Goal: Task Accomplishment & Management: Use online tool/utility

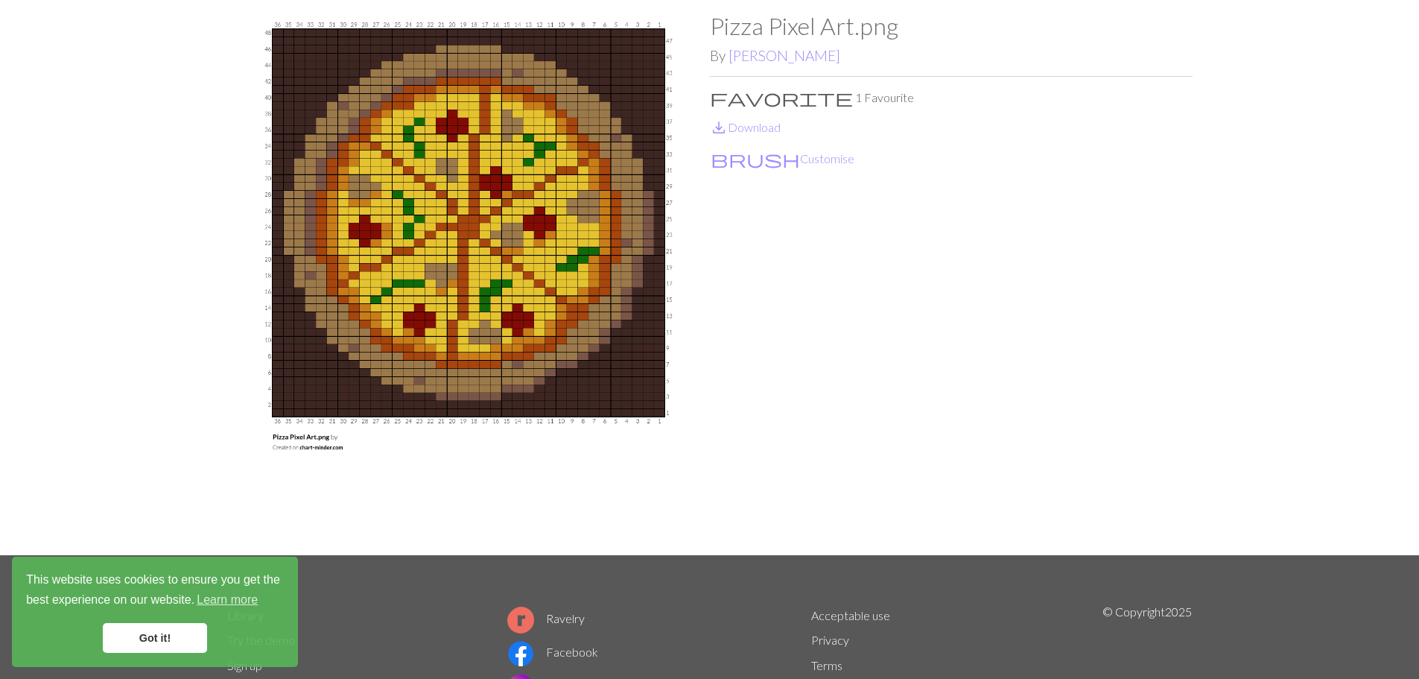
scroll to position [74, 0]
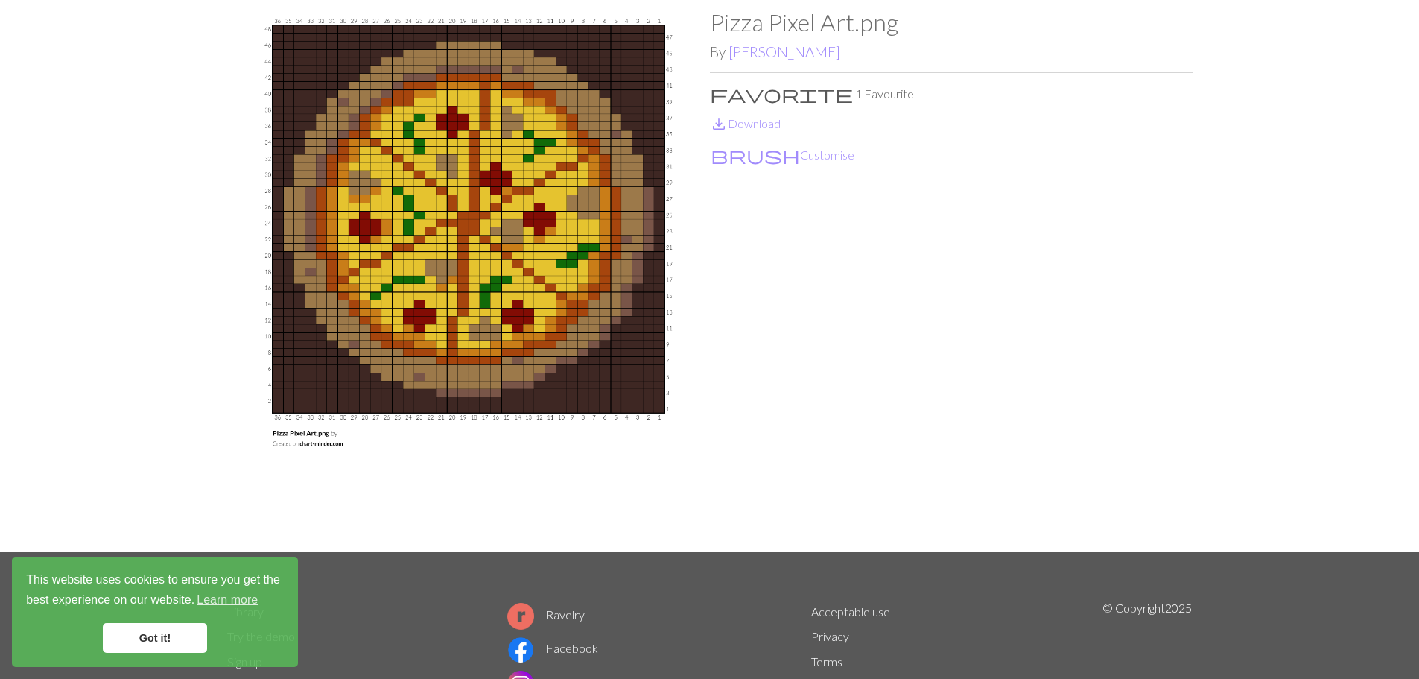
click at [319, 442] on img at bounding box center [468, 279] width 483 height 543
drag, startPoint x: 329, startPoint y: 444, endPoint x: 655, endPoint y: 423, distance: 326.1
click at [655, 423] on img at bounding box center [468, 279] width 483 height 543
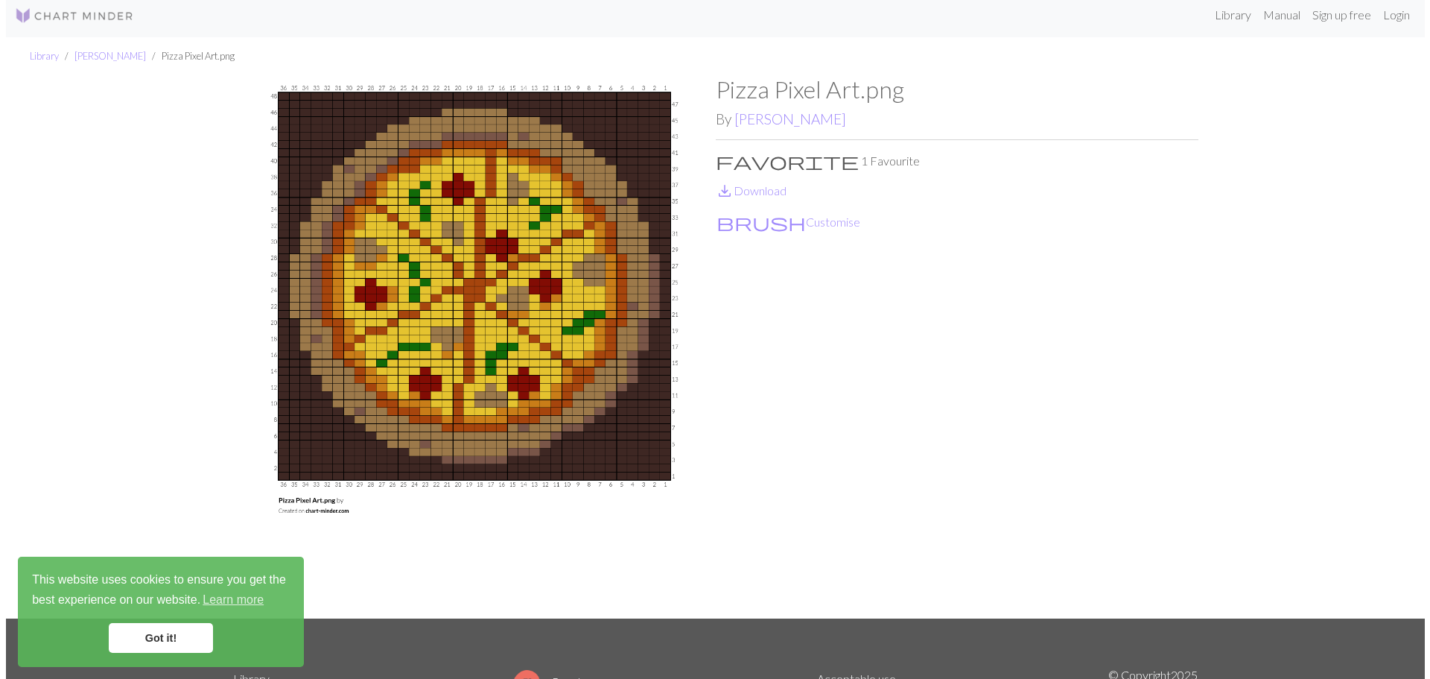
scroll to position [0, 0]
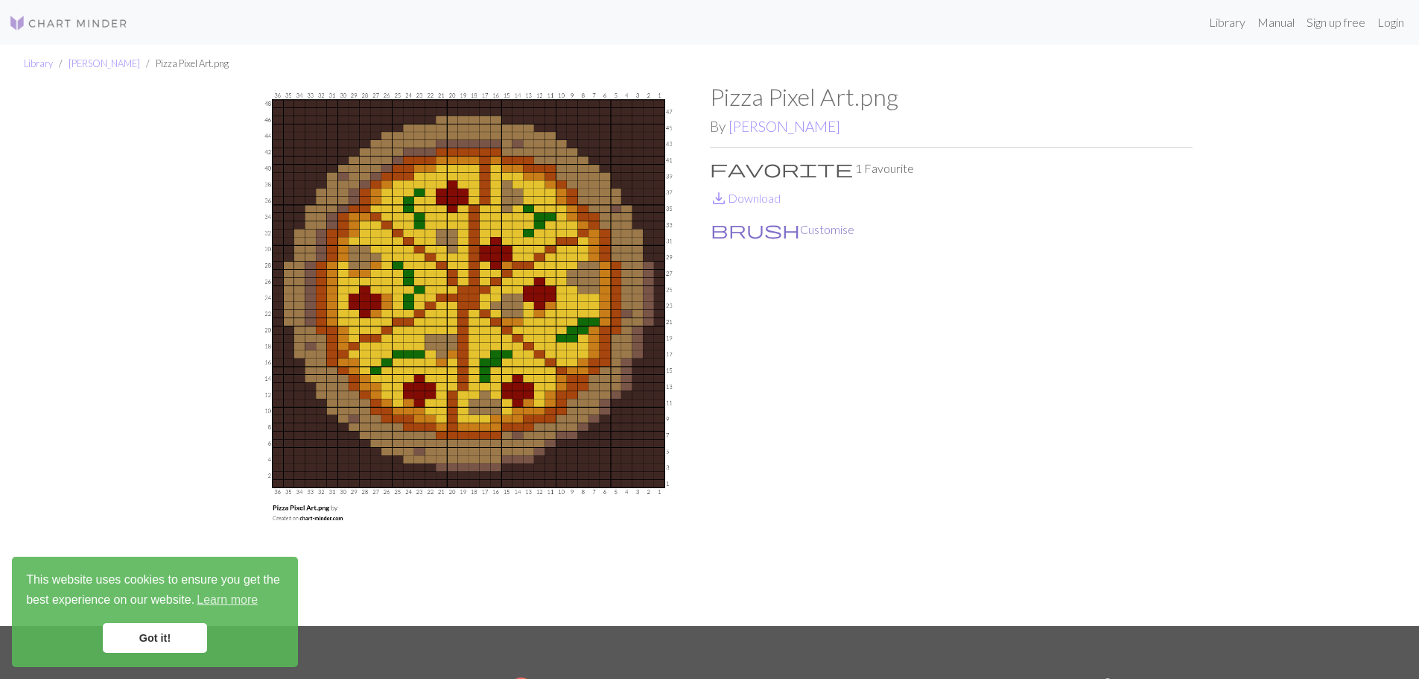
click at [744, 230] on button "brush Customise" at bounding box center [782, 229] width 145 height 19
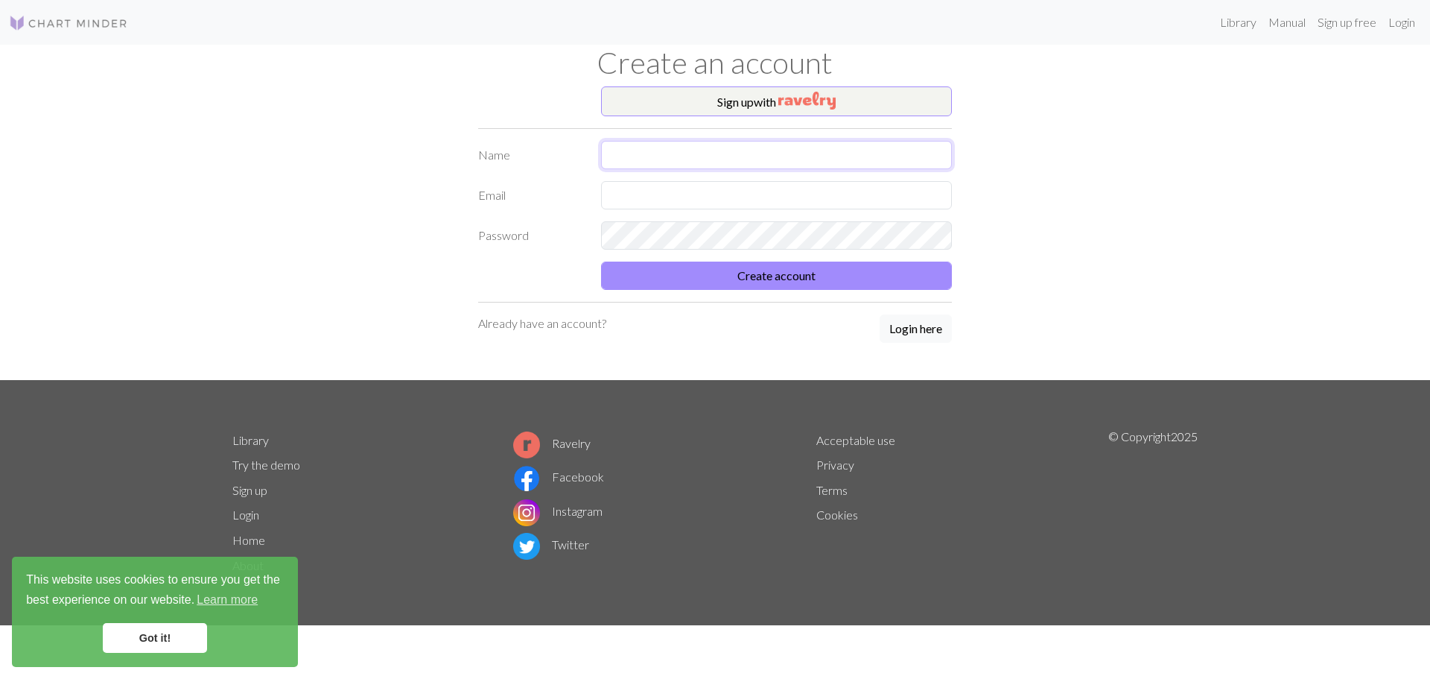
click at [757, 149] on input "text" at bounding box center [776, 155] width 351 height 28
type input "[PERSON_NAME]"
click at [638, 182] on input "text" at bounding box center [776, 195] width 351 height 28
type input "mandonnetadrien@gmail.com"
click at [744, 275] on button "Create account" at bounding box center [776, 275] width 351 height 28
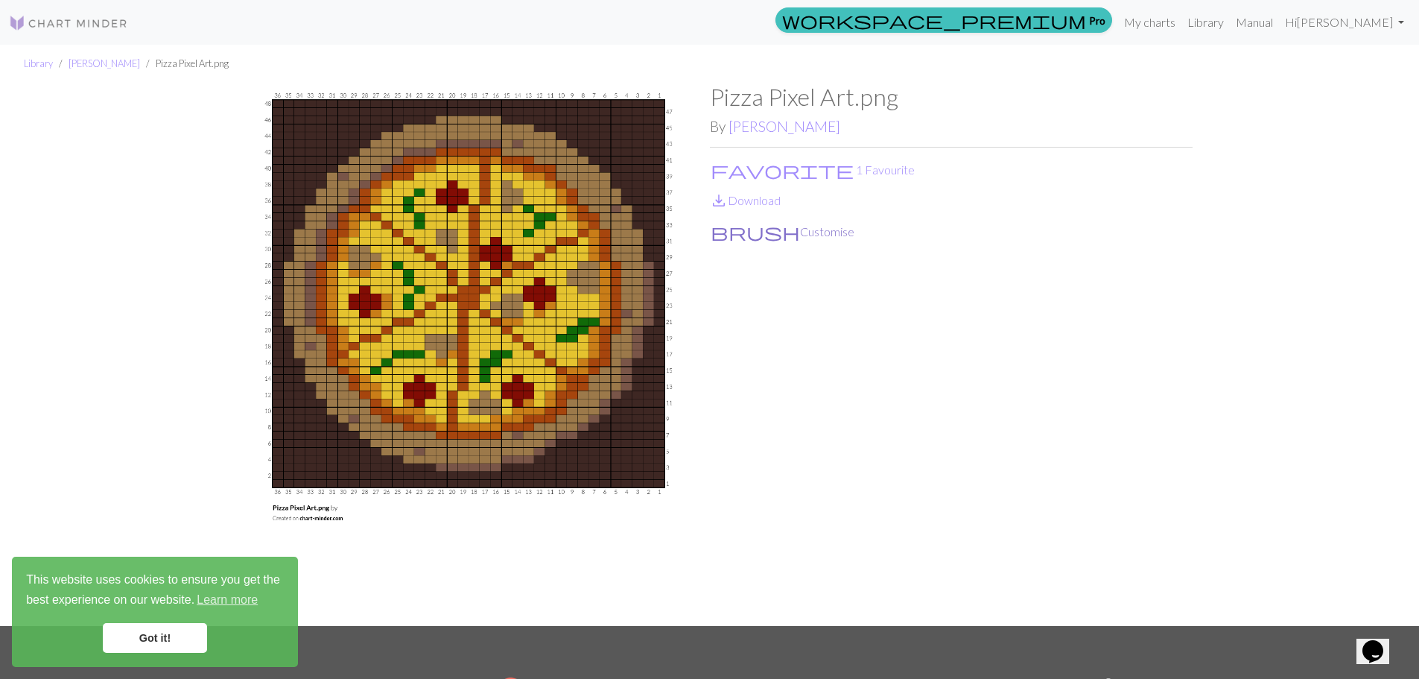
click at [743, 226] on button "brush Customise" at bounding box center [782, 231] width 145 height 19
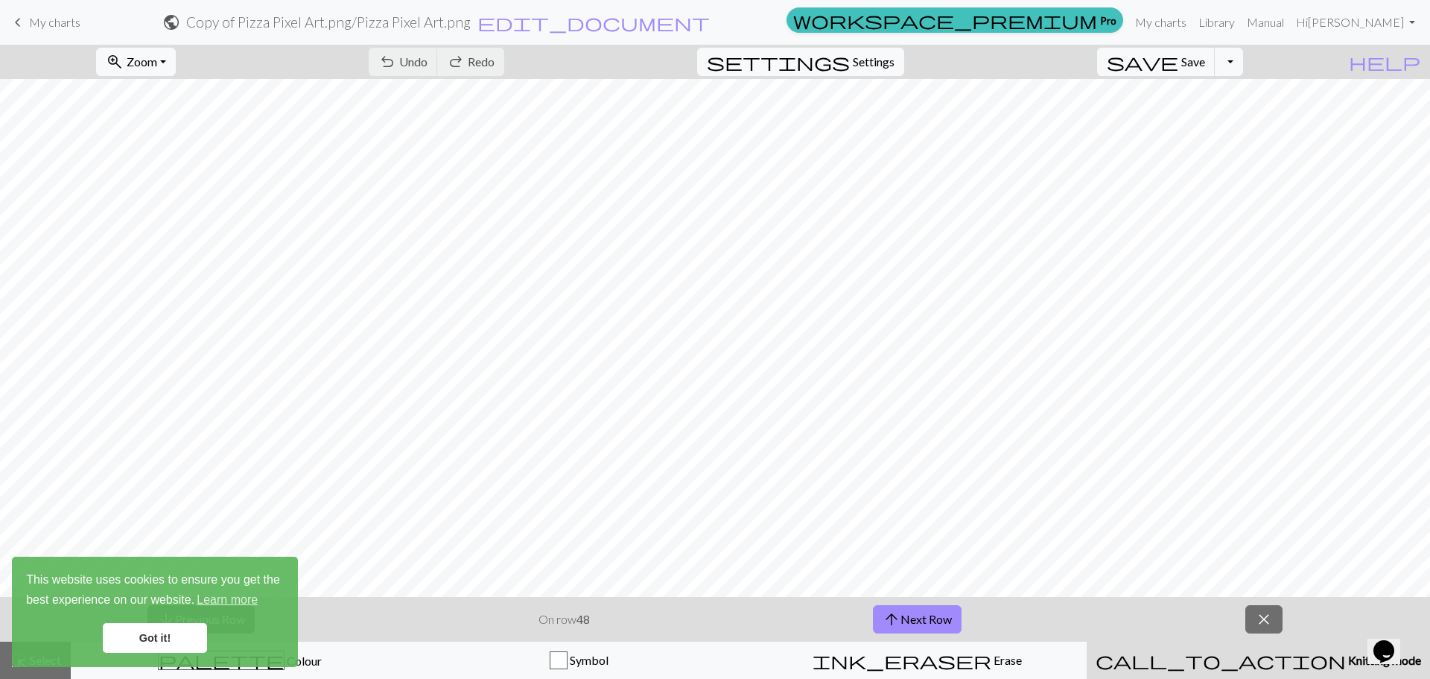
click at [118, 637] on link "Got it!" at bounding box center [155, 638] width 104 height 30
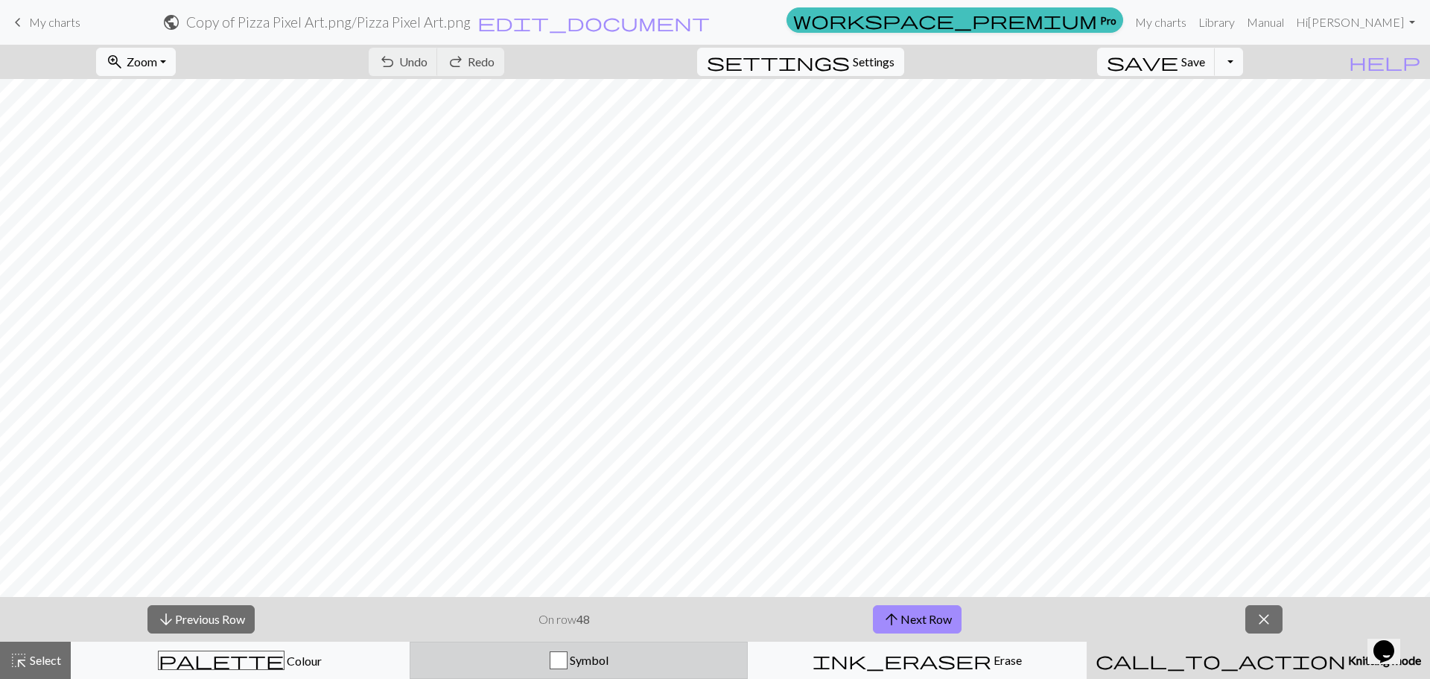
click at [565, 658] on div "button" at bounding box center [559, 660] width 18 height 18
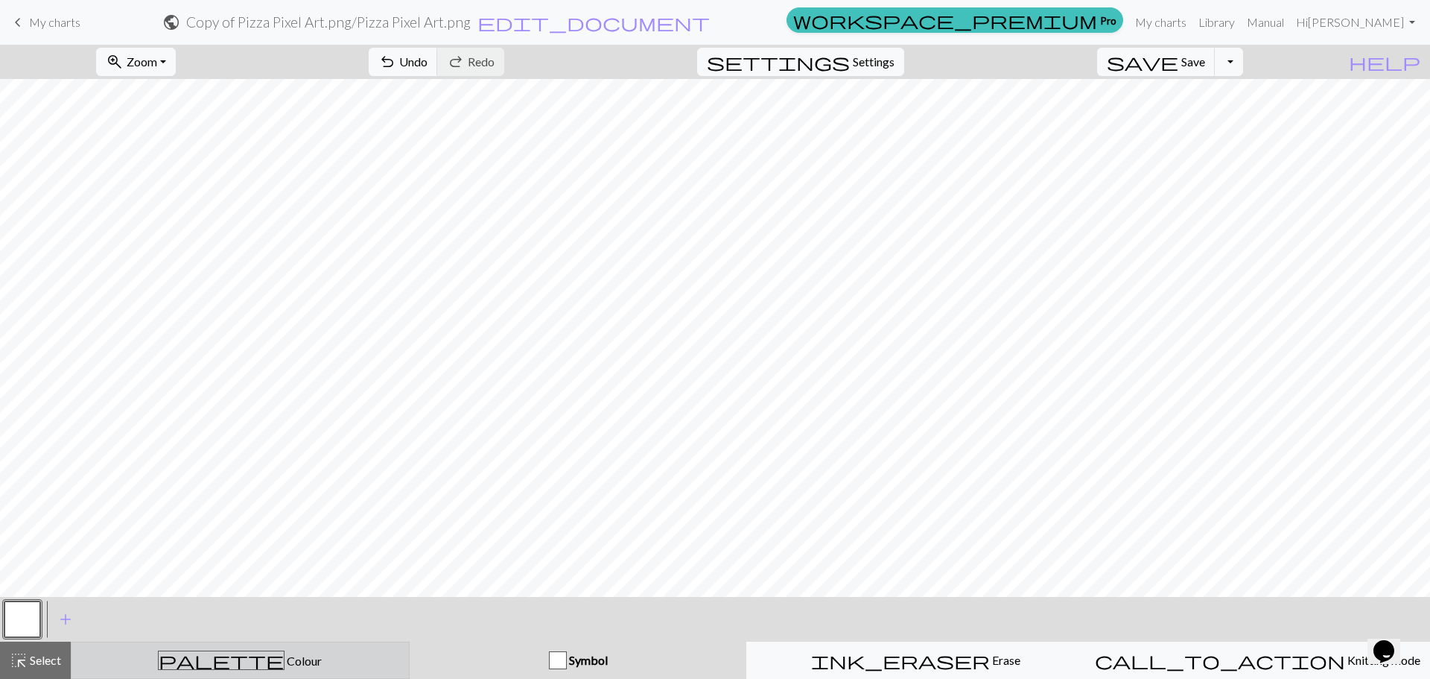
click at [217, 655] on span "palette" at bounding box center [221, 659] width 125 height 21
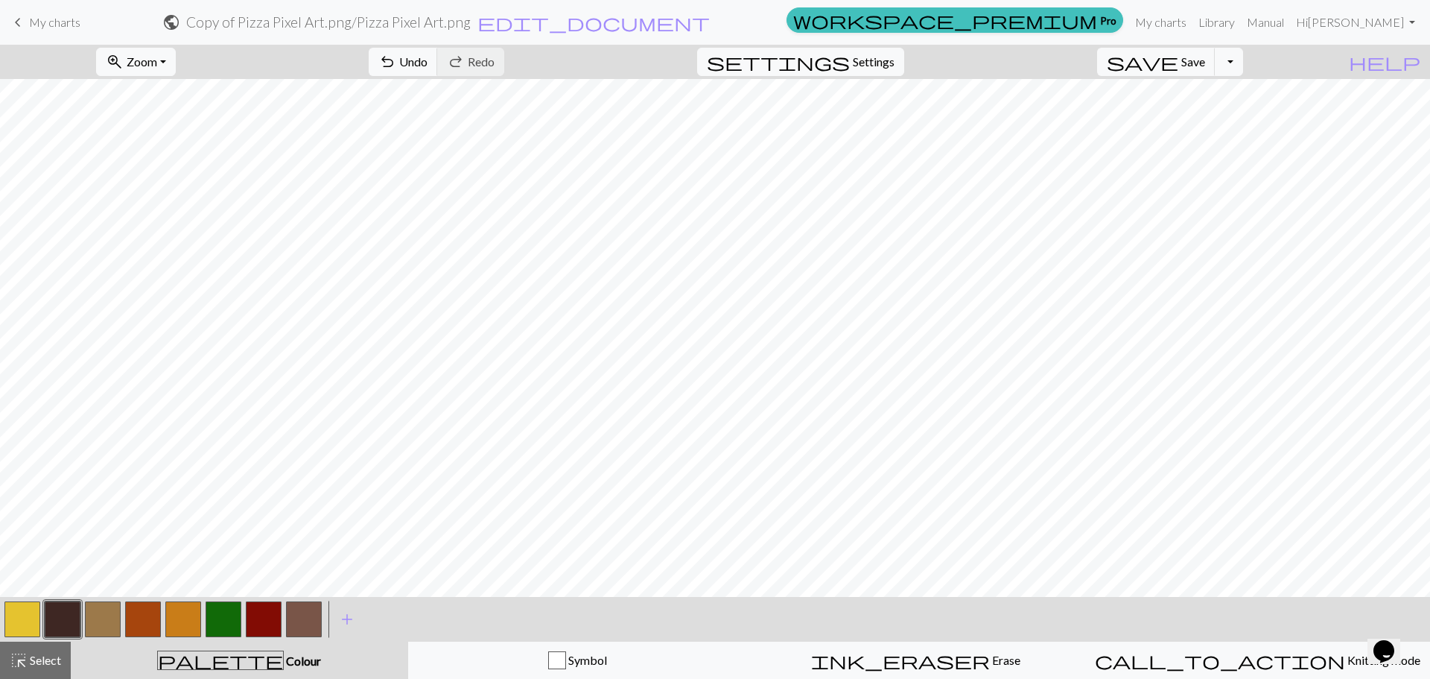
click at [186, 611] on button "button" at bounding box center [183, 619] width 36 height 36
click at [54, 623] on button "button" at bounding box center [63, 619] width 36 height 36
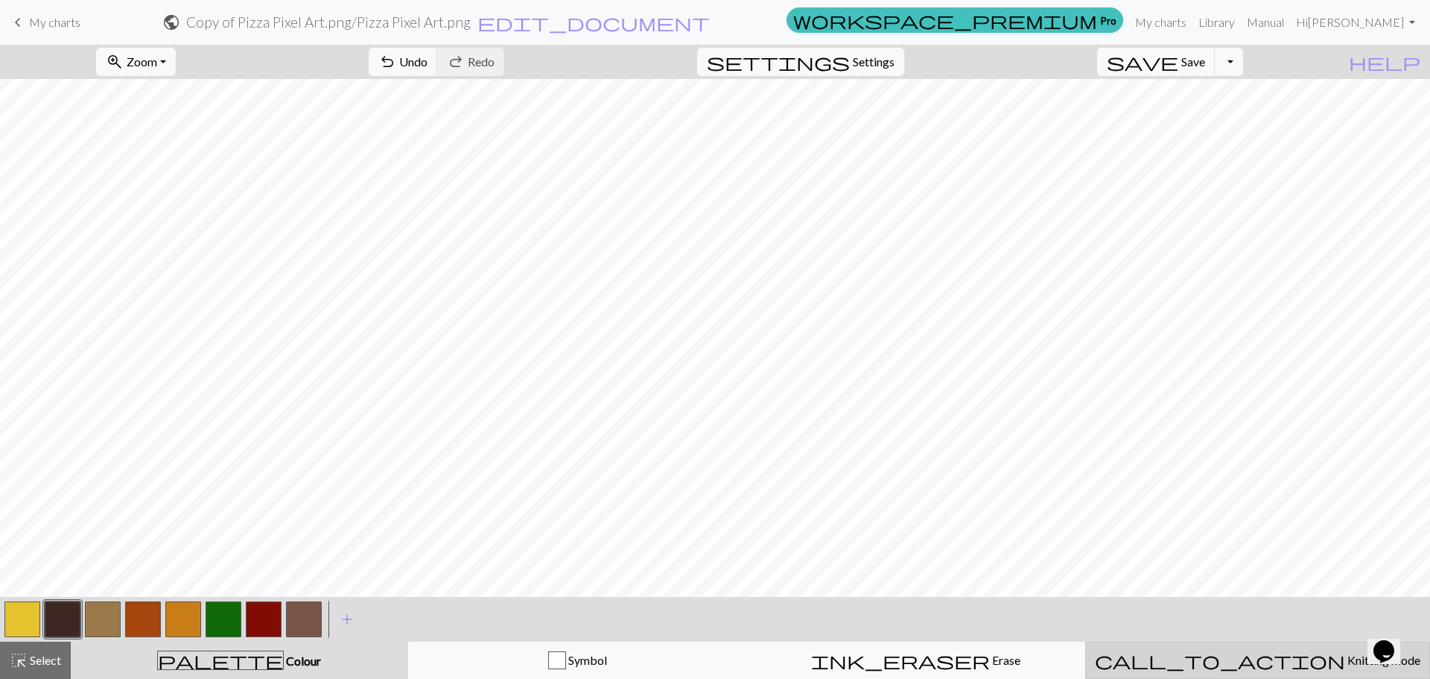
click at [1345, 655] on span "Knitting mode" at bounding box center [1382, 659] width 75 height 14
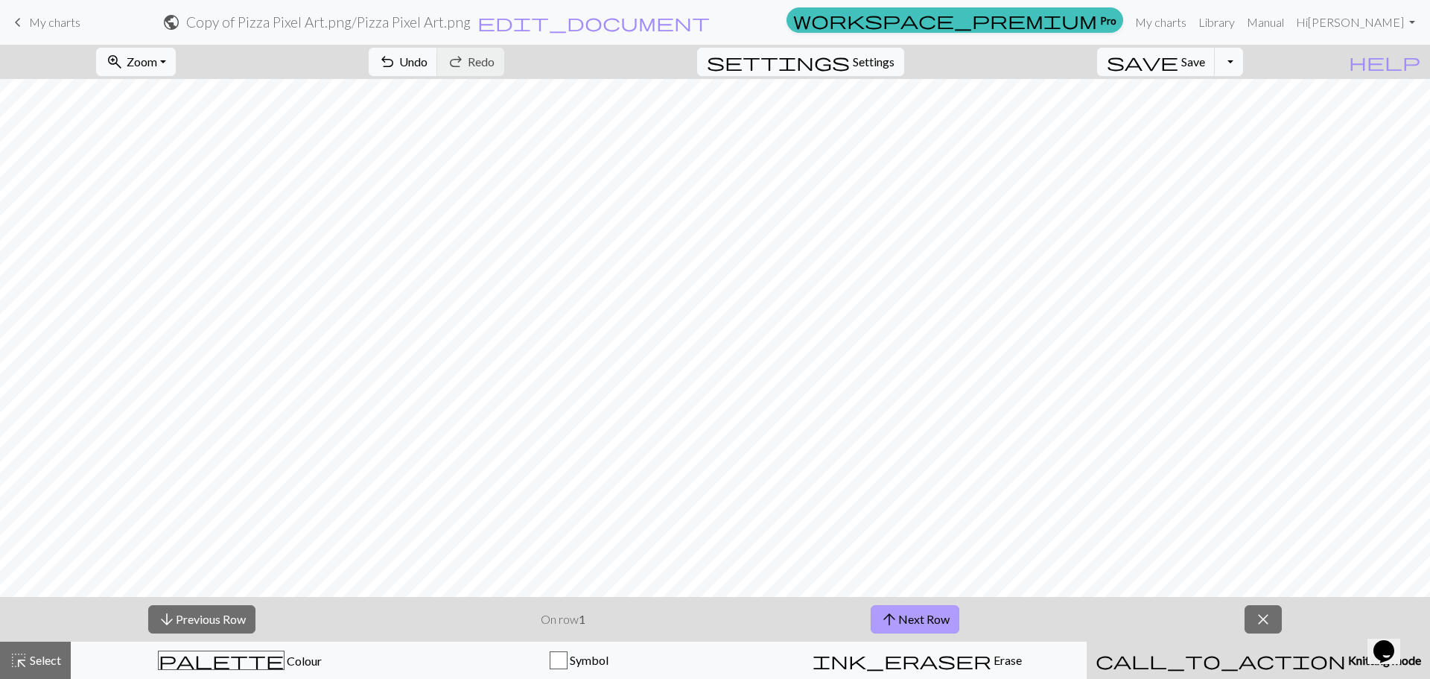
click at [891, 612] on span "arrow_upward" at bounding box center [889, 619] width 18 height 21
click at [927, 616] on button "arrow_upward Next Row" at bounding box center [915, 619] width 89 height 28
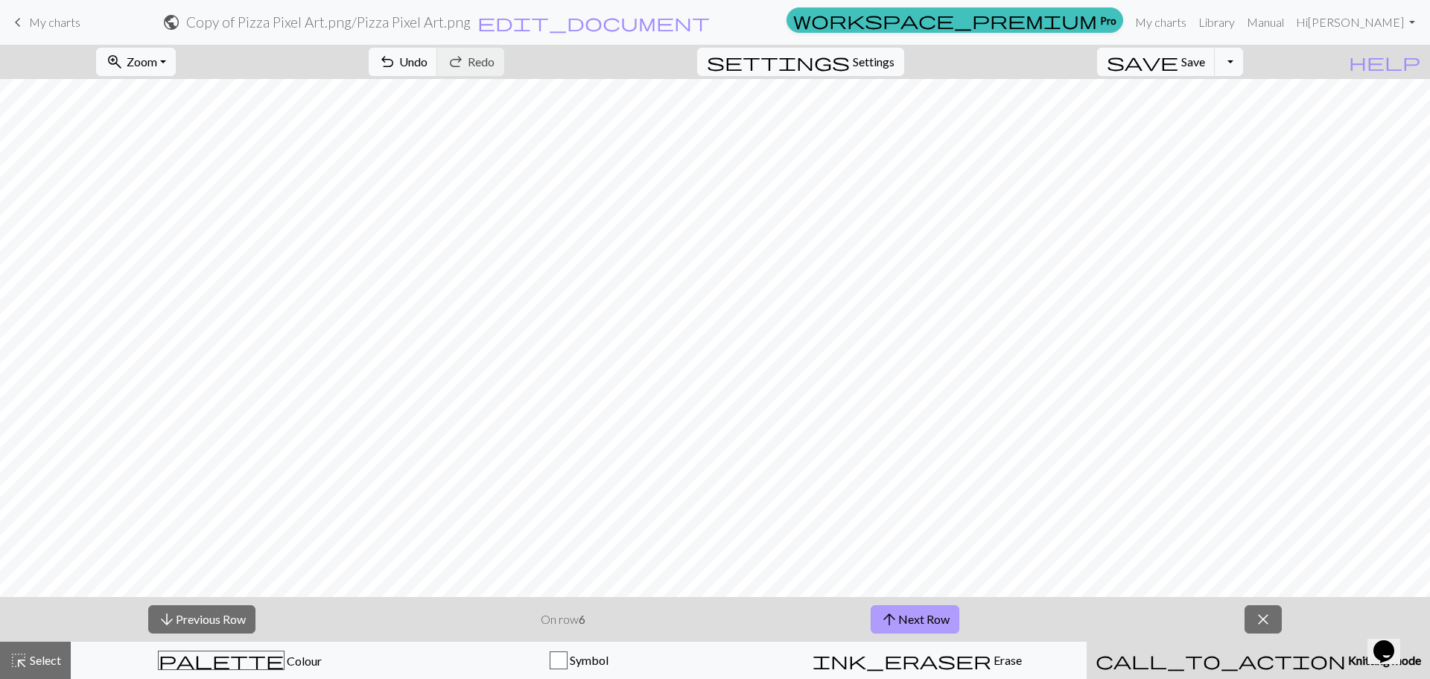
click at [927, 616] on button "arrow_upward Next Row" at bounding box center [915, 619] width 89 height 28
click at [927, 616] on button "arrow_upward Next Row" at bounding box center [917, 619] width 89 height 28
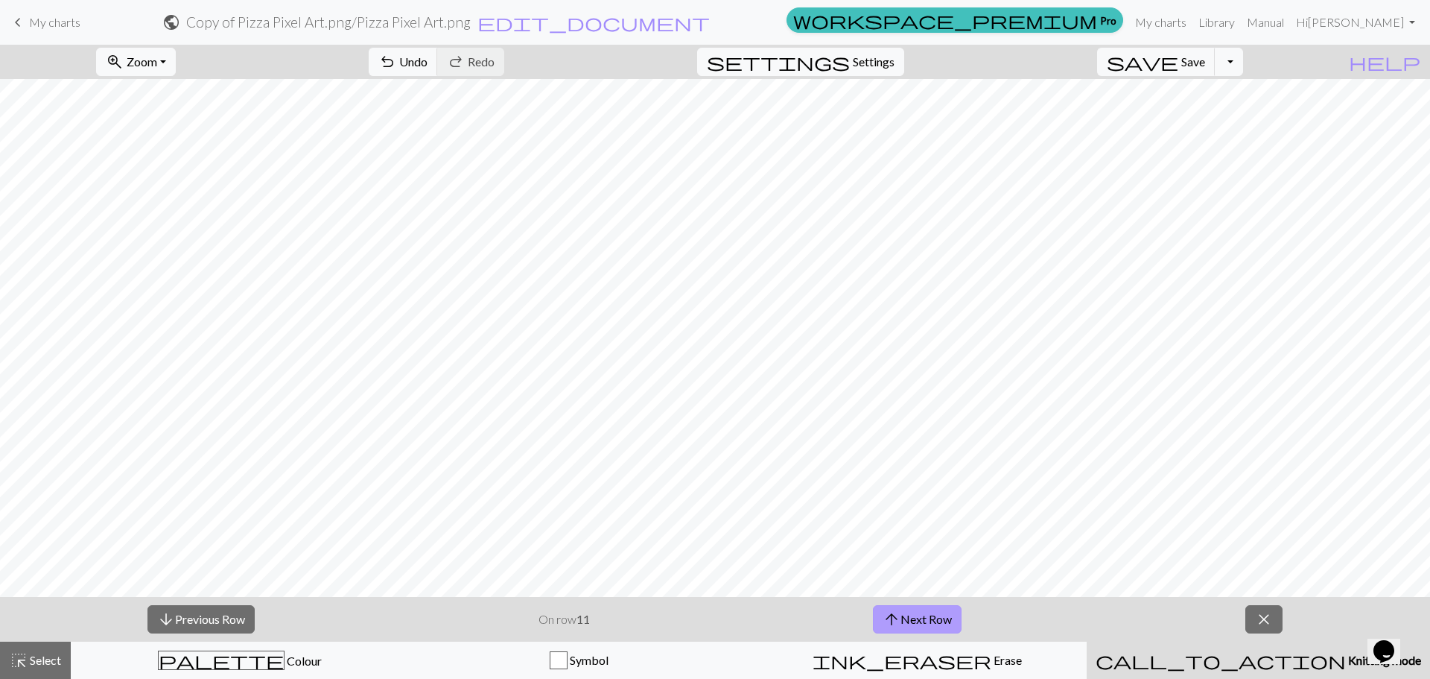
click at [927, 616] on button "arrow_upward Next Row" at bounding box center [917, 619] width 89 height 28
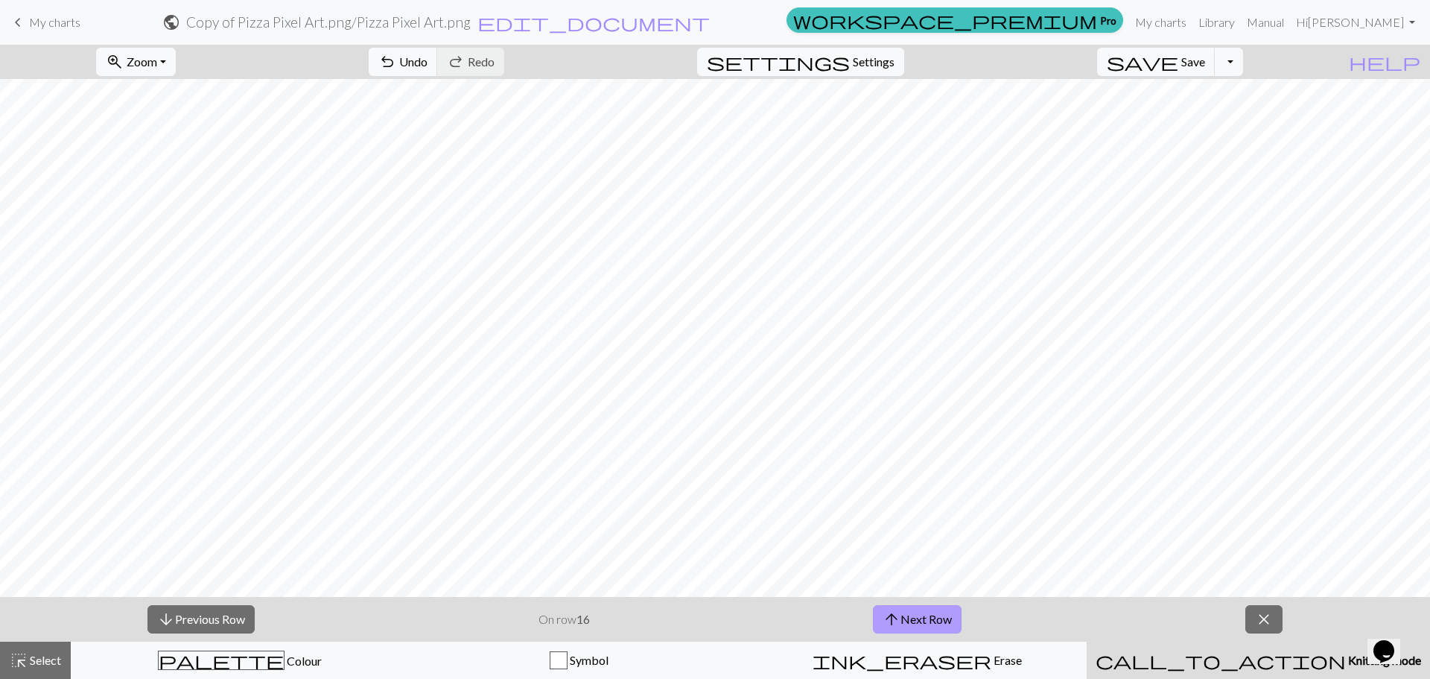
click at [927, 616] on button "arrow_upward Next Row" at bounding box center [917, 619] width 89 height 28
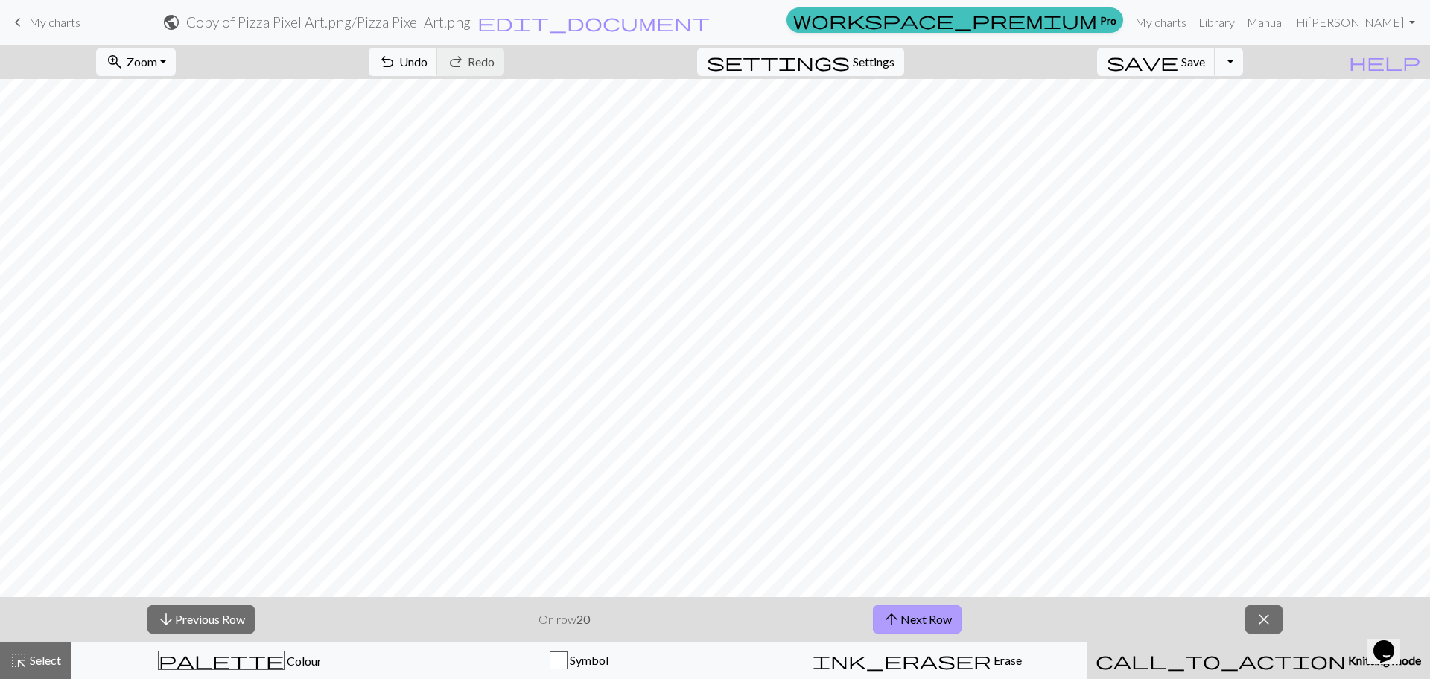
click at [927, 616] on button "arrow_upward Next Row" at bounding box center [917, 619] width 89 height 28
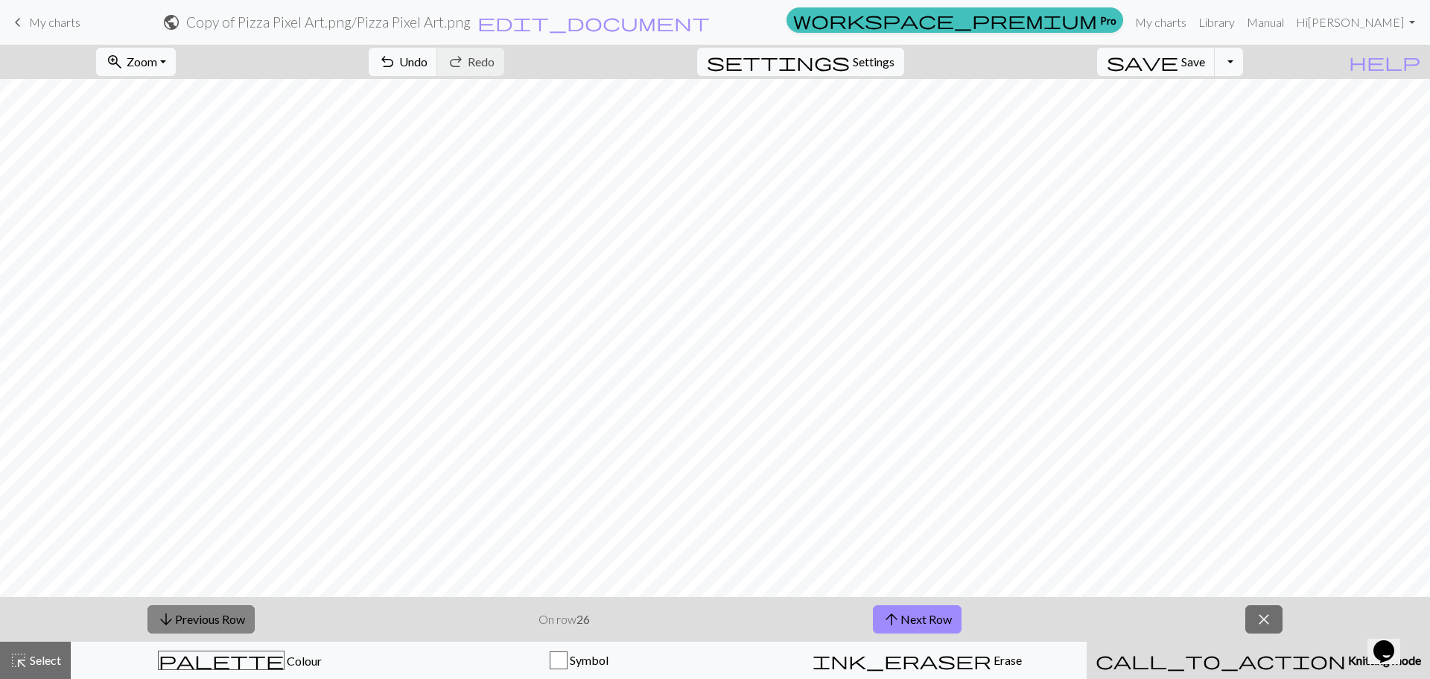
click at [174, 617] on button "arrow_downward Previous Row" at bounding box center [200, 619] width 107 height 28
click at [896, 617] on span "arrow_upward" at bounding box center [892, 619] width 18 height 21
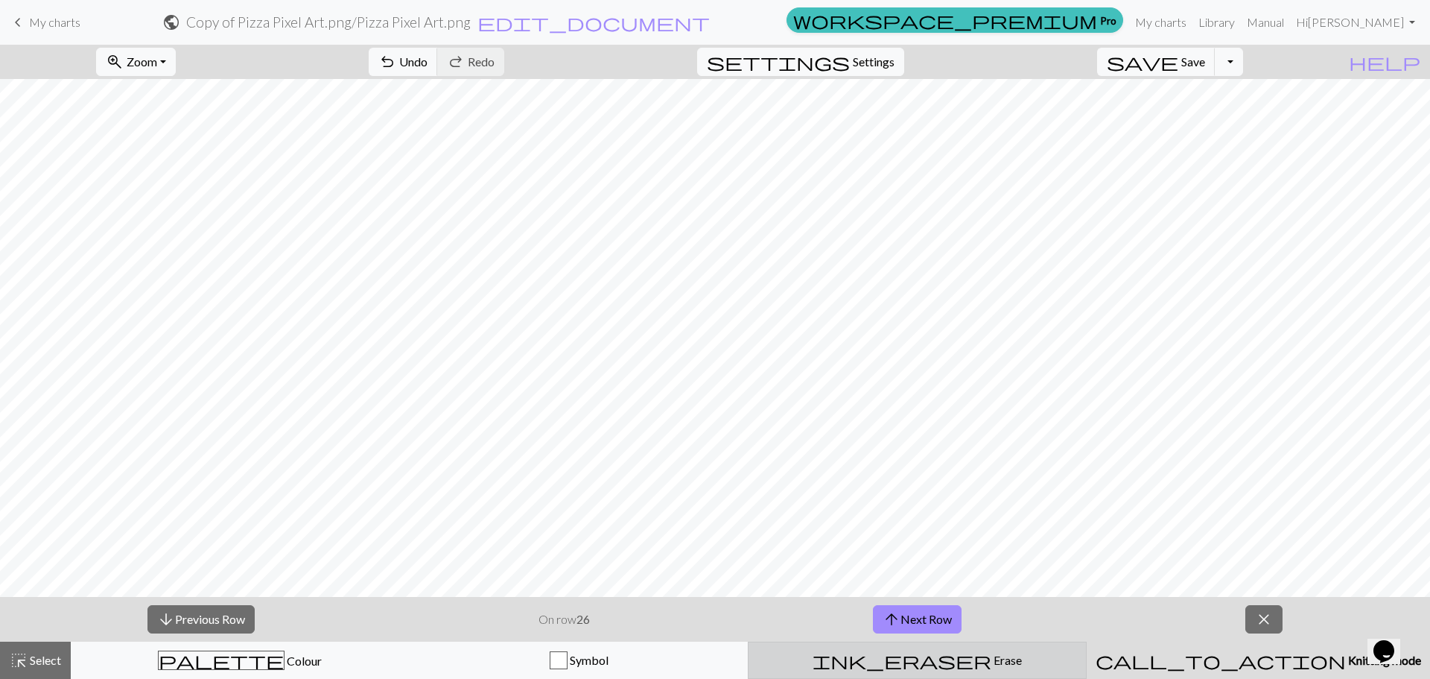
click at [991, 658] on span "Erase" at bounding box center [1006, 659] width 31 height 14
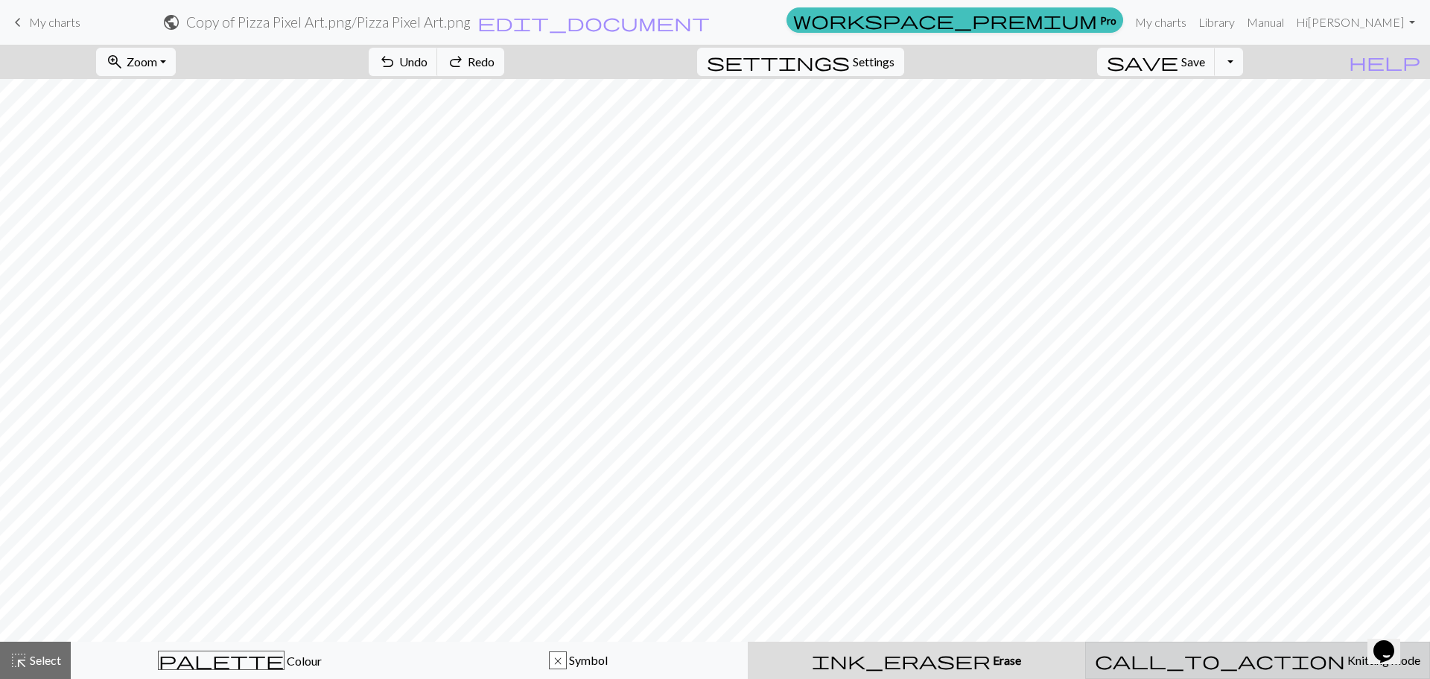
click at [1345, 662] on span "Knitting mode" at bounding box center [1382, 659] width 75 height 14
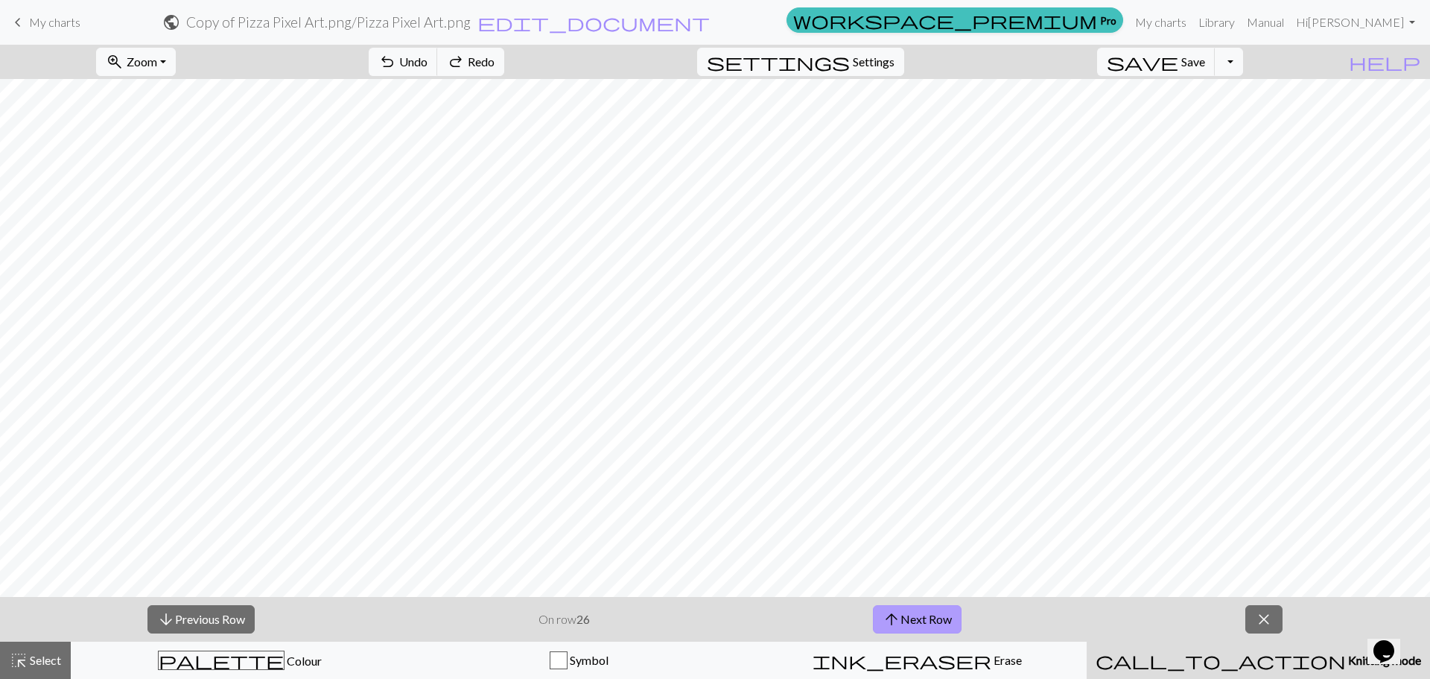
click at [906, 622] on button "arrow_upward Next Row" at bounding box center [917, 619] width 89 height 28
click at [217, 623] on button "arrow_downward Previous Row" at bounding box center [200, 619] width 107 height 28
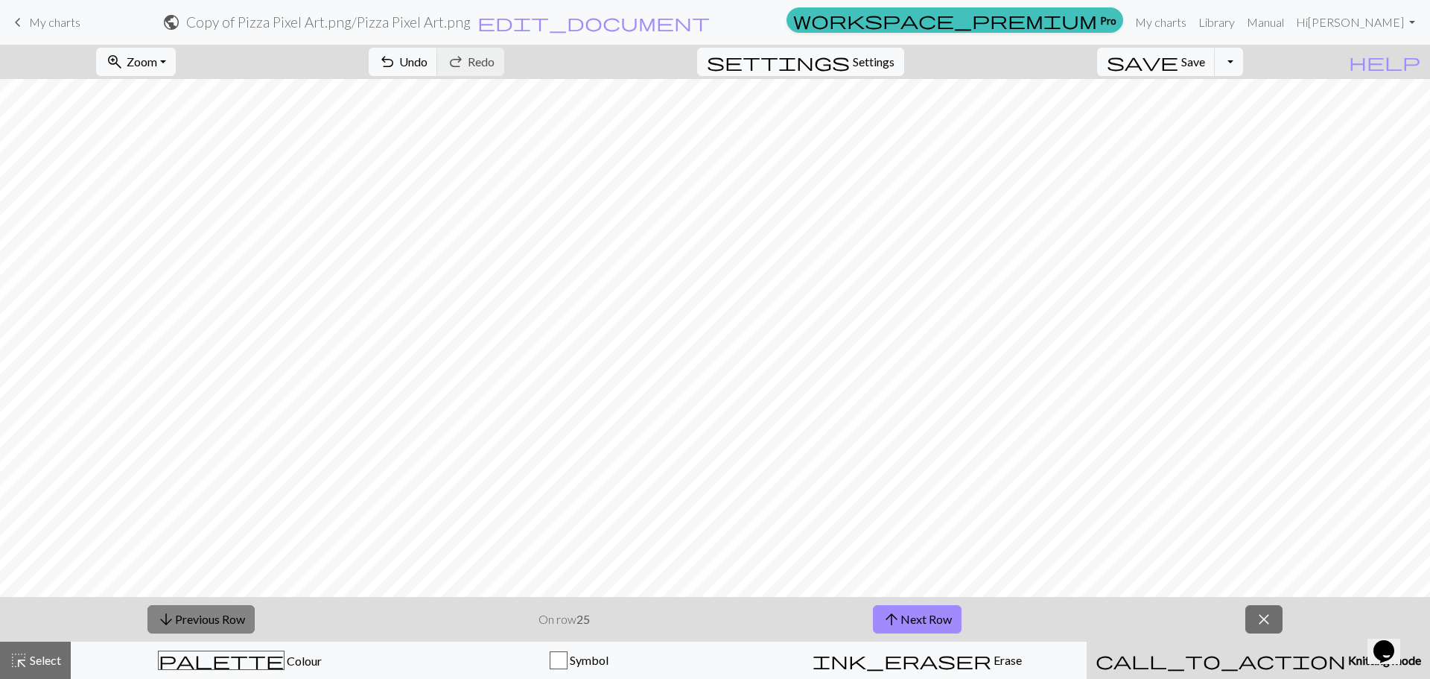
click at [217, 623] on button "arrow_downward Previous Row" at bounding box center [200, 619] width 107 height 28
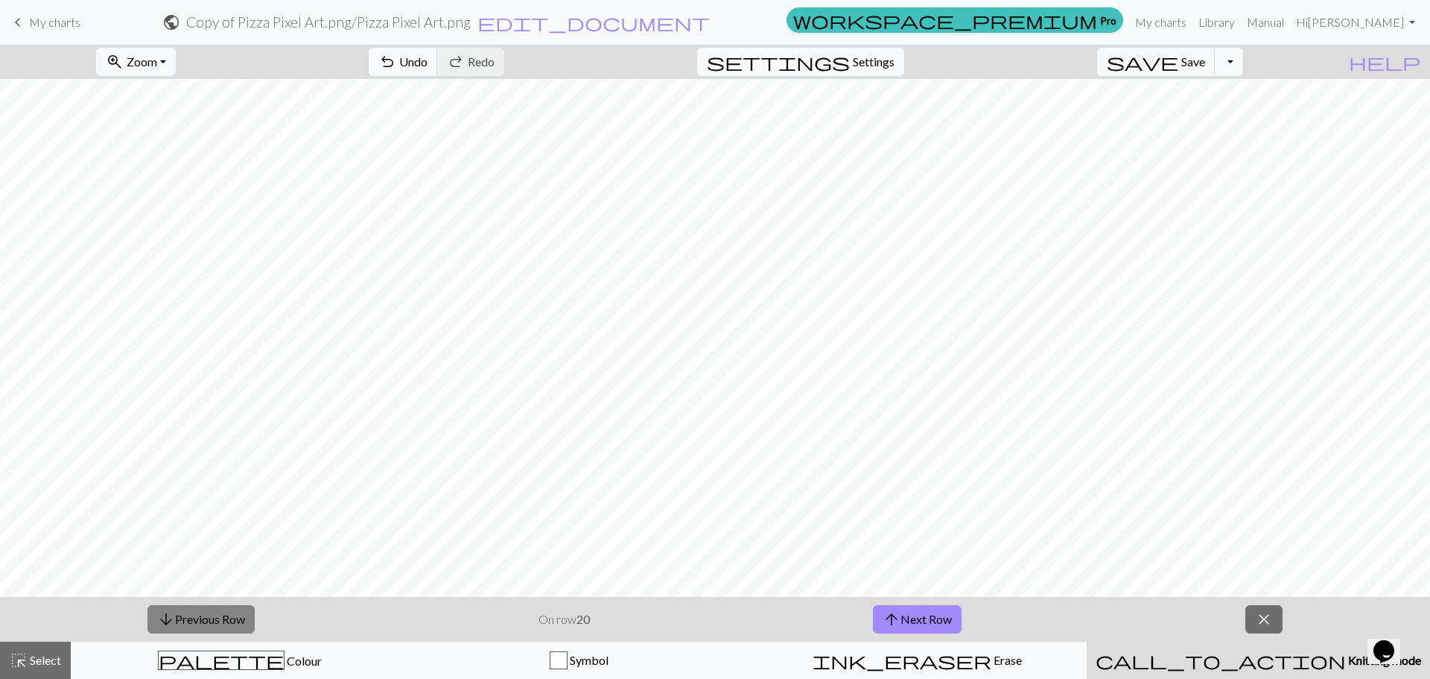
click at [217, 623] on button "arrow_downward Previous Row" at bounding box center [200, 619] width 107 height 28
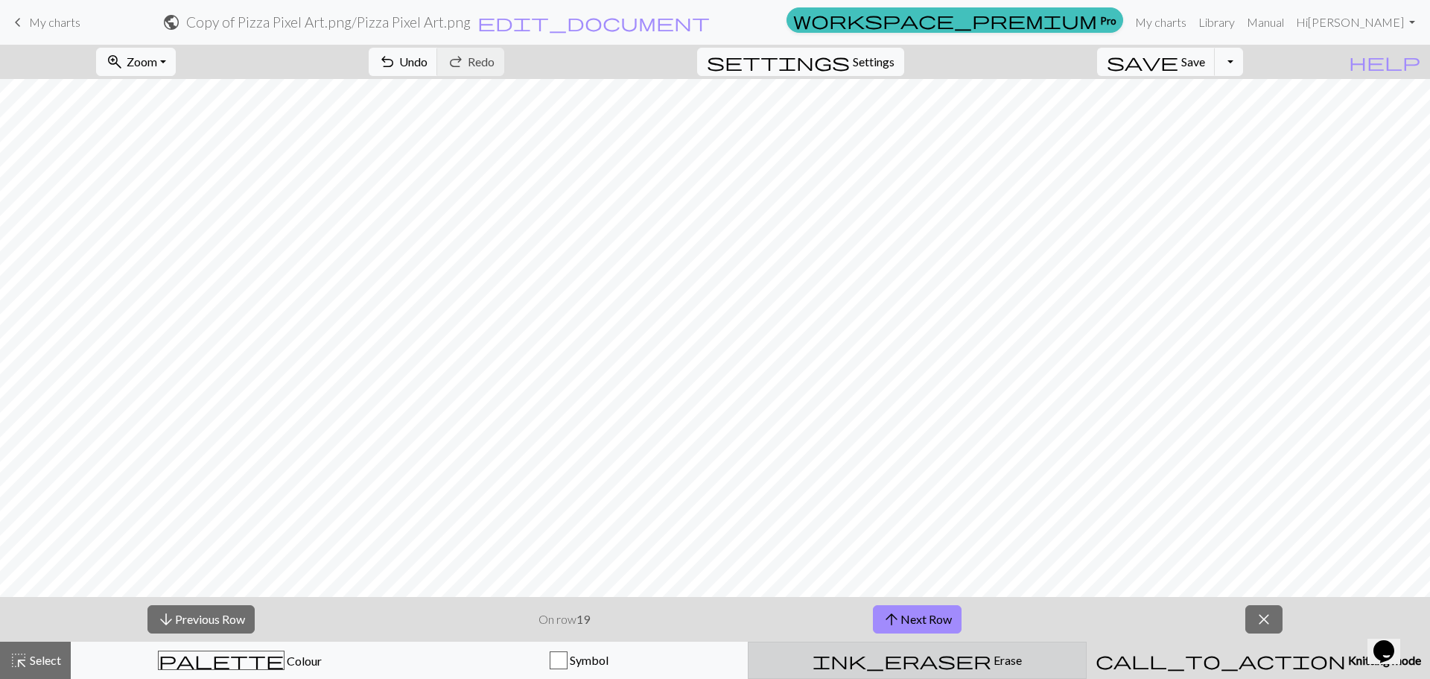
click at [903, 656] on span "ink_eraser" at bounding box center [902, 659] width 179 height 21
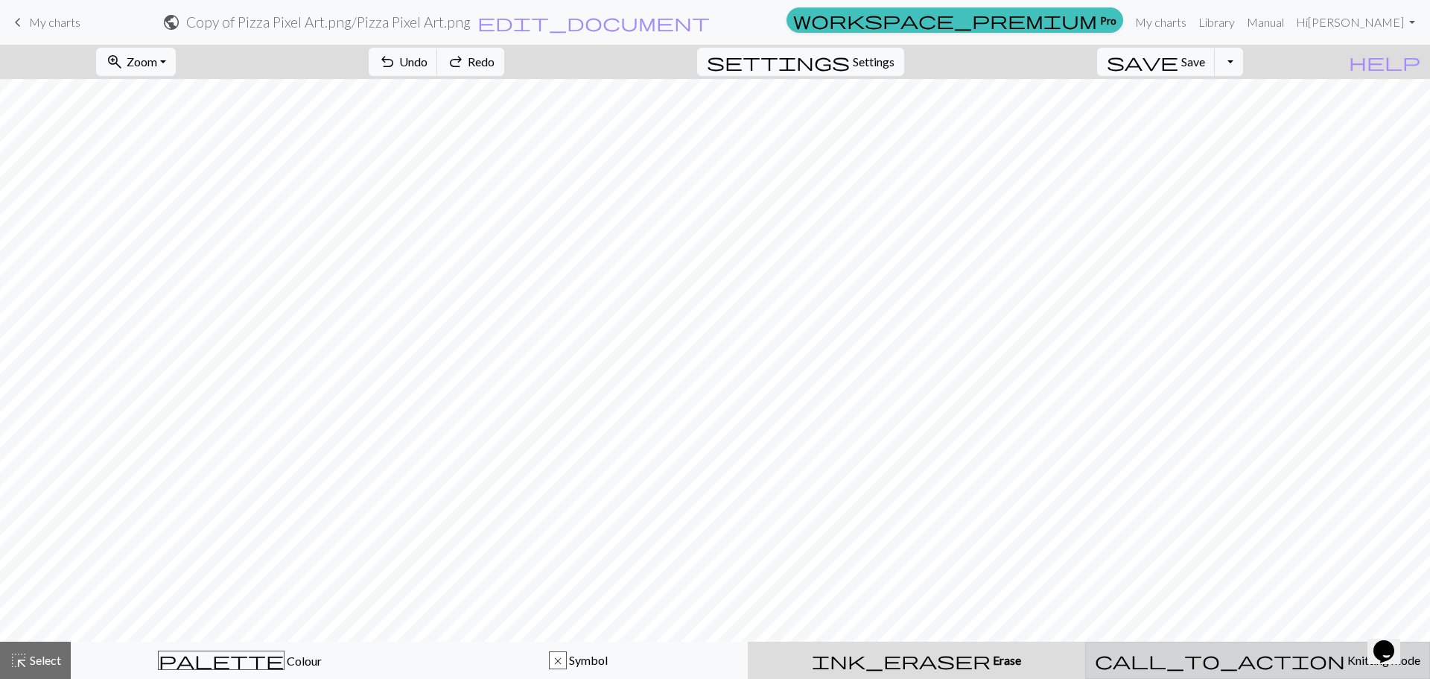
click at [1345, 657] on span "Knitting mode" at bounding box center [1382, 659] width 75 height 14
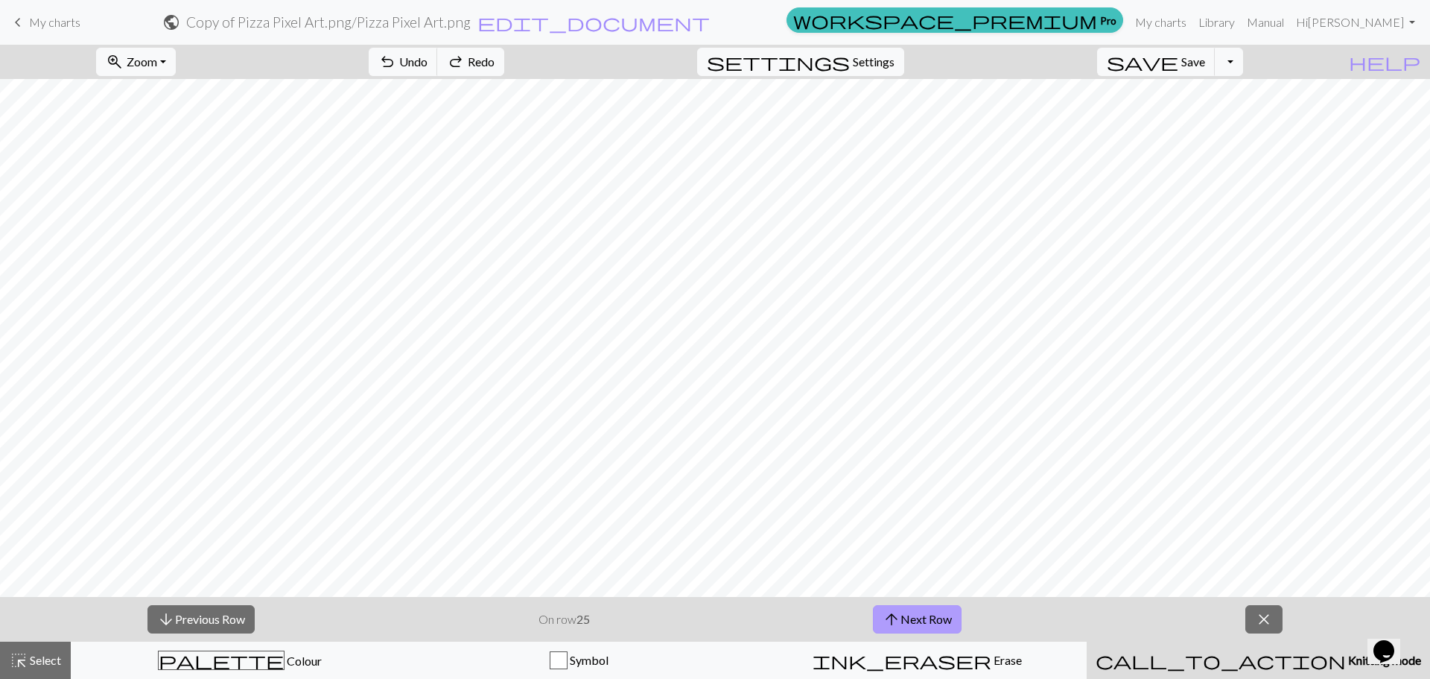
click at [898, 609] on span "arrow_upward" at bounding box center [892, 619] width 18 height 21
click at [903, 617] on button "arrow_upward Next Row" at bounding box center [917, 619] width 89 height 28
click at [206, 622] on button "arrow_downward Previous Row" at bounding box center [200, 619] width 107 height 28
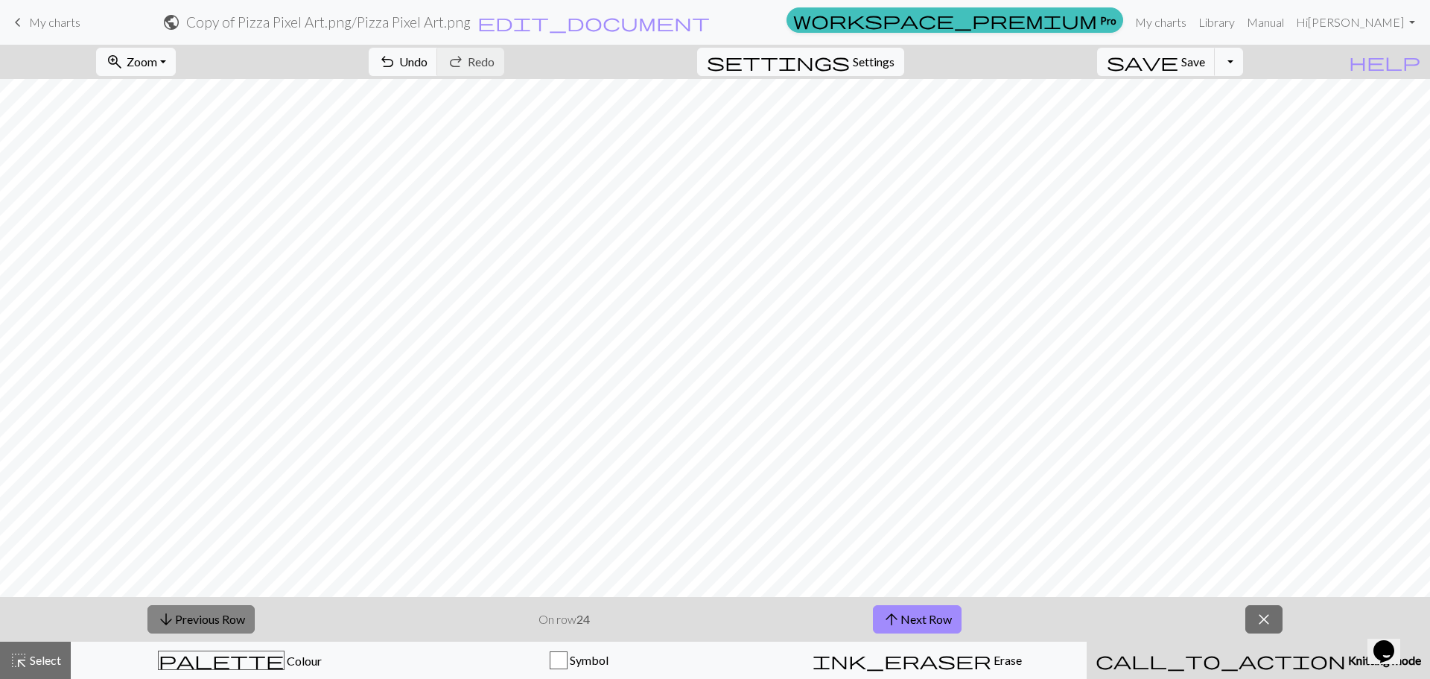
click at [206, 622] on button "arrow_downward Previous Row" at bounding box center [200, 619] width 107 height 28
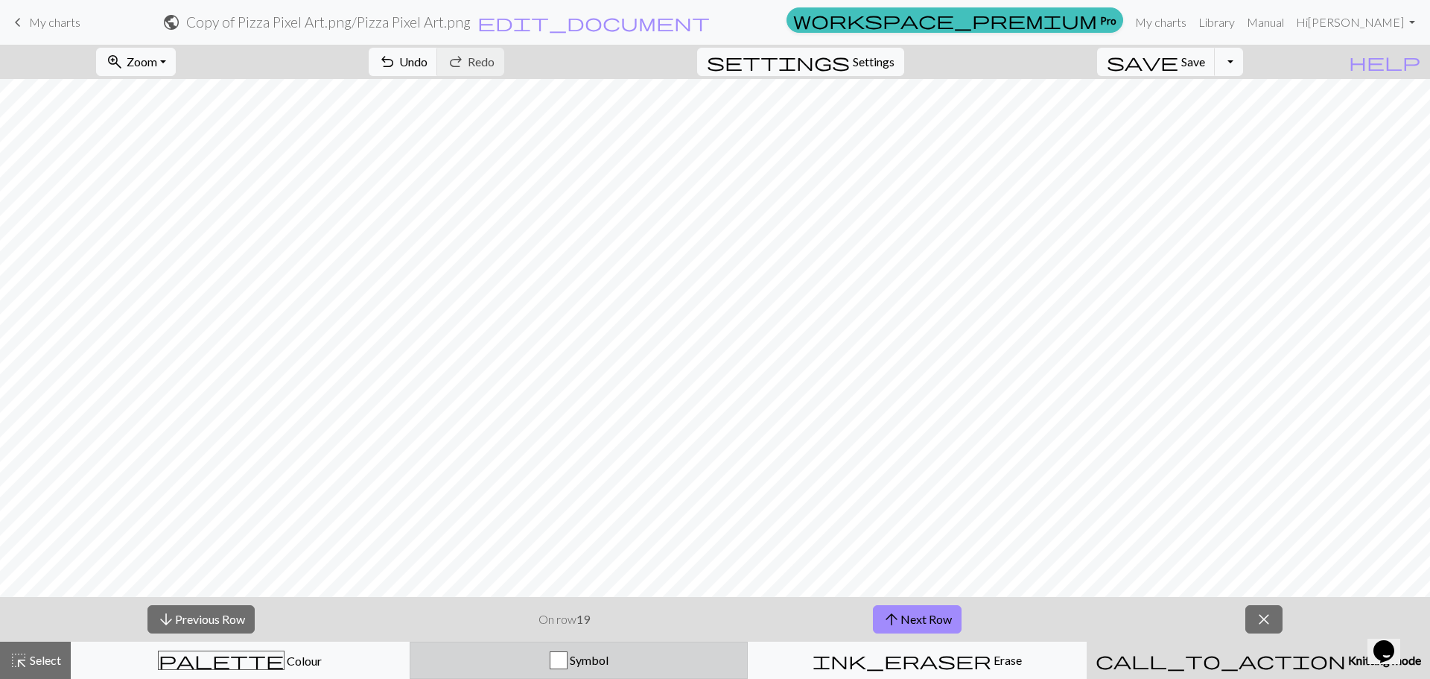
click at [557, 657] on div "button" at bounding box center [559, 660] width 18 height 18
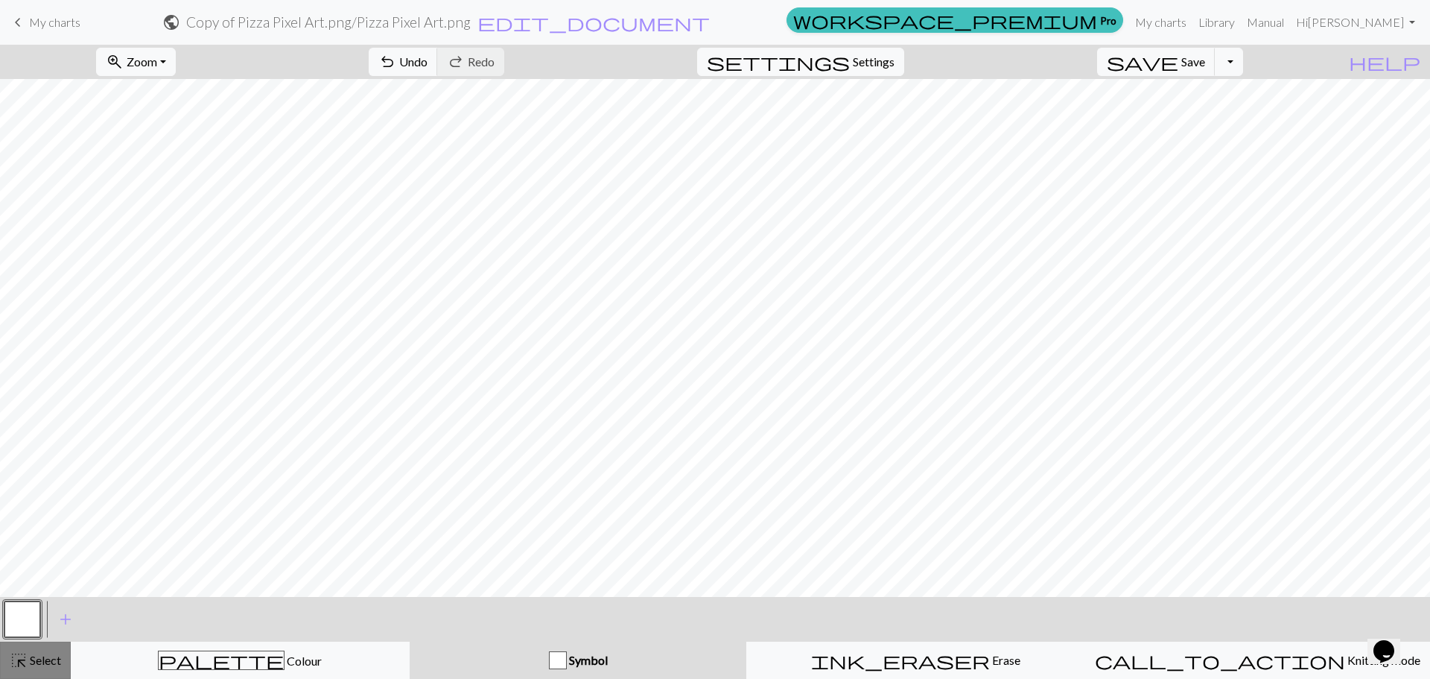
click at [37, 661] on span "Select" at bounding box center [45, 659] width 34 height 14
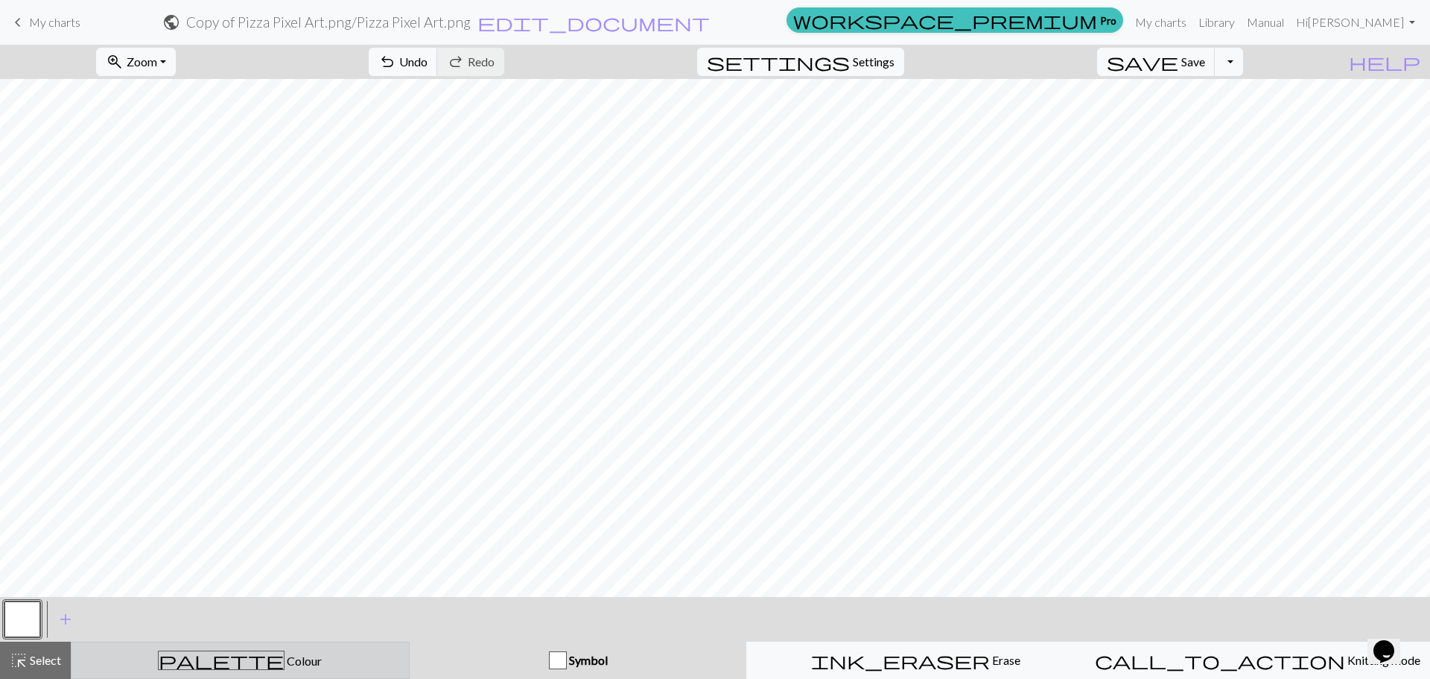
click at [285, 659] on span "Colour" at bounding box center [303, 660] width 37 height 14
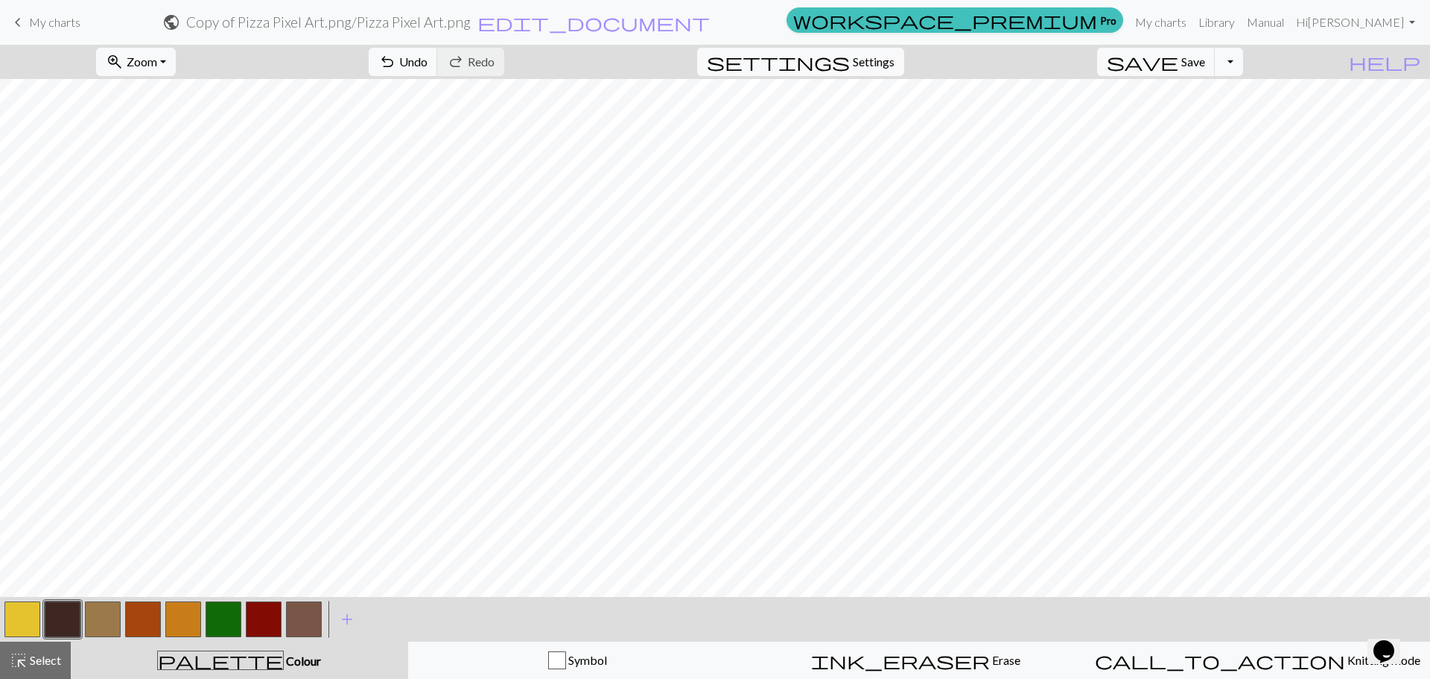
click at [66, 614] on button "button" at bounding box center [63, 619] width 36 height 36
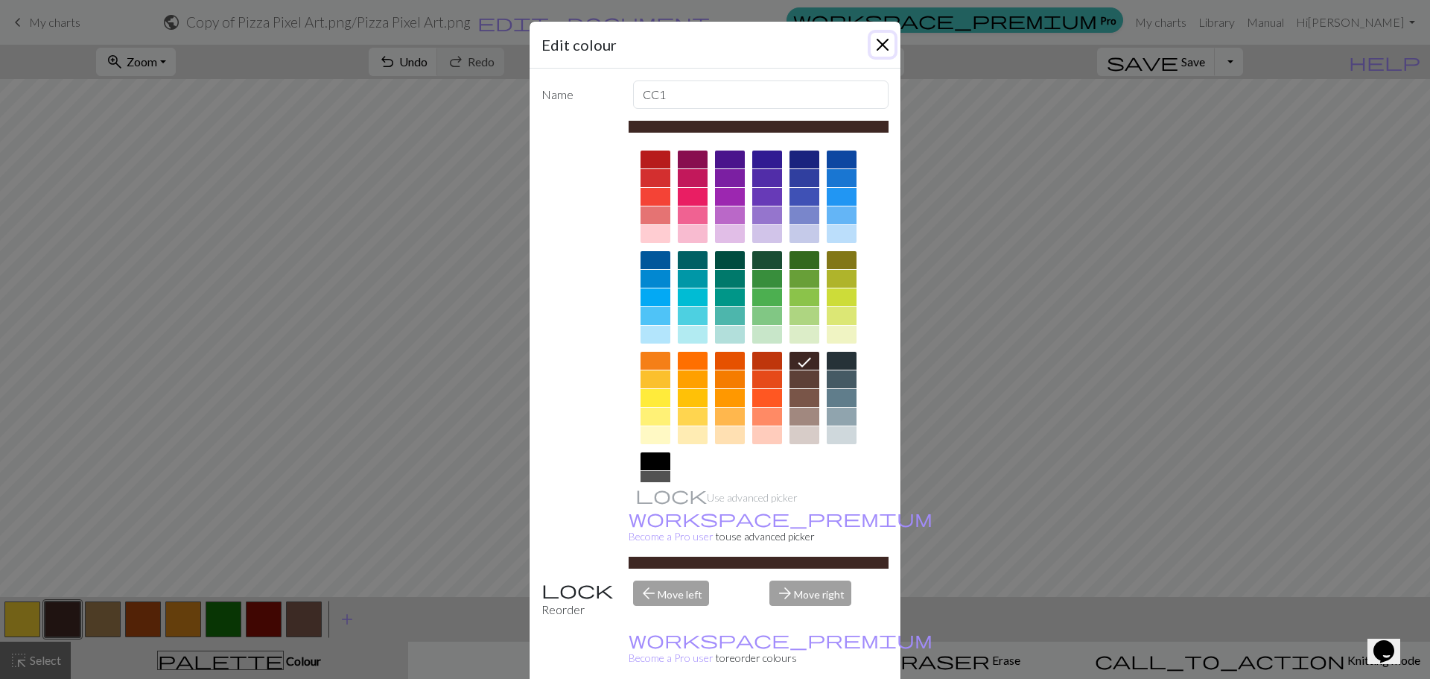
click at [880, 45] on button "Close" at bounding box center [883, 45] width 24 height 24
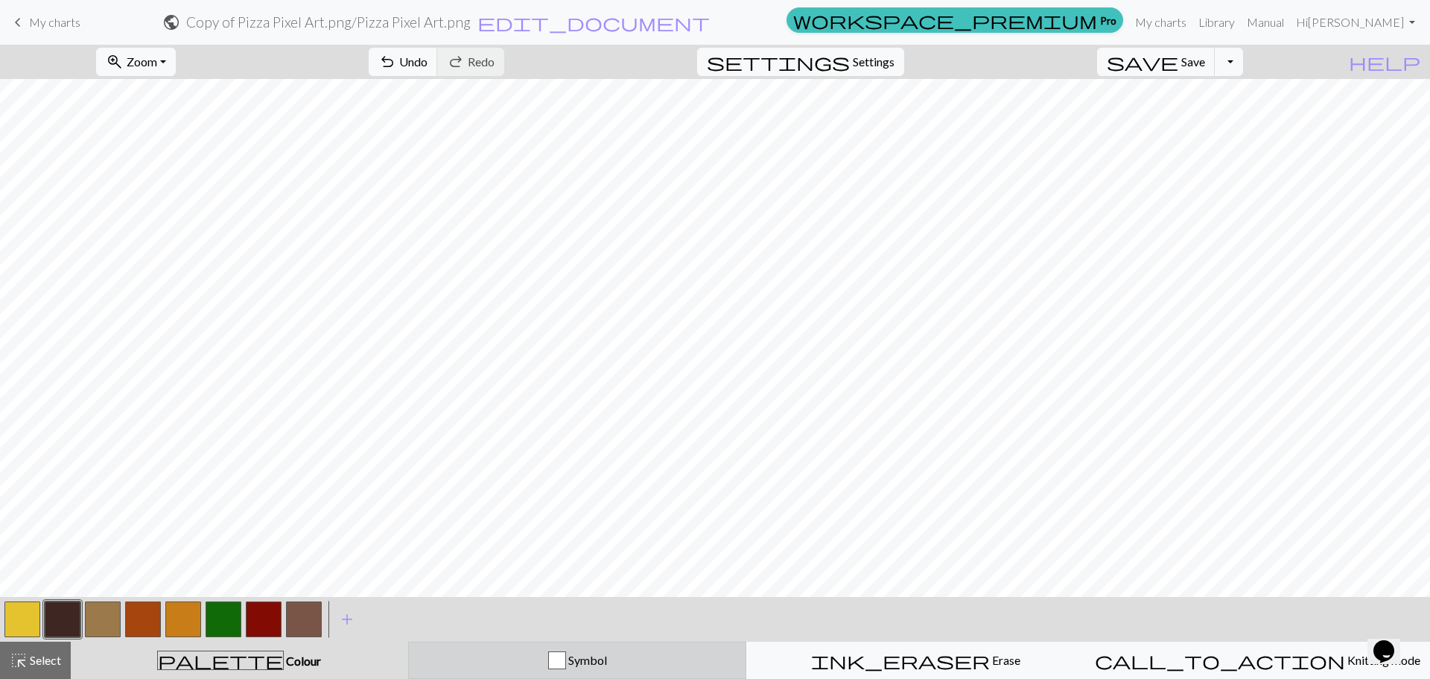
click at [562, 657] on div "button" at bounding box center [557, 660] width 18 height 18
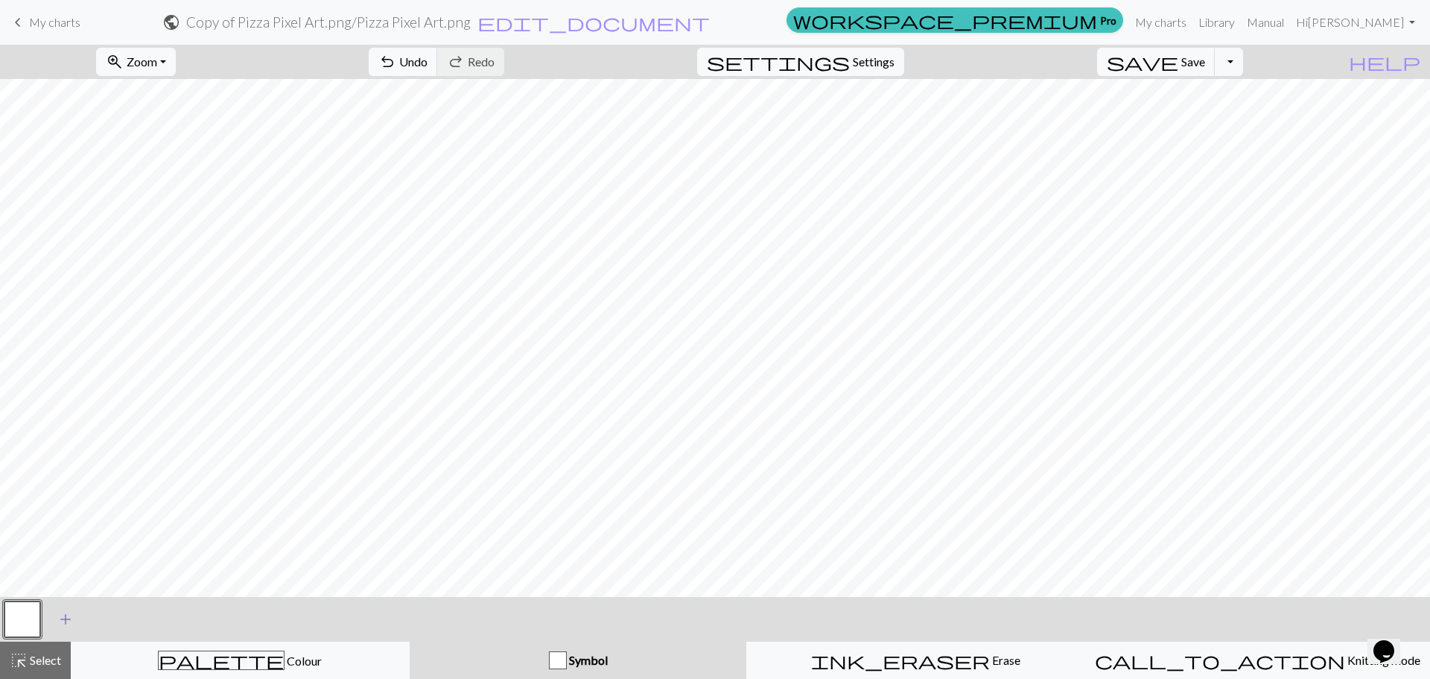
click at [71, 615] on span "add" at bounding box center [66, 619] width 18 height 21
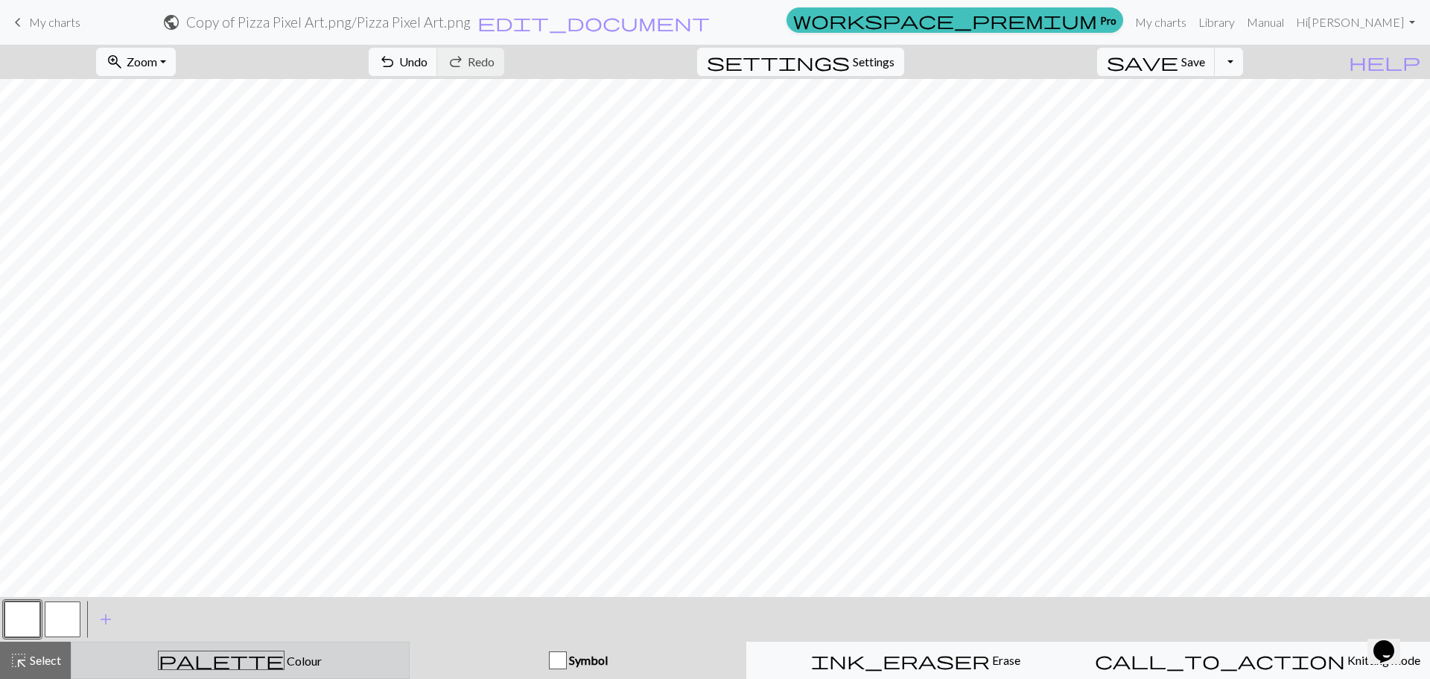
click at [203, 658] on div "palette Colour Colour" at bounding box center [240, 659] width 320 height 19
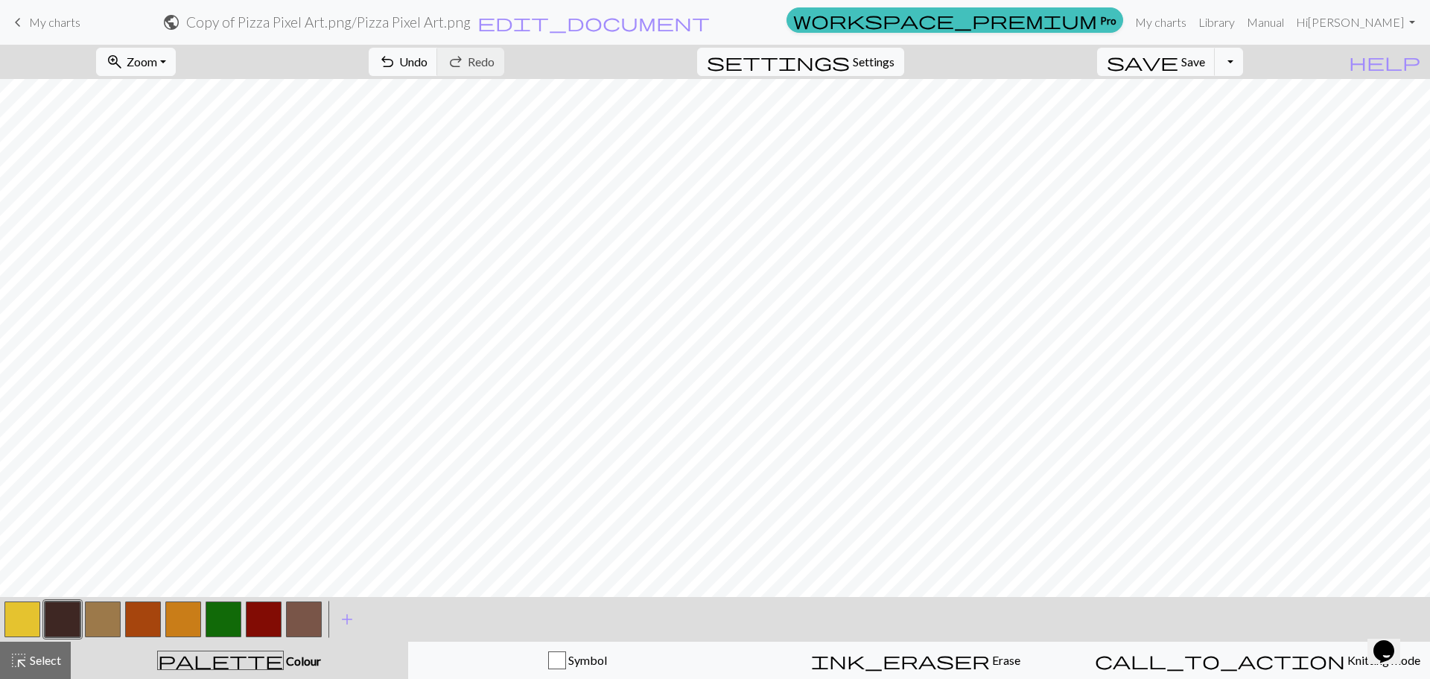
click at [72, 616] on button "button" at bounding box center [63, 619] width 36 height 36
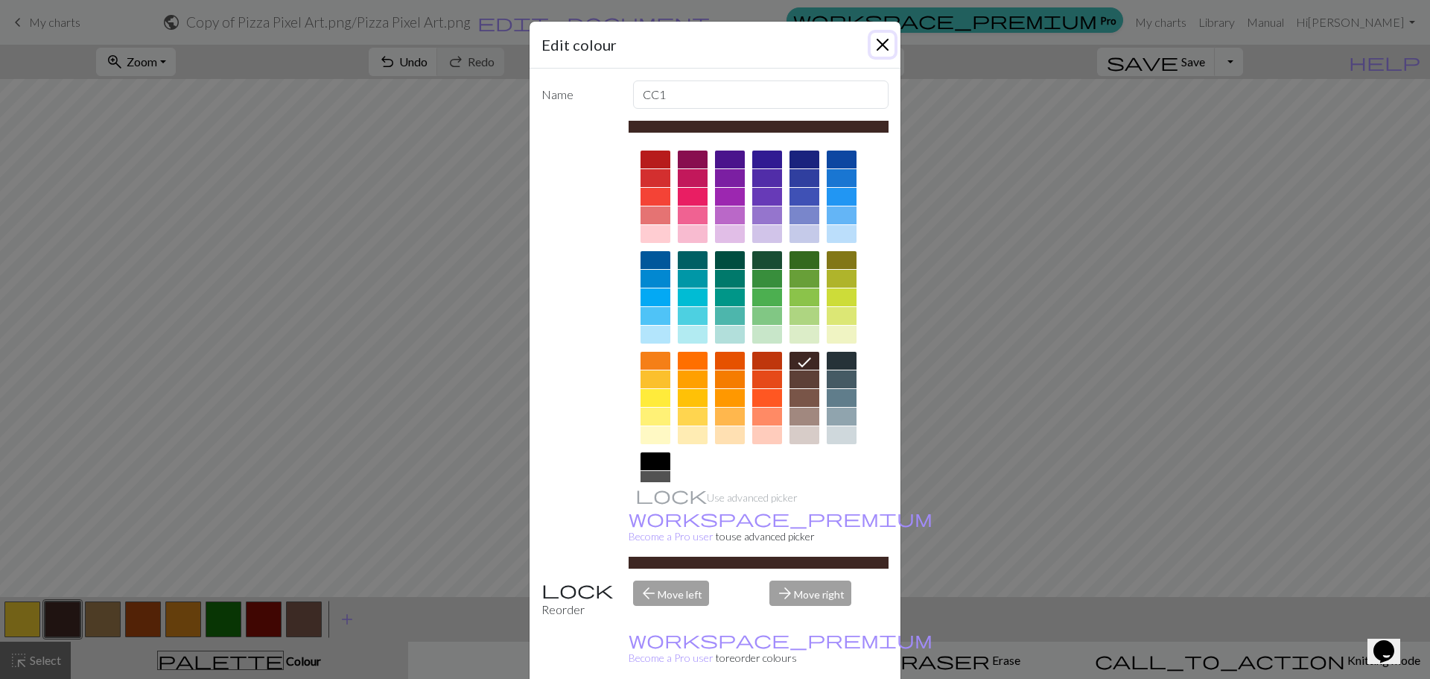
click at [877, 54] on button "Close" at bounding box center [883, 45] width 24 height 24
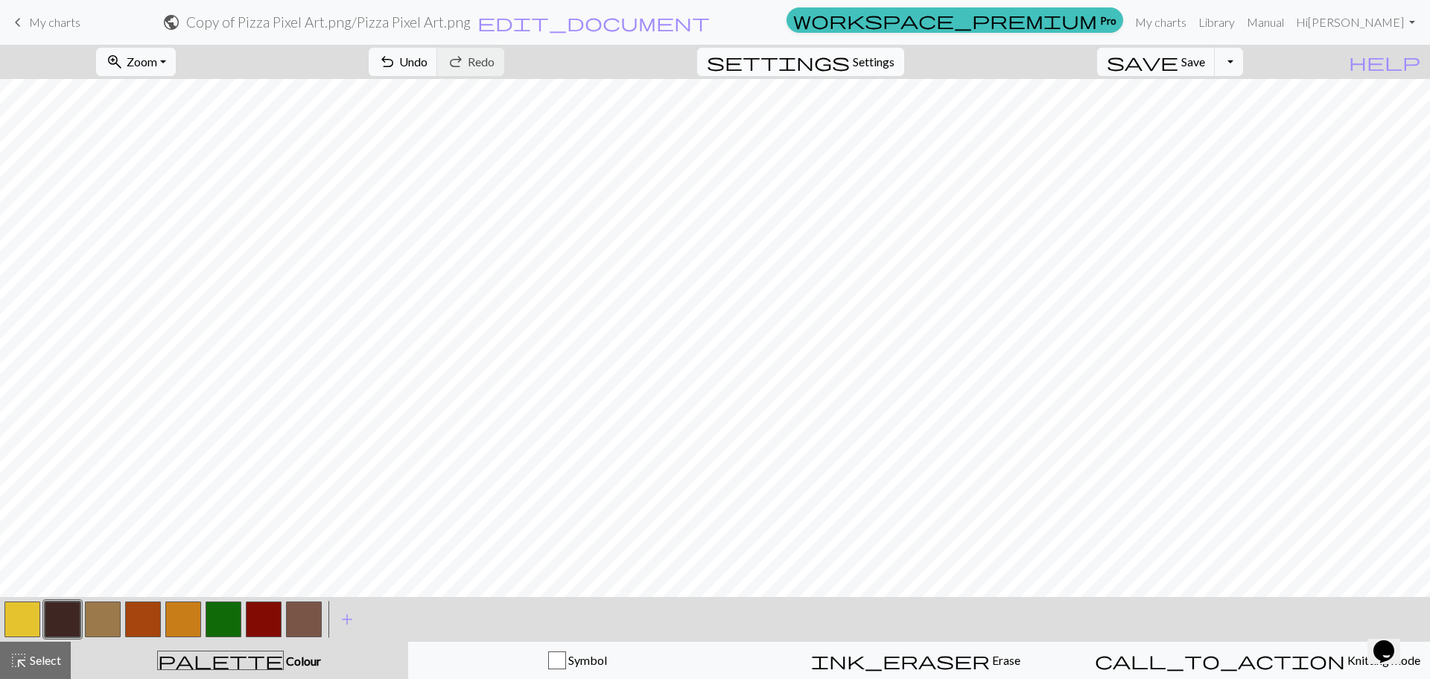
click at [880, 66] on span "Settings" at bounding box center [874, 62] width 42 height 18
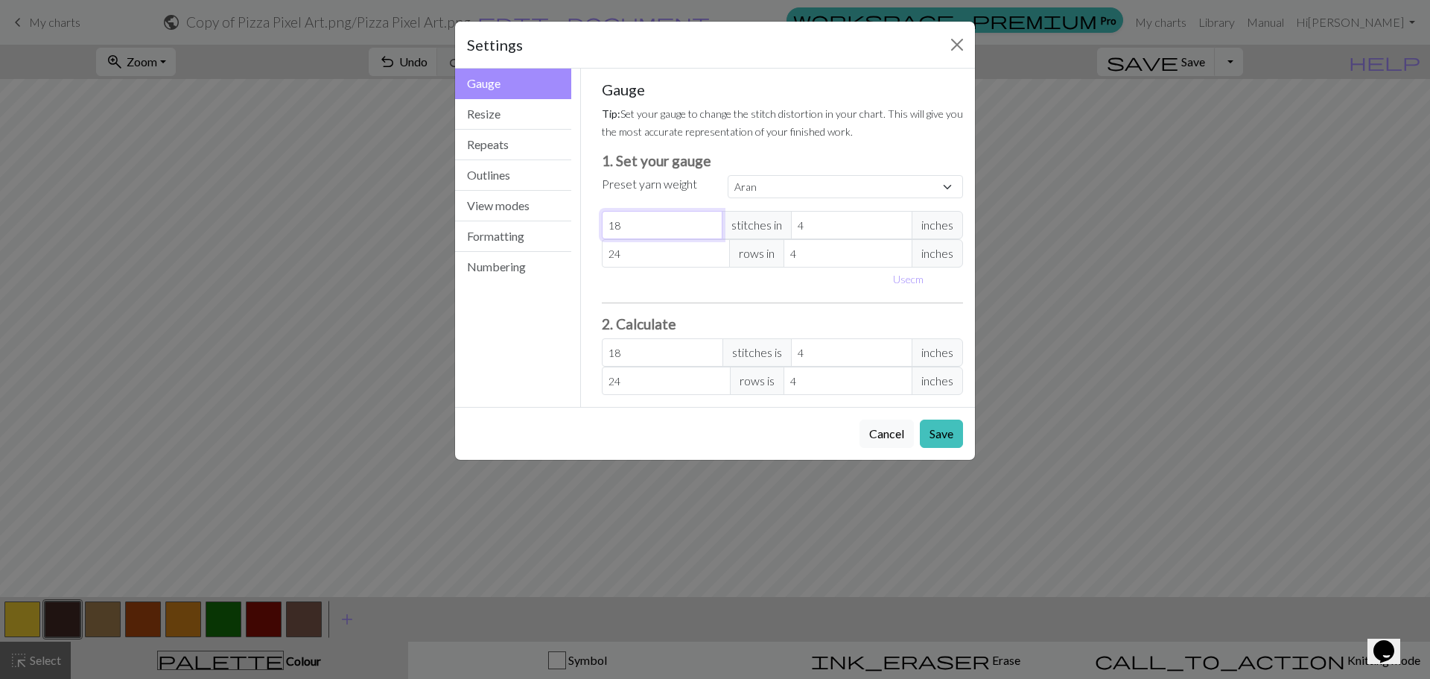
click at [622, 225] on input "18" at bounding box center [662, 225] width 121 height 28
select select "custom"
type input "19"
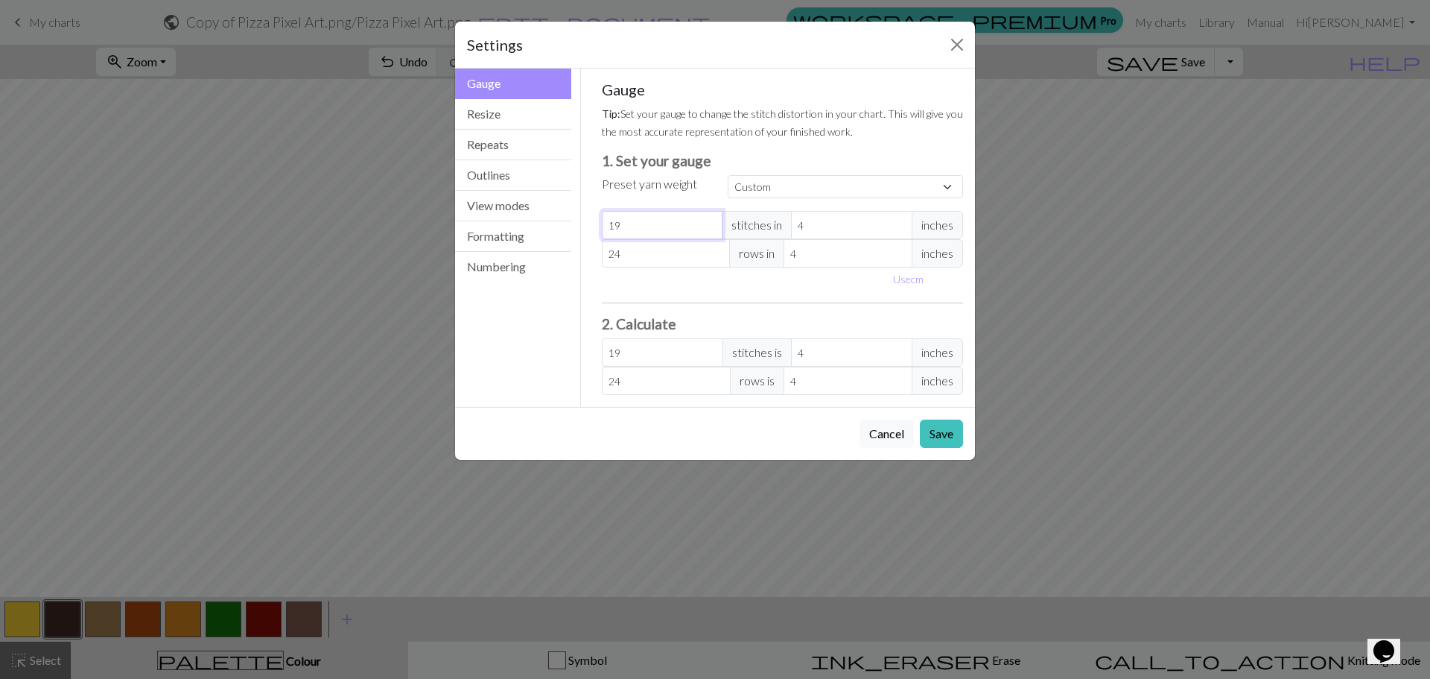
click at [709, 221] on input "19" at bounding box center [662, 225] width 121 height 28
click at [950, 430] on button "Save" at bounding box center [941, 433] width 43 height 28
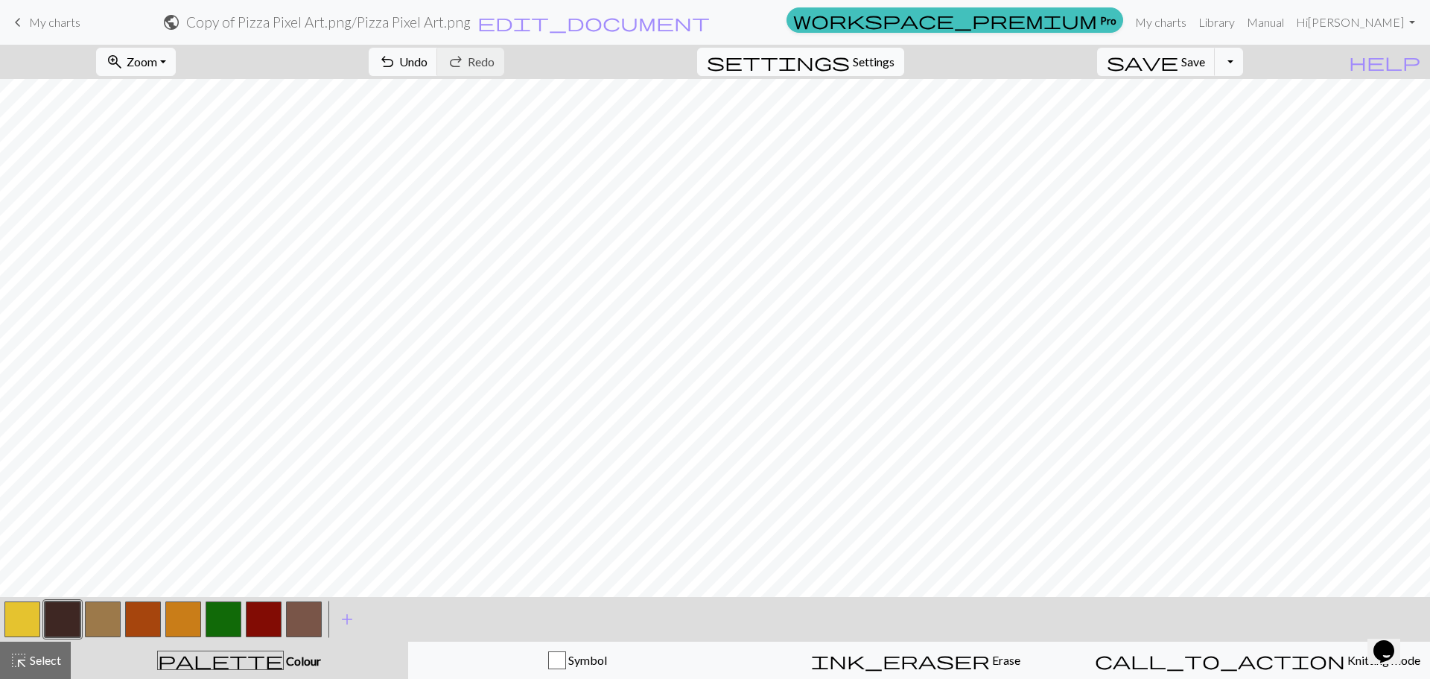
click at [850, 54] on span "settings" at bounding box center [778, 61] width 143 height 21
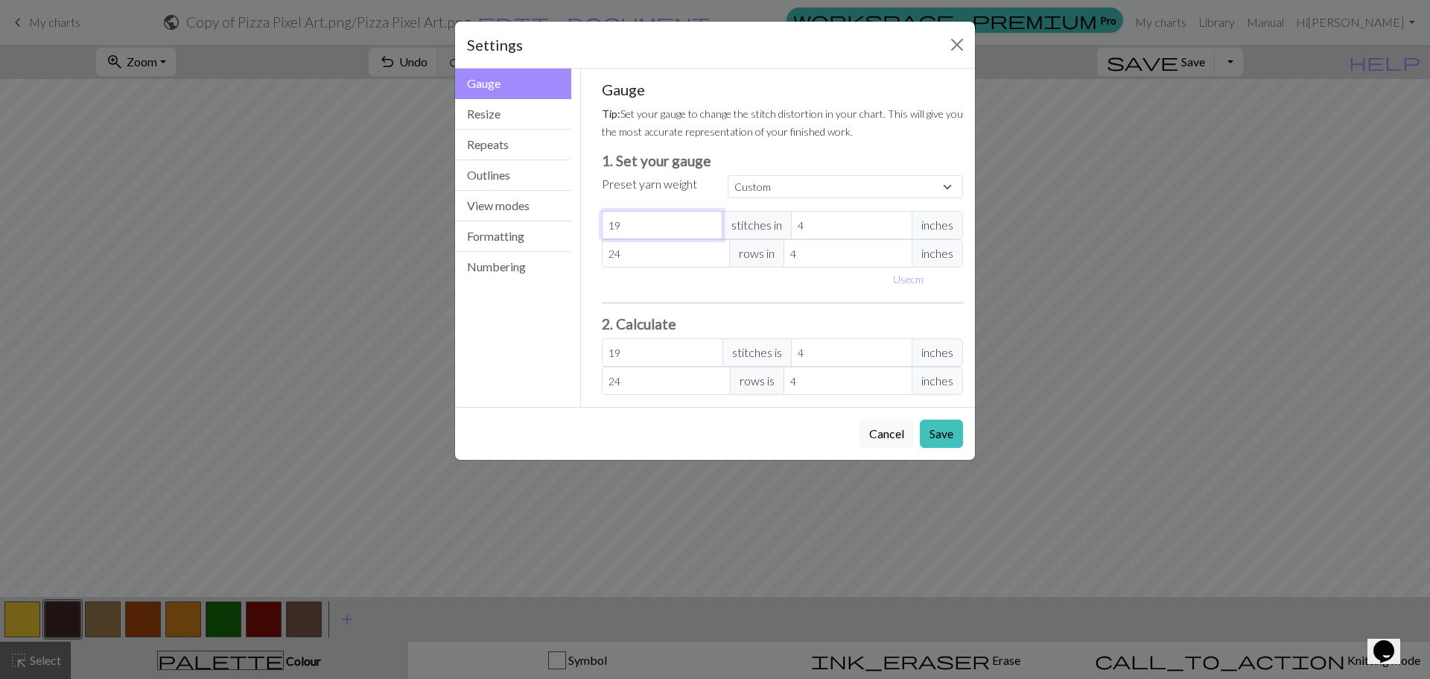
type input "18"
click at [713, 227] on input "18" at bounding box center [662, 225] width 121 height 28
click at [931, 426] on button "Save" at bounding box center [941, 433] width 43 height 28
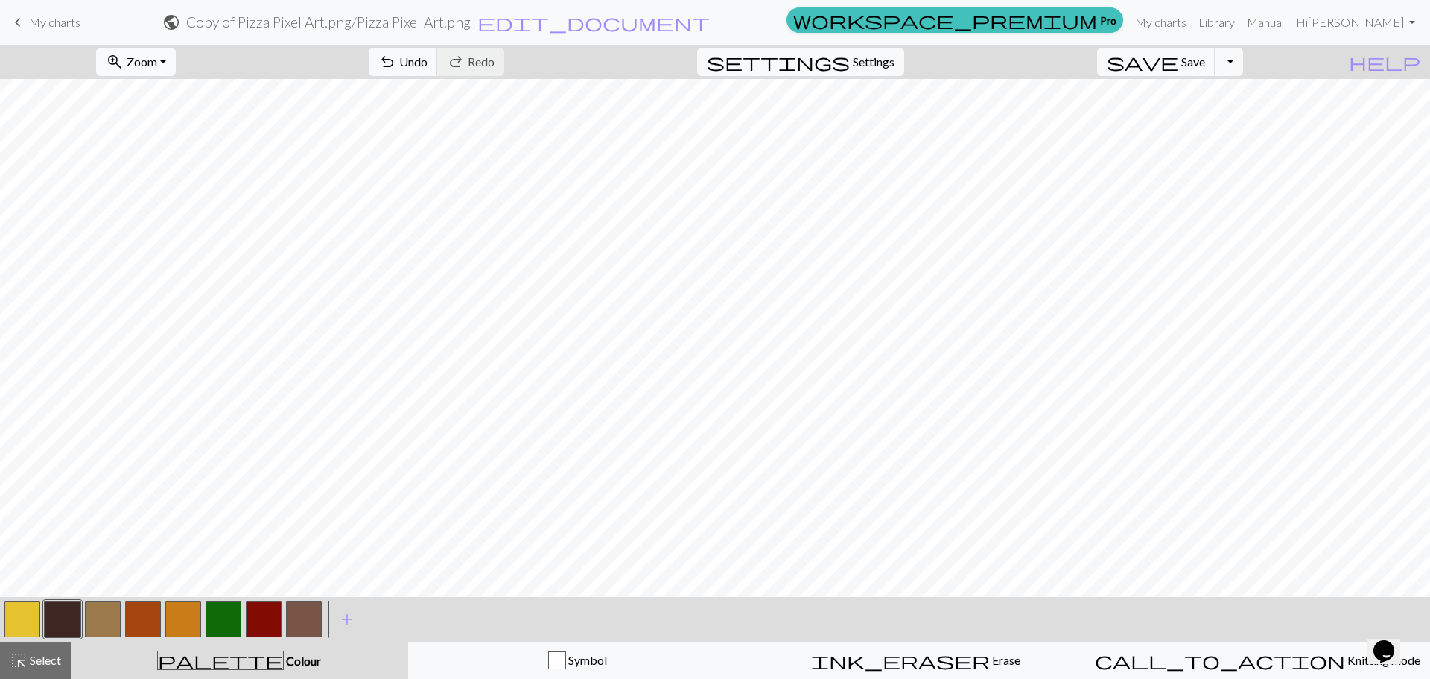
click at [157, 66] on span "Zoom" at bounding box center [142, 61] width 31 height 14
click at [165, 102] on button "Fit all" at bounding box center [156, 95] width 118 height 24
click at [1205, 57] on span "Save" at bounding box center [1193, 61] width 24 height 14
click at [1243, 63] on button "Toggle Dropdown" at bounding box center [1229, 62] width 28 height 28
click at [1209, 119] on button "save_alt Download" at bounding box center [1120, 119] width 246 height 24
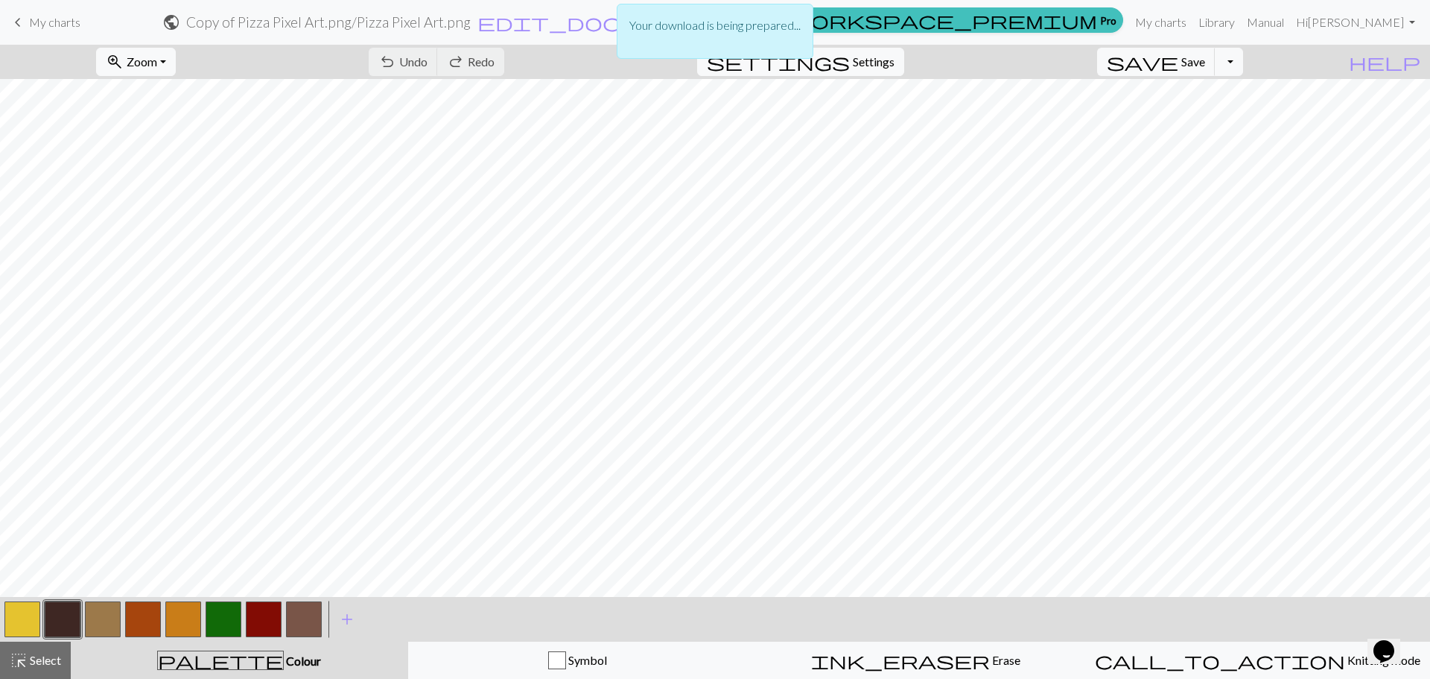
click at [1259, 61] on div "Your download is being prepared..." at bounding box center [715, 35] width 1430 height 71
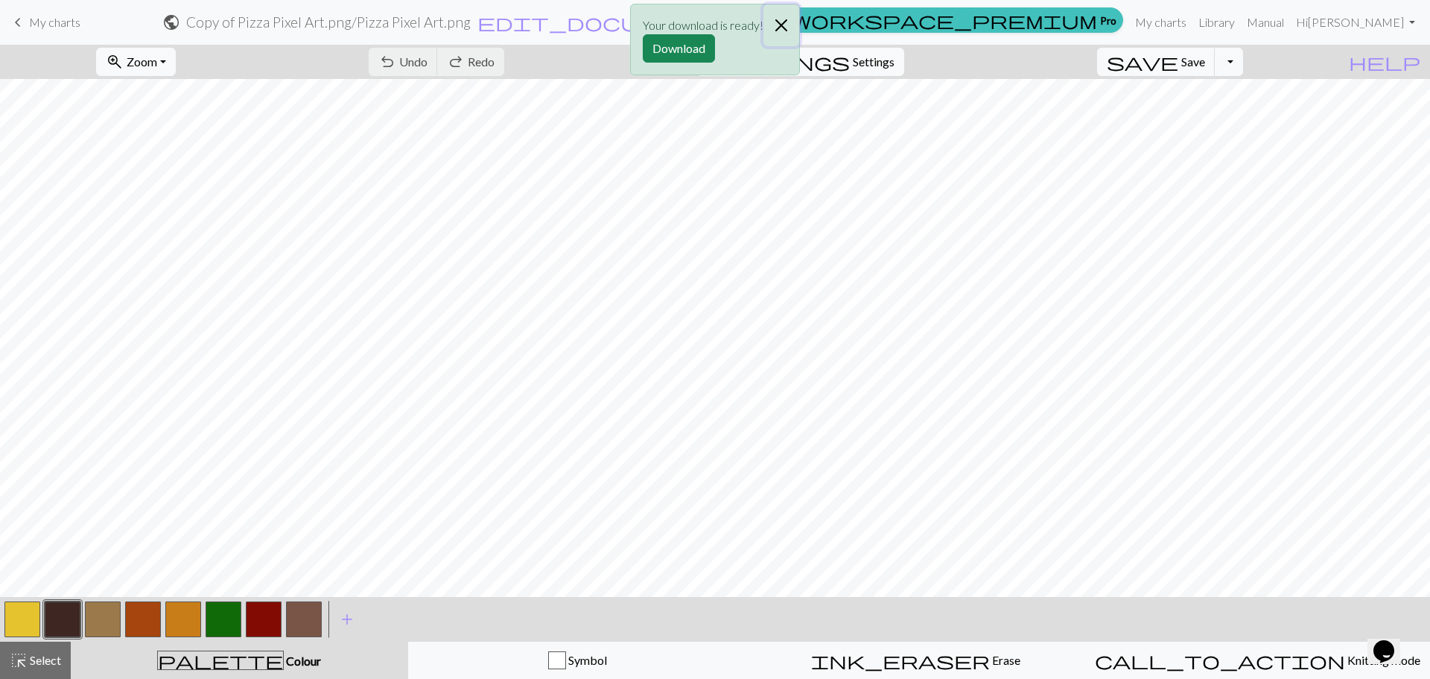
click at [781, 25] on button "Close" at bounding box center [781, 25] width 36 height 42
click at [1243, 48] on button "Toggle Dropdown" at bounding box center [1229, 62] width 28 height 28
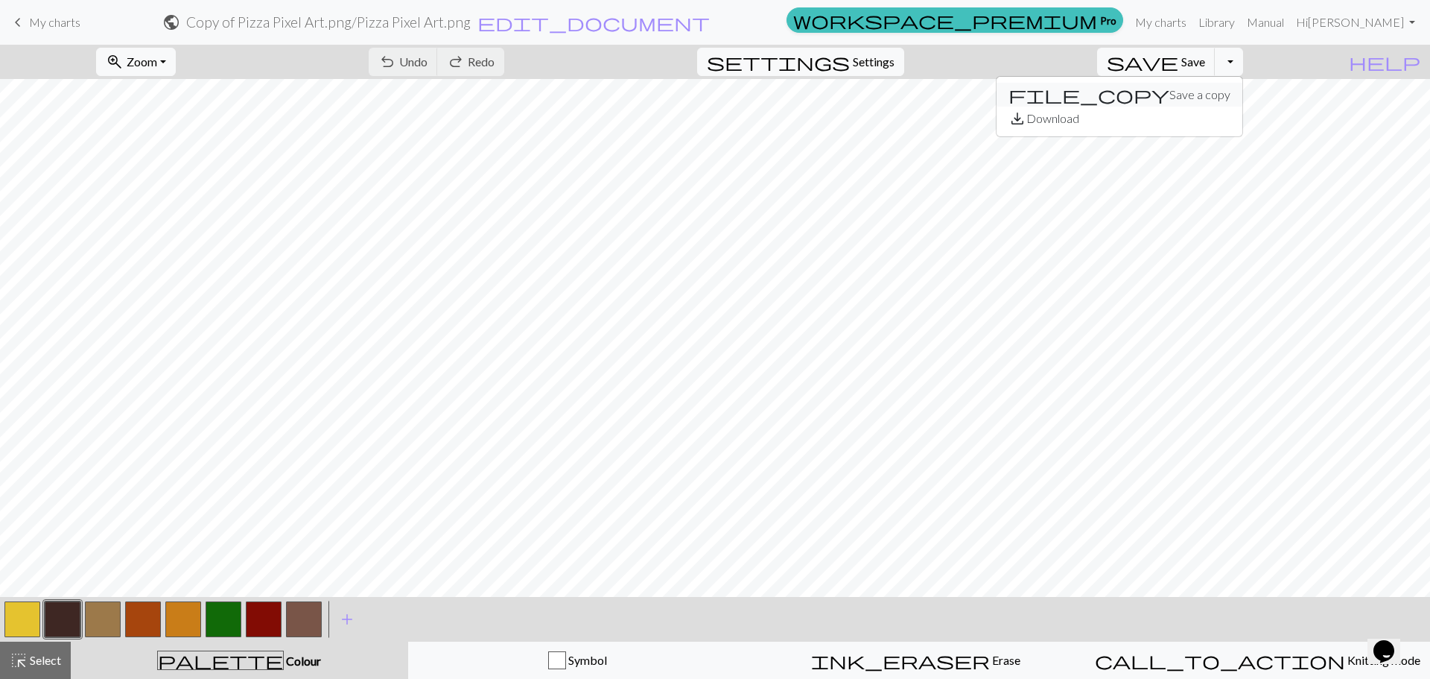
click at [1207, 86] on button "file_copy Save a copy" at bounding box center [1120, 95] width 246 height 24
click at [74, 610] on button "button" at bounding box center [63, 619] width 36 height 36
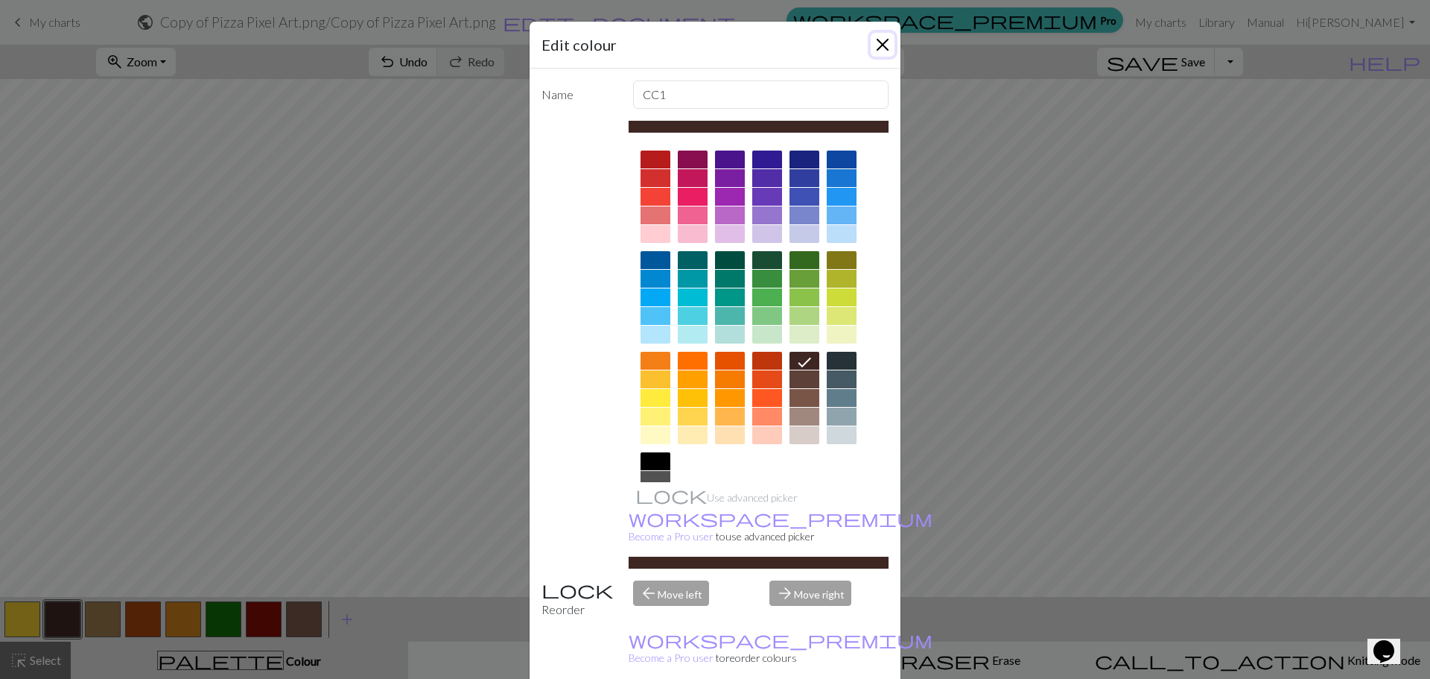
click at [871, 50] on button "Close" at bounding box center [883, 45] width 24 height 24
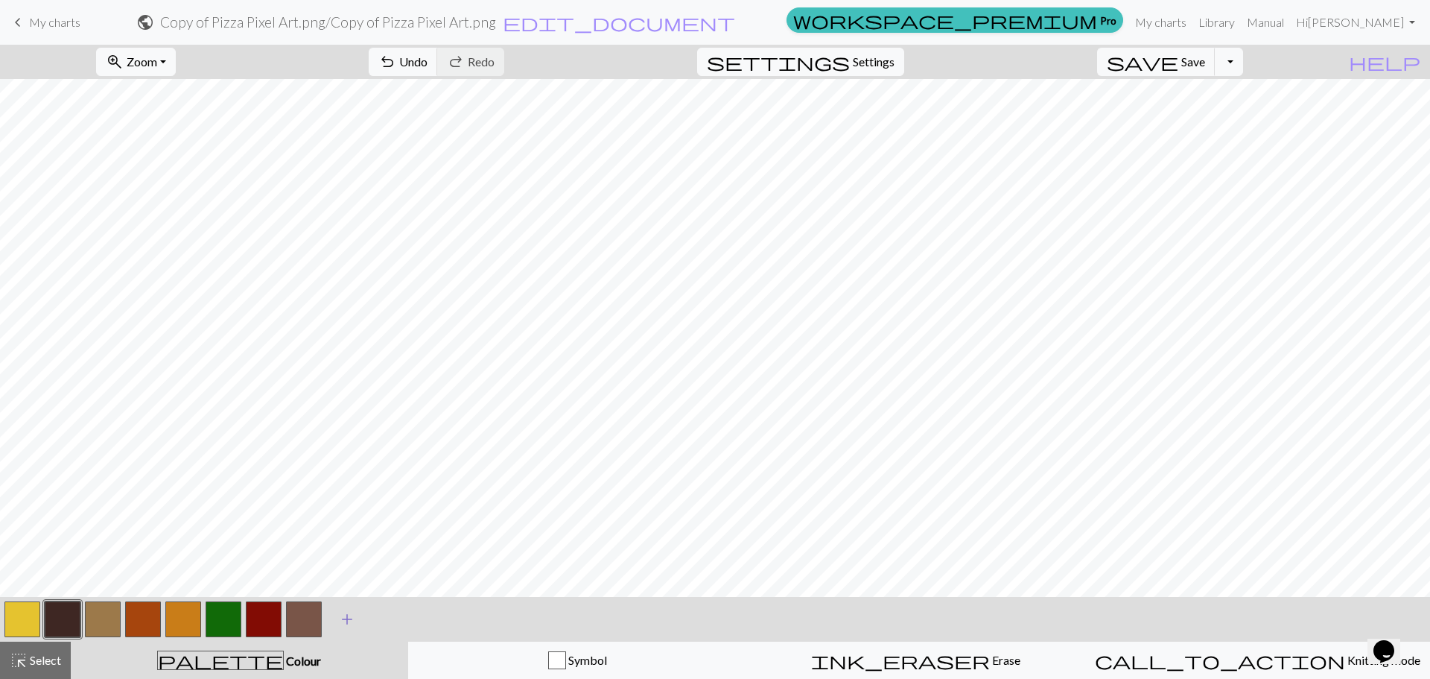
click at [344, 615] on span "add" at bounding box center [347, 619] width 18 height 21
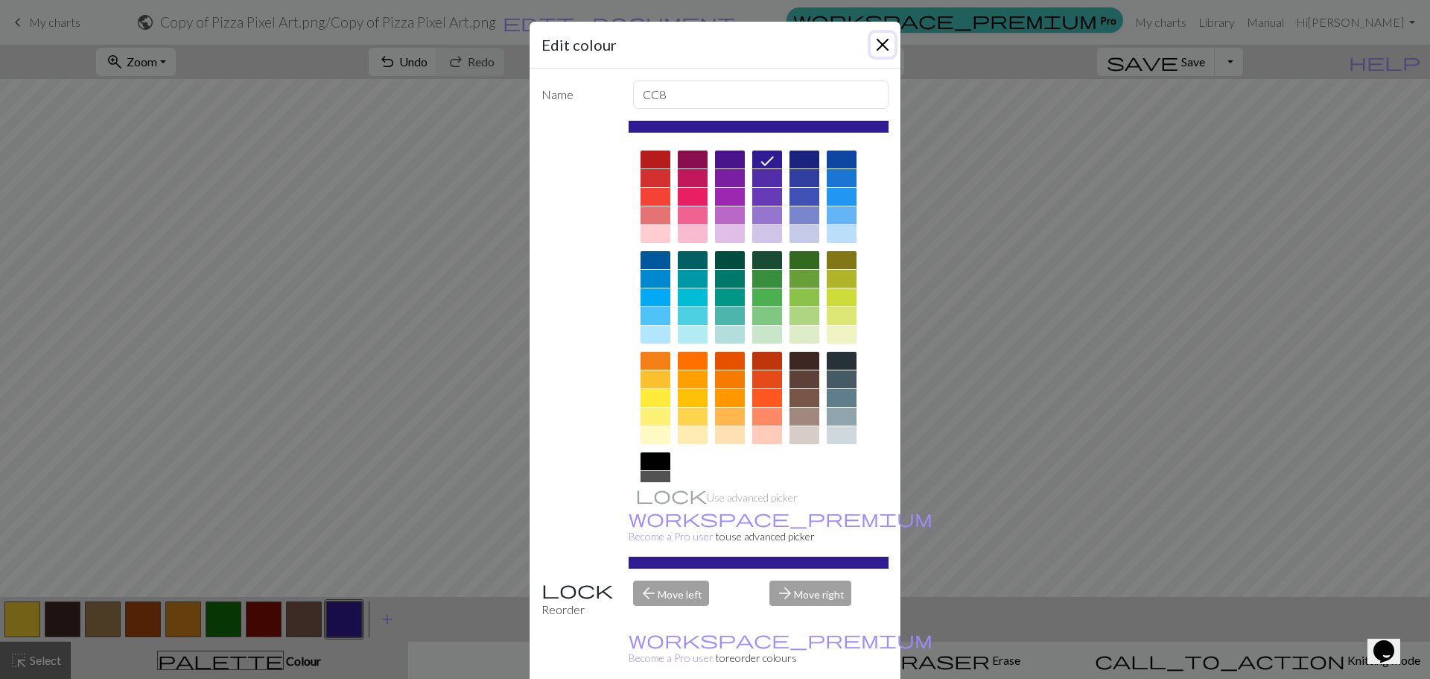
click at [871, 36] on button "Close" at bounding box center [883, 45] width 24 height 24
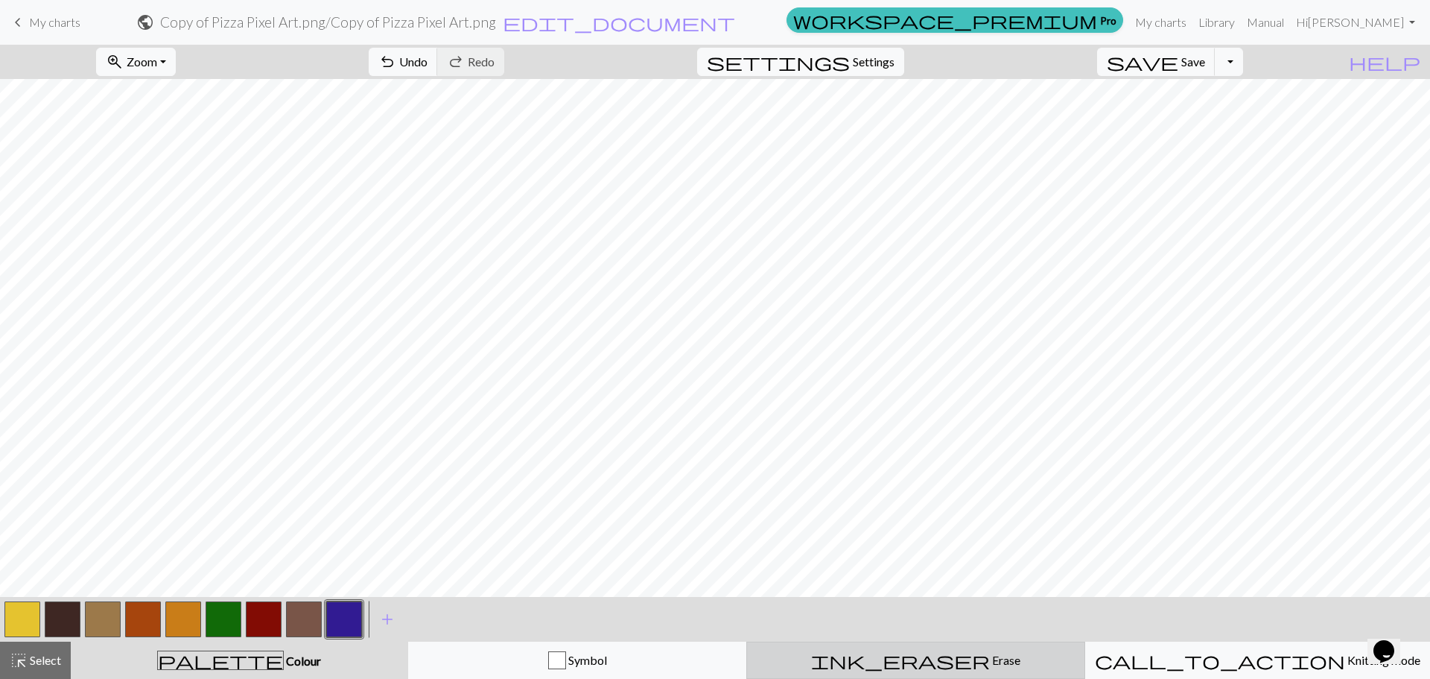
click at [901, 661] on span "ink_eraser" at bounding box center [900, 659] width 179 height 21
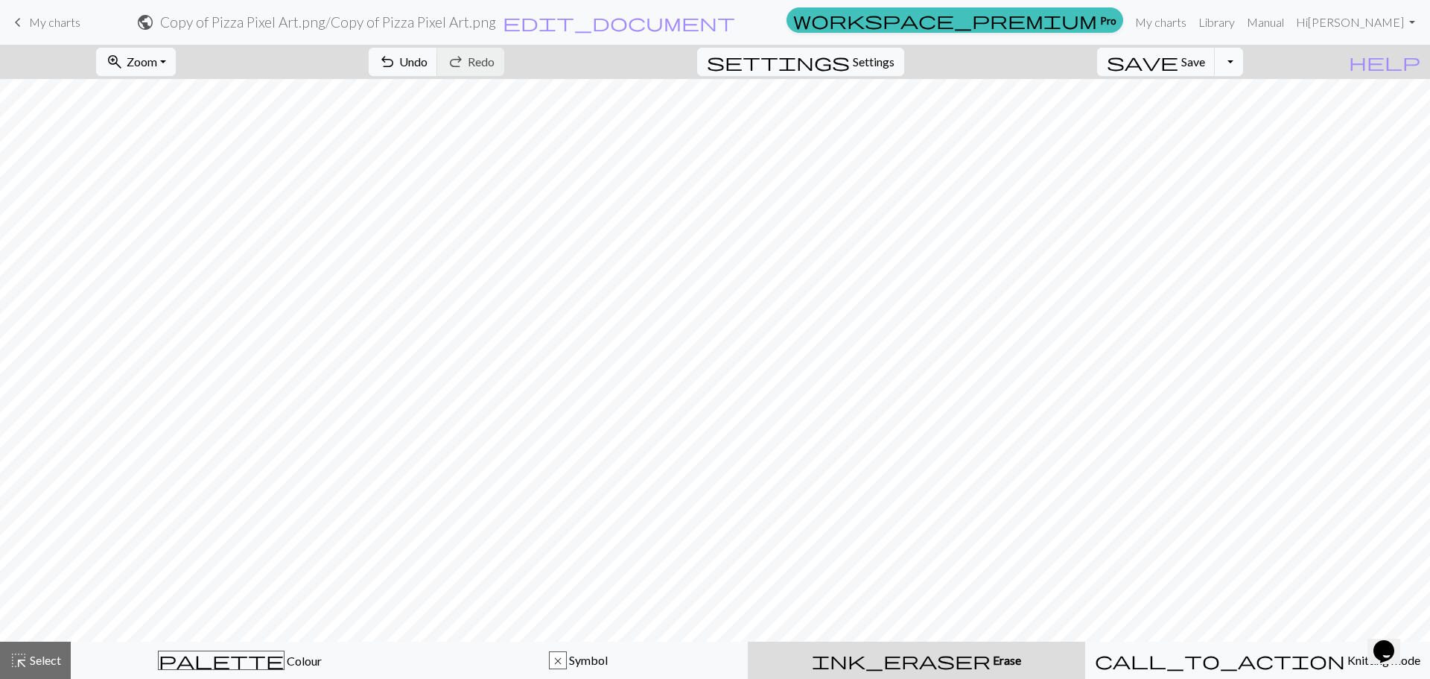
click at [1243, 64] on button "Toggle Dropdown" at bounding box center [1229, 62] width 28 height 28
click at [1203, 95] on button "file_copy Save a copy" at bounding box center [1120, 95] width 246 height 24
click at [438, 59] on button "undo Undo Undo" at bounding box center [403, 62] width 69 height 28
click at [1216, 67] on button "save Save Save" at bounding box center [1156, 62] width 118 height 28
click at [1205, 66] on span "Save" at bounding box center [1193, 61] width 24 height 14
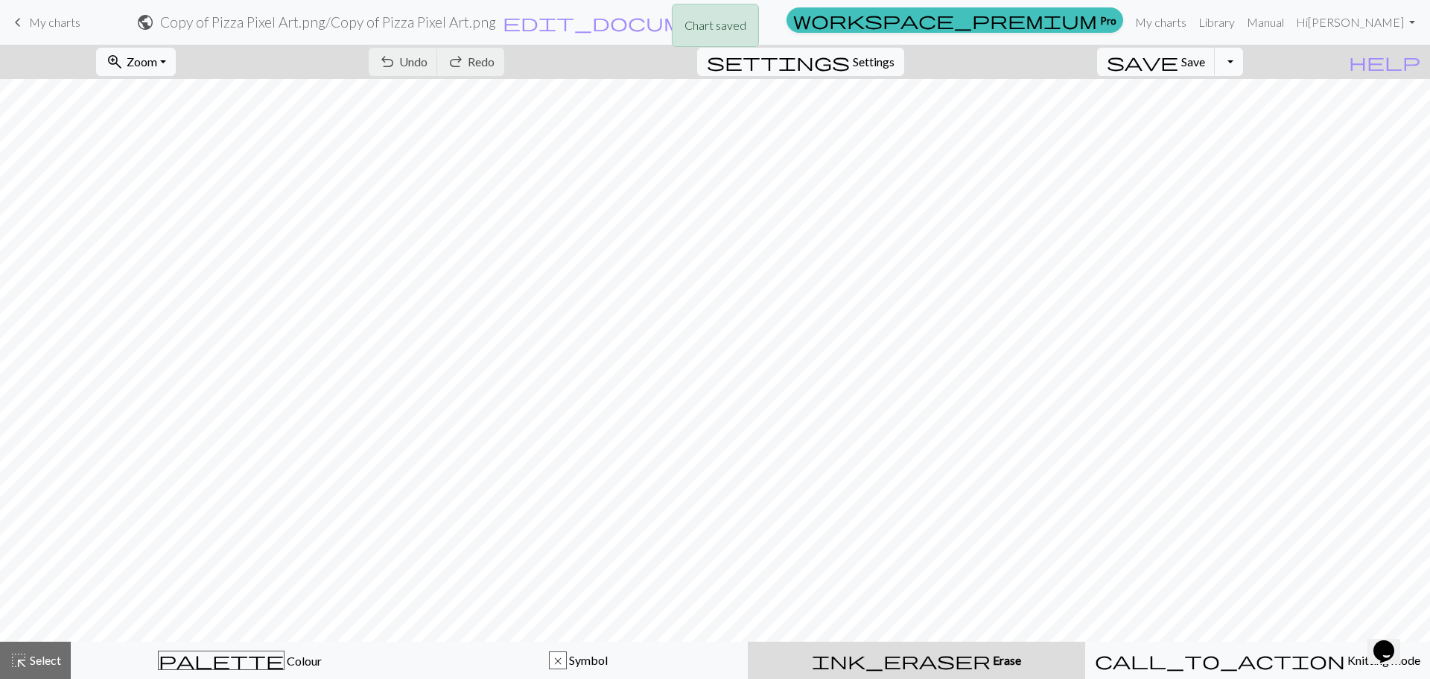
click at [1243, 60] on button "Toggle Dropdown" at bounding box center [1229, 62] width 28 height 28
click at [1197, 115] on button "save_alt Download" at bounding box center [1120, 119] width 246 height 24
click at [693, 46] on button "Download" at bounding box center [679, 48] width 72 height 28
click at [880, 62] on span "Settings" at bounding box center [874, 62] width 42 height 18
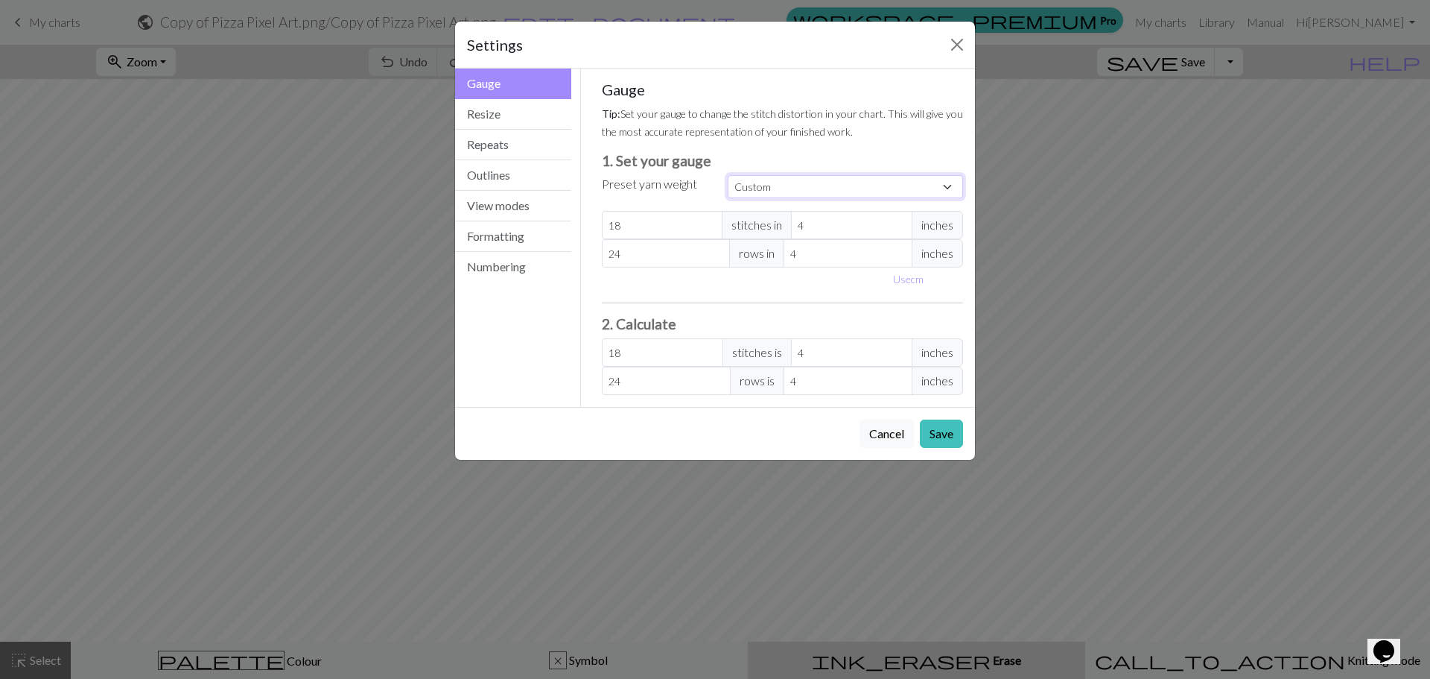
click at [754, 185] on select "Custom Square Lace Light Fingering Fingering Sport Double knit Worsted Aran Bul…" at bounding box center [845, 186] width 235 height 23
click at [687, 146] on div "Gauge Tip: Set your gauge to change the stitch distortion in your chart. This w…" at bounding box center [783, 237] width 362 height 314
click at [503, 113] on button "Resize" at bounding box center [513, 114] width 116 height 31
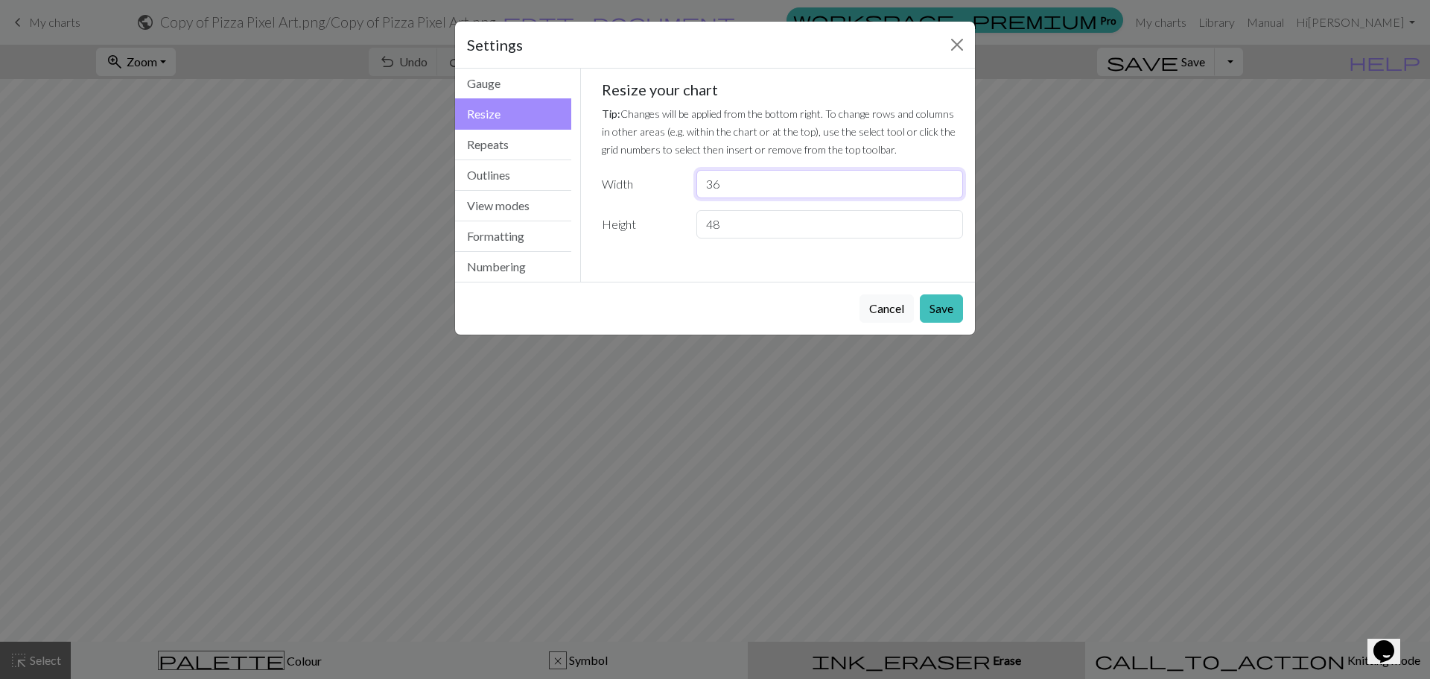
drag, startPoint x: 757, startPoint y: 179, endPoint x: 661, endPoint y: 182, distance: 96.9
click at [661, 182] on div "Width 36" at bounding box center [783, 184] width 380 height 28
type input "128"
drag, startPoint x: 737, startPoint y: 216, endPoint x: 658, endPoint y: 219, distance: 79.0
click at [659, 219] on div "Height 48" at bounding box center [783, 224] width 380 height 28
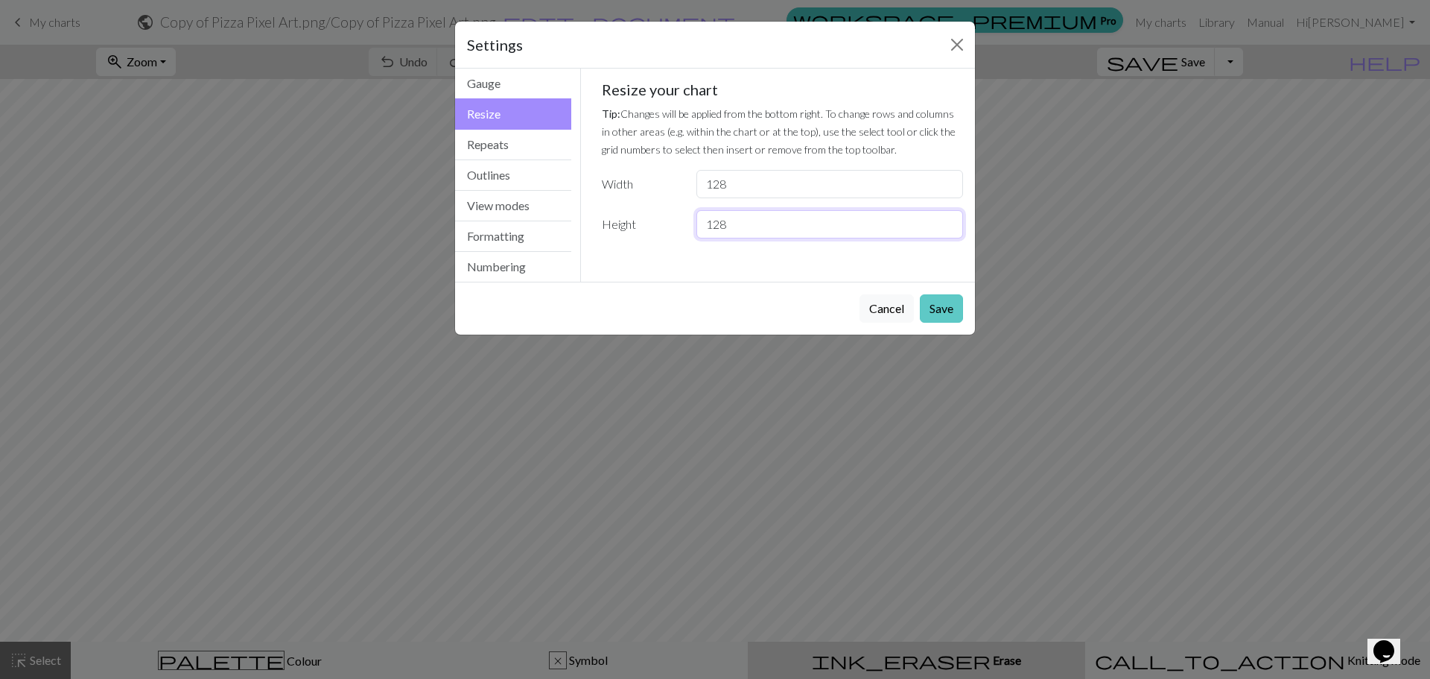
type input "128"
click at [938, 302] on button "Save" at bounding box center [941, 308] width 43 height 28
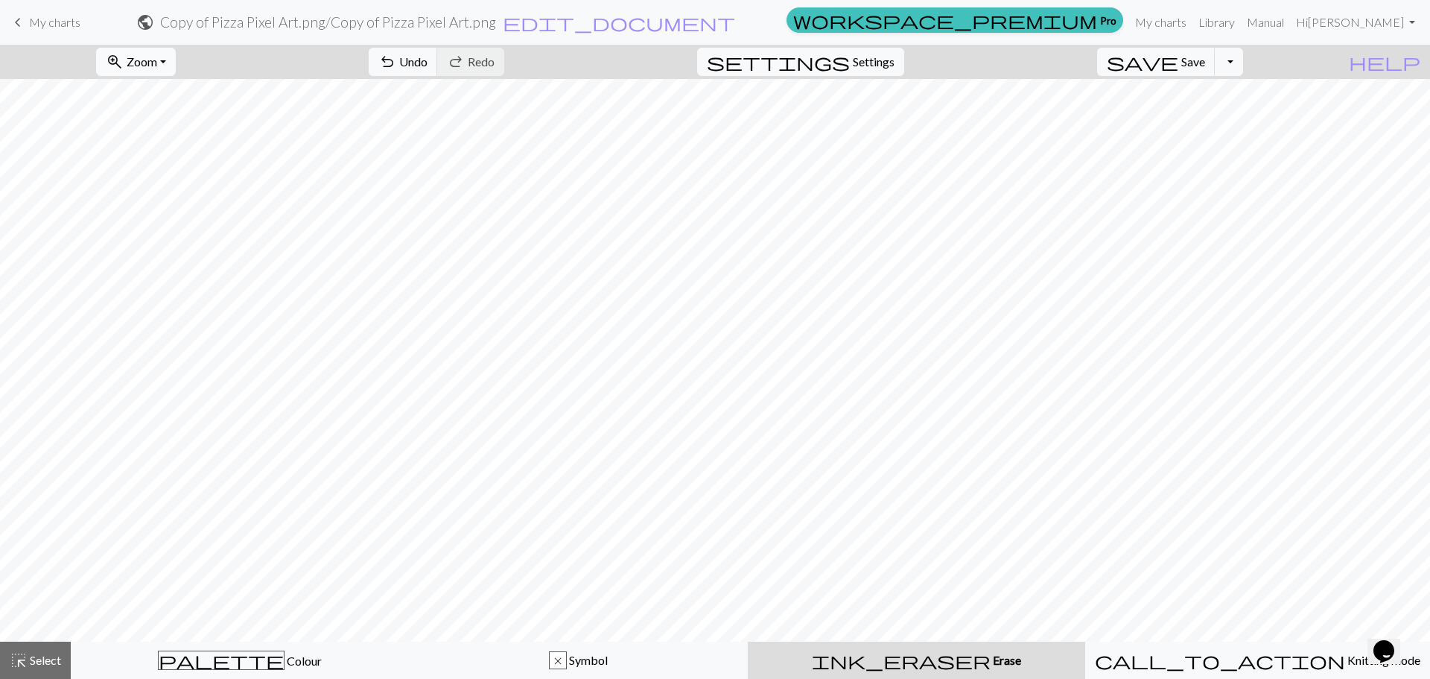
click at [176, 48] on button "zoom_in Zoom Zoom" at bounding box center [136, 62] width 80 height 28
click at [168, 89] on button "Fit all" at bounding box center [156, 95] width 118 height 24
click at [157, 55] on span "Zoom" at bounding box center [142, 61] width 31 height 14
click at [161, 185] on button "50%" at bounding box center [156, 179] width 118 height 24
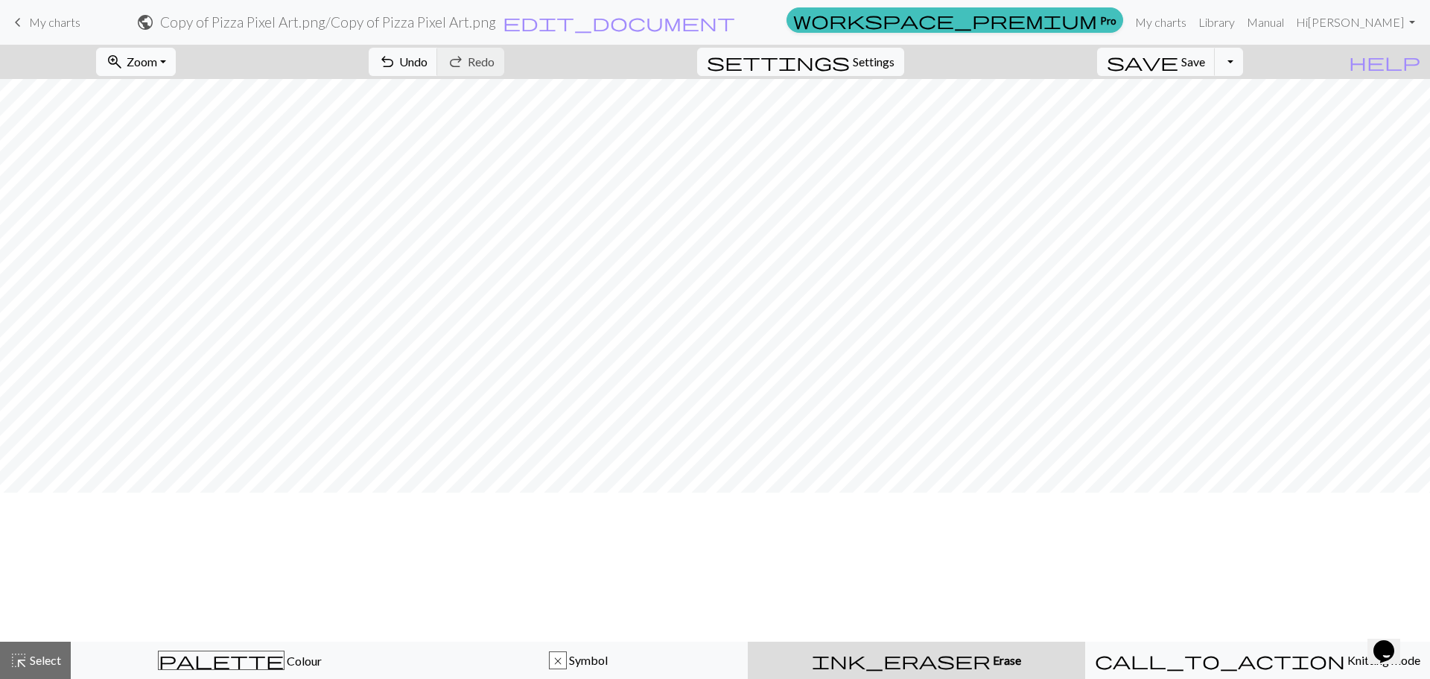
scroll to position [0, 0]
click at [396, 63] on span "undo" at bounding box center [387, 61] width 18 height 21
click at [850, 61] on span "settings" at bounding box center [778, 61] width 143 height 21
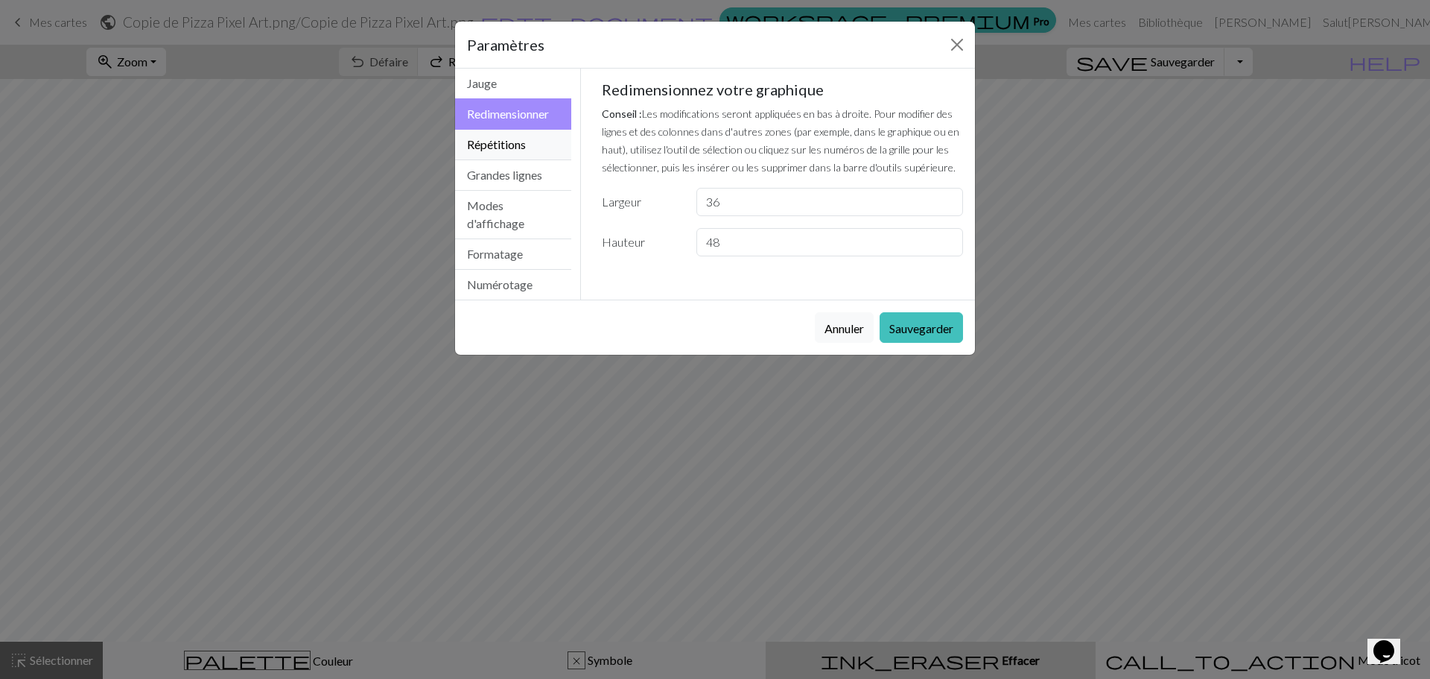
click at [501, 136] on button "Répétitions" at bounding box center [513, 145] width 116 height 31
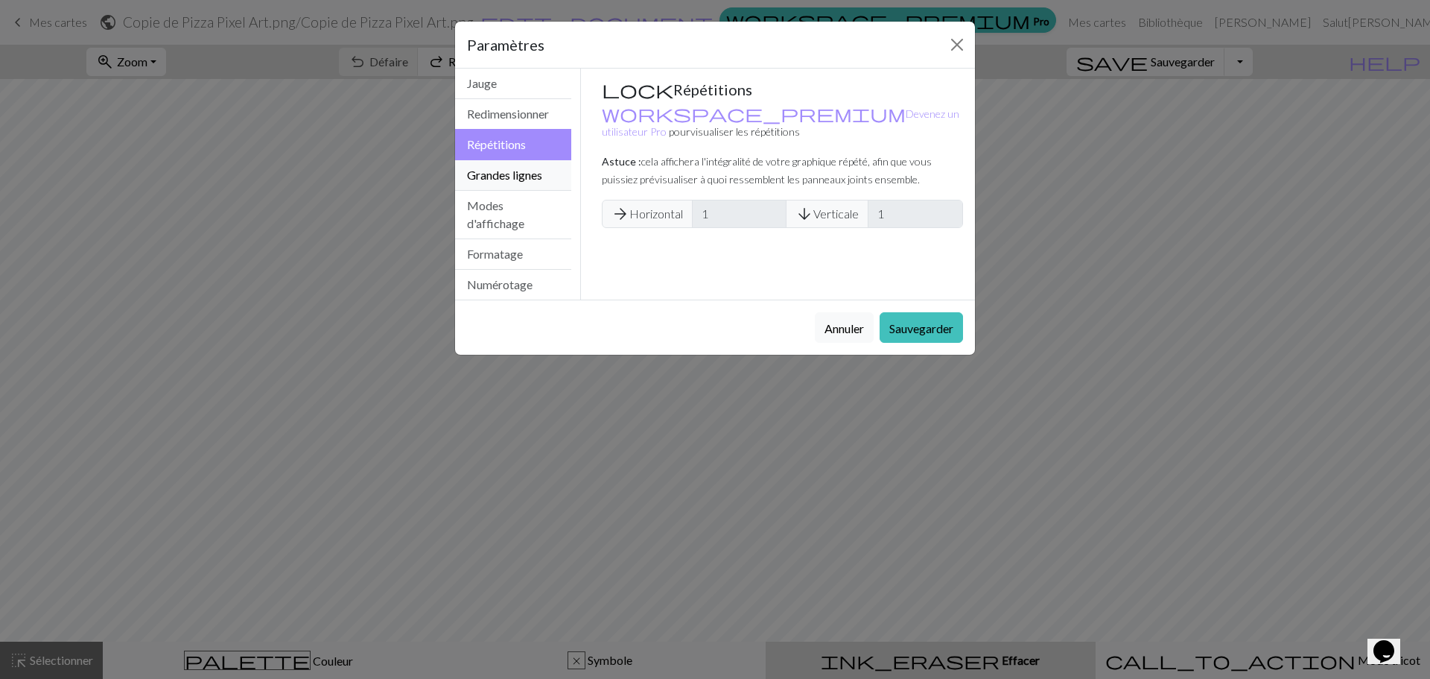
click at [492, 182] on button "Grandes lignes" at bounding box center [513, 175] width 116 height 31
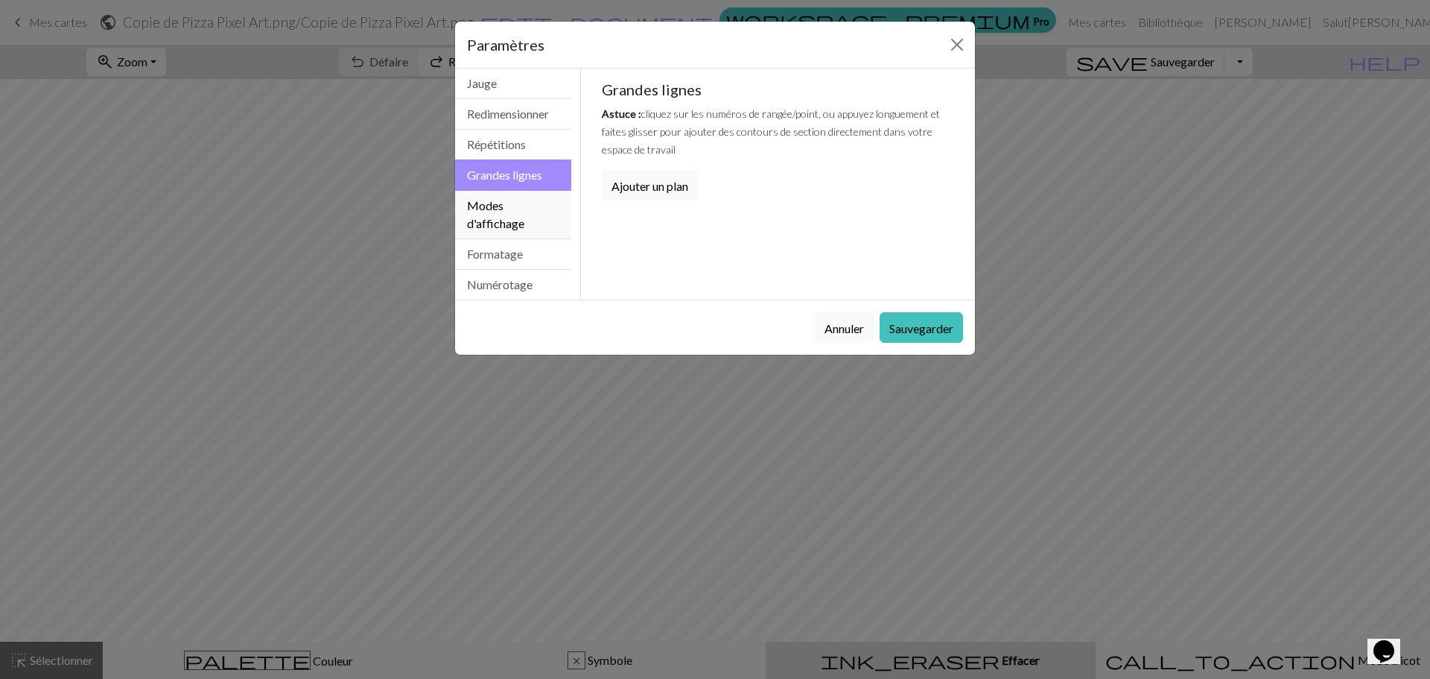
click at [512, 223] on font "Modes d'affichage" at bounding box center [495, 214] width 57 height 32
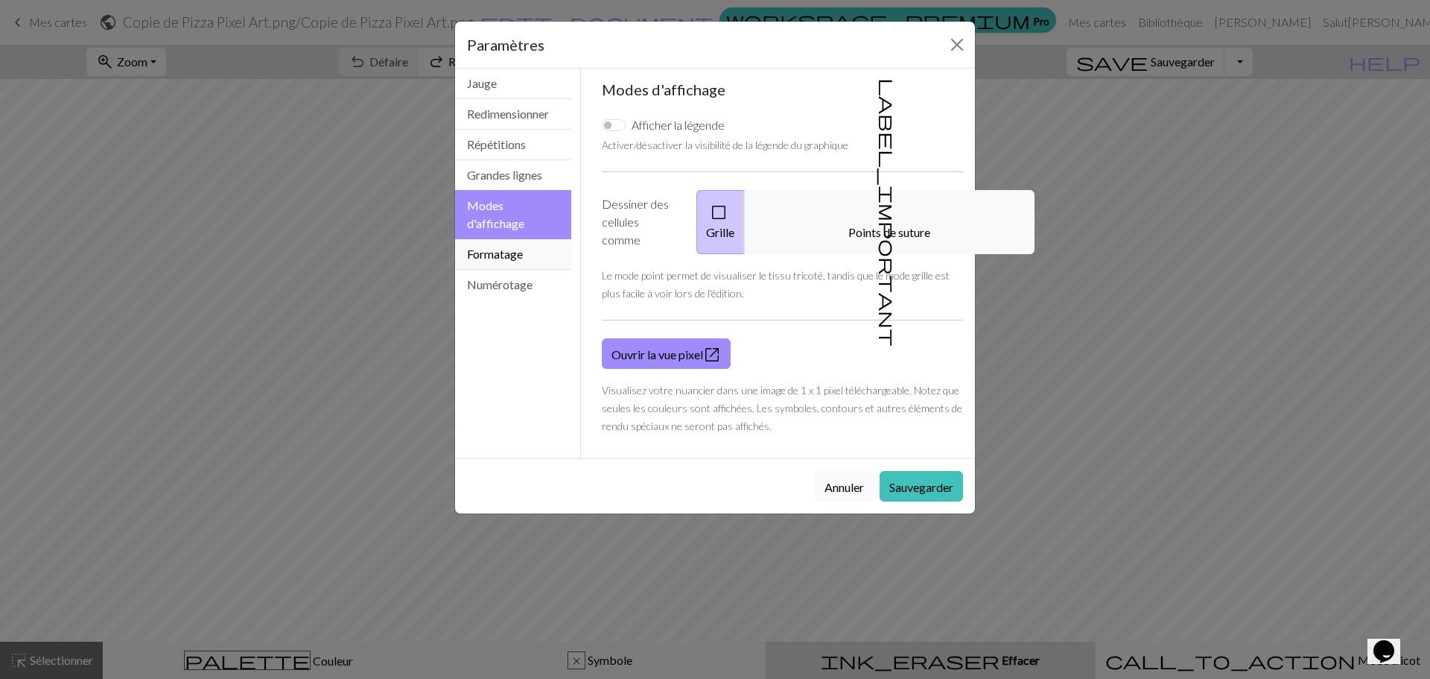
click at [512, 244] on button "Formatage" at bounding box center [513, 254] width 116 height 31
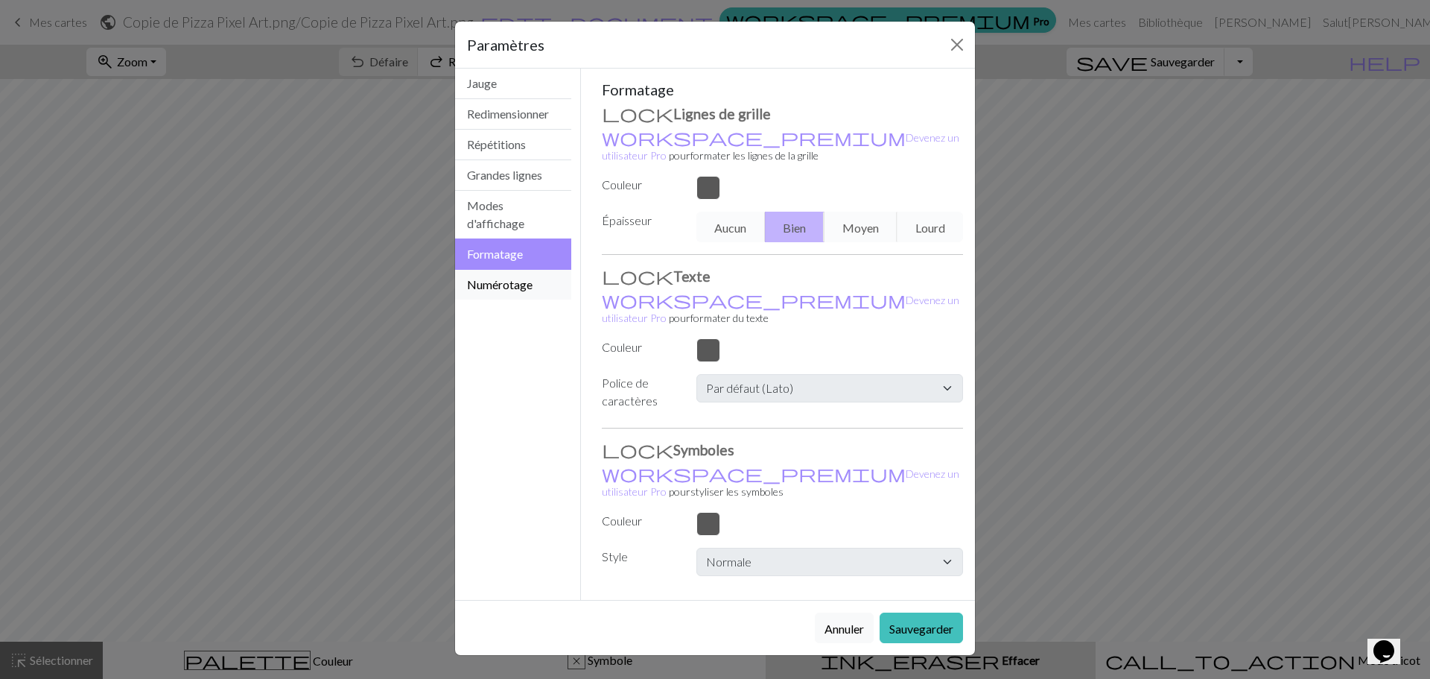
click at [483, 293] on button "Numérotage" at bounding box center [513, 285] width 116 height 30
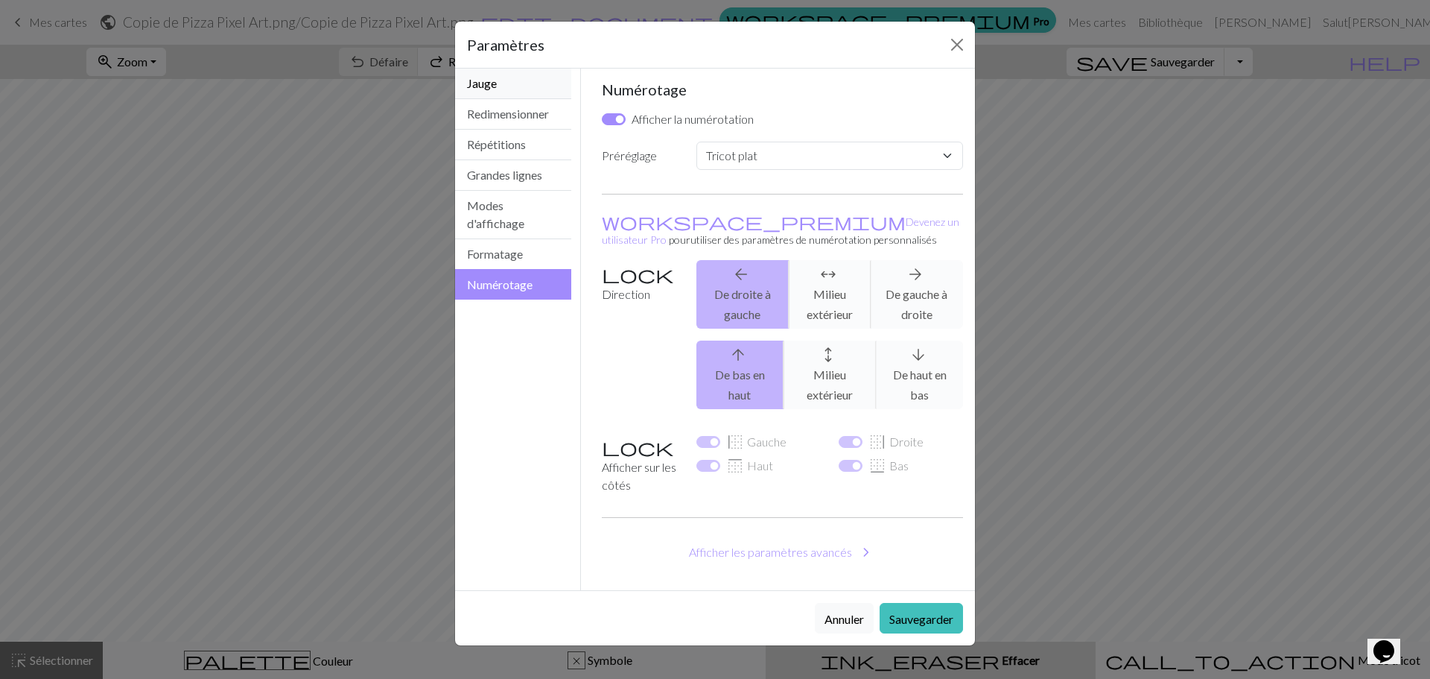
click at [518, 95] on button "Jauge" at bounding box center [513, 84] width 116 height 31
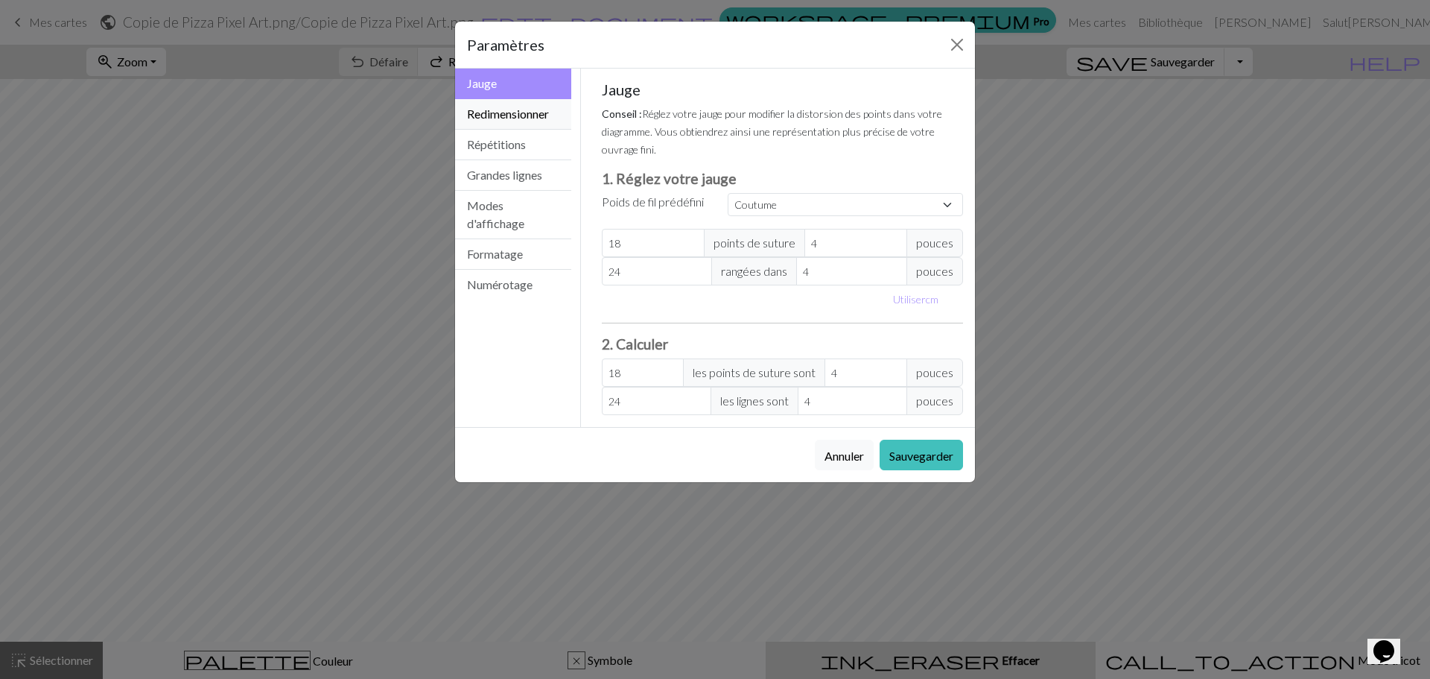
click at [518, 127] on button "Redimensionner" at bounding box center [513, 114] width 116 height 31
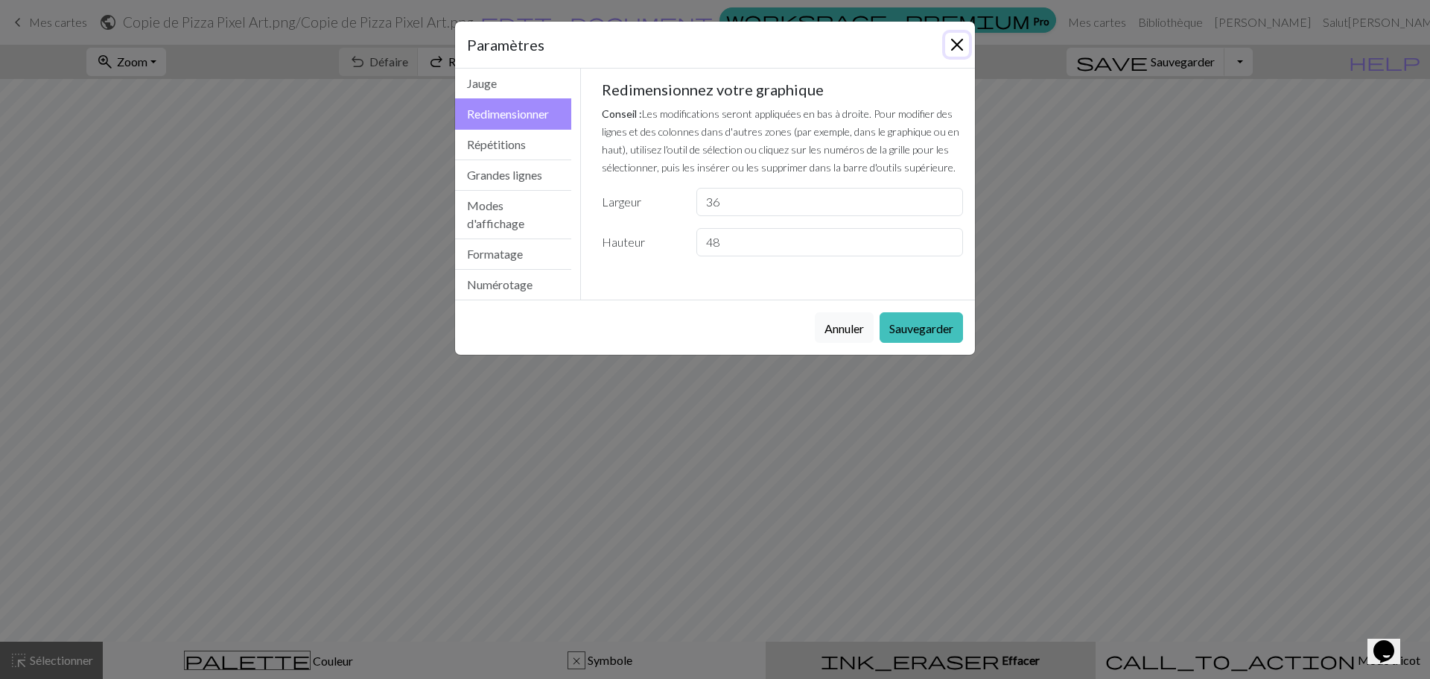
click at [968, 43] on button "Fermer" at bounding box center [957, 45] width 24 height 24
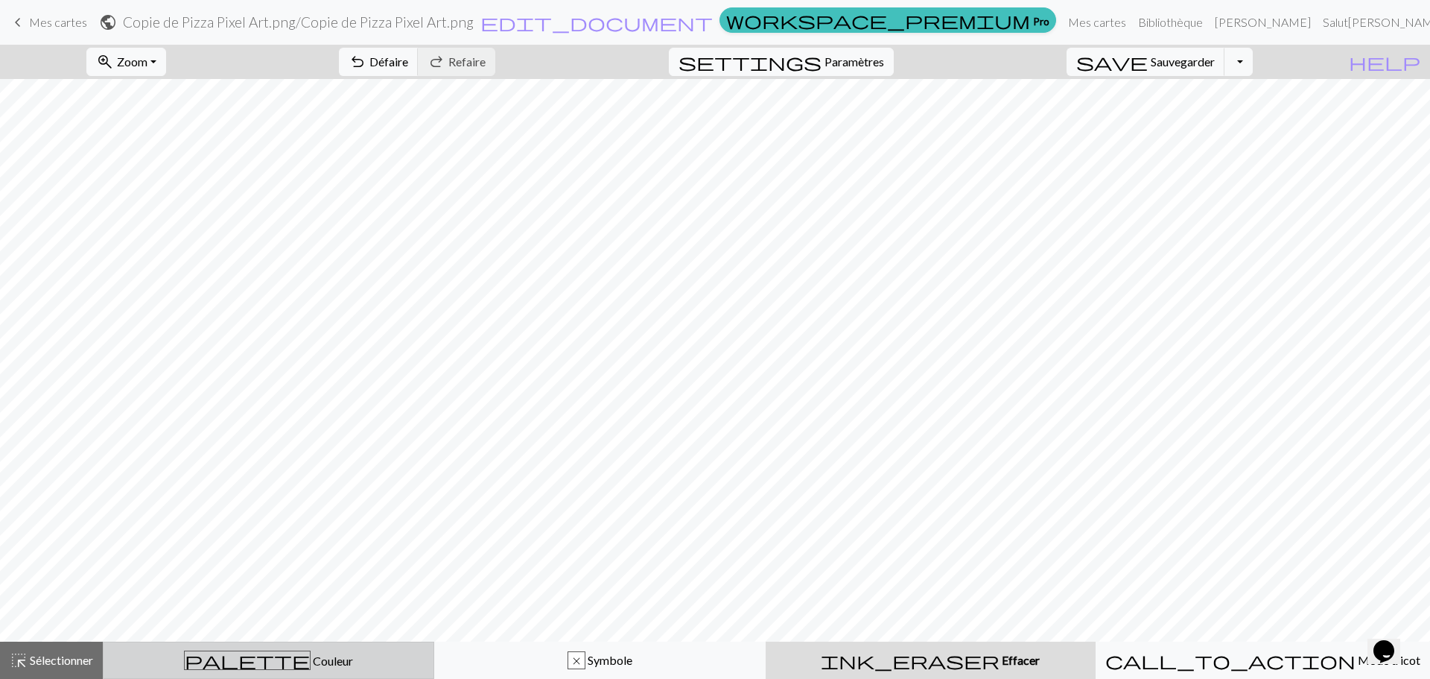
click at [311, 655] on span "Couleur" at bounding box center [332, 660] width 42 height 14
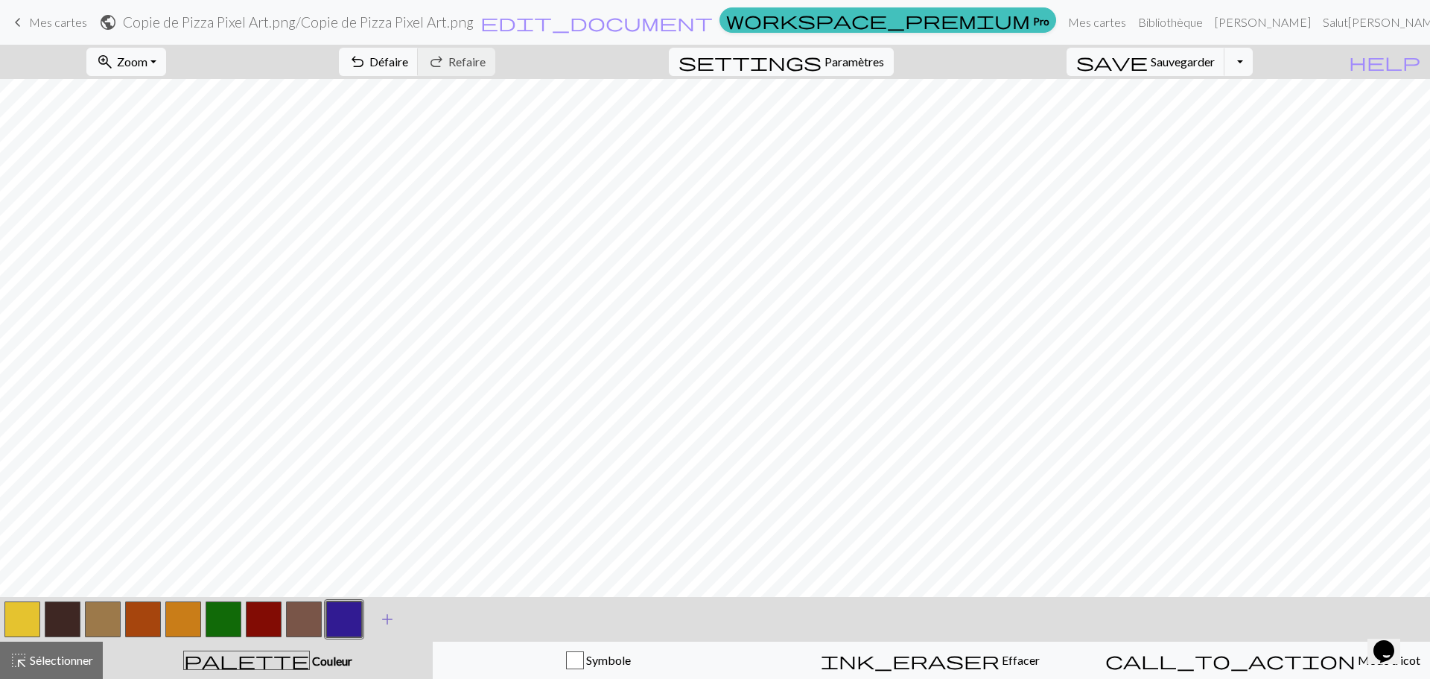
click at [387, 622] on span "add" at bounding box center [387, 619] width 18 height 21
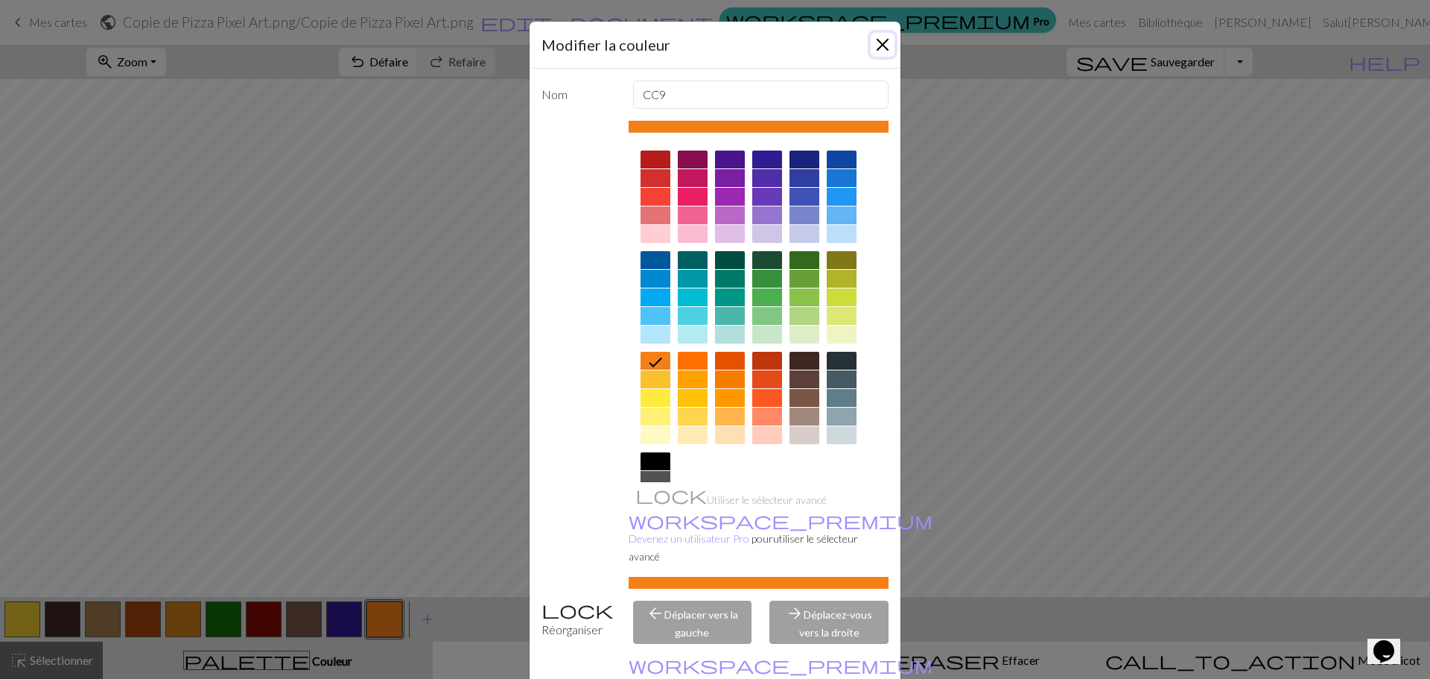
click at [877, 43] on button "Fermer" at bounding box center [883, 45] width 24 height 24
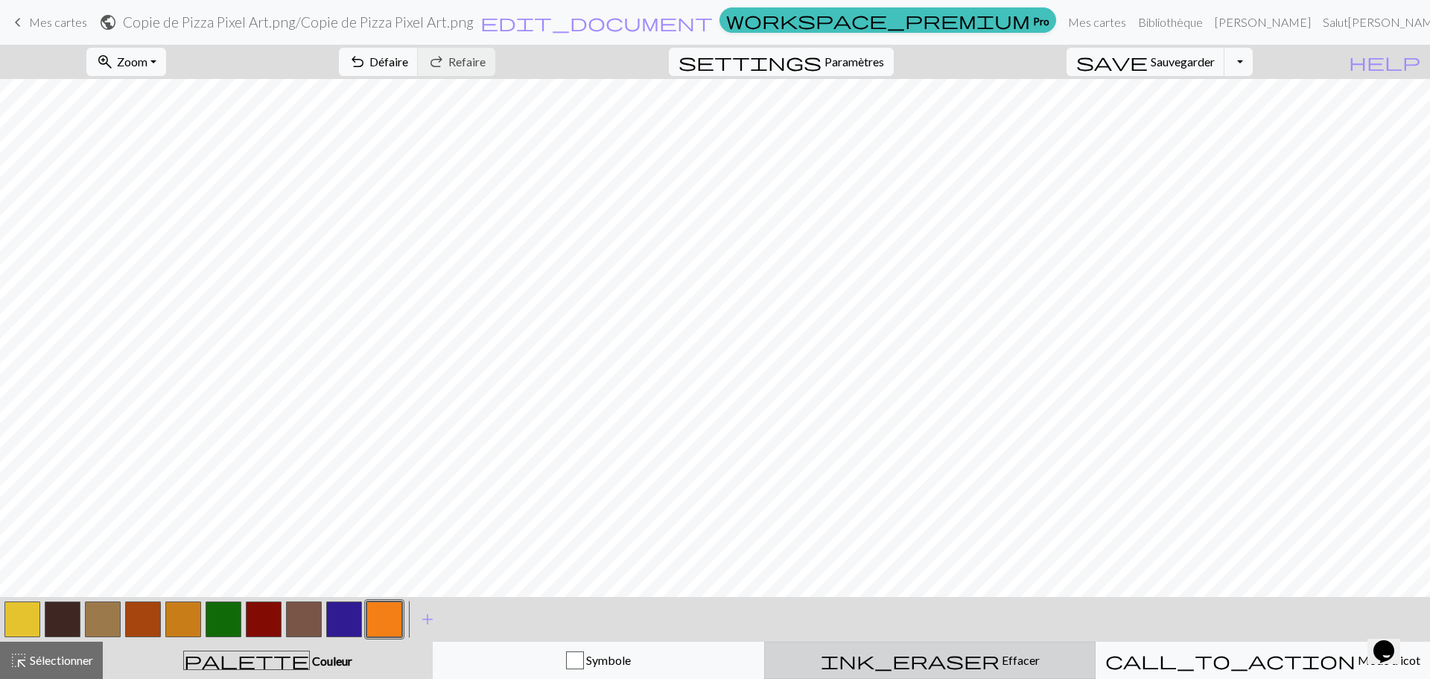
click at [1002, 660] on font "Effacer" at bounding box center [1021, 659] width 38 height 14
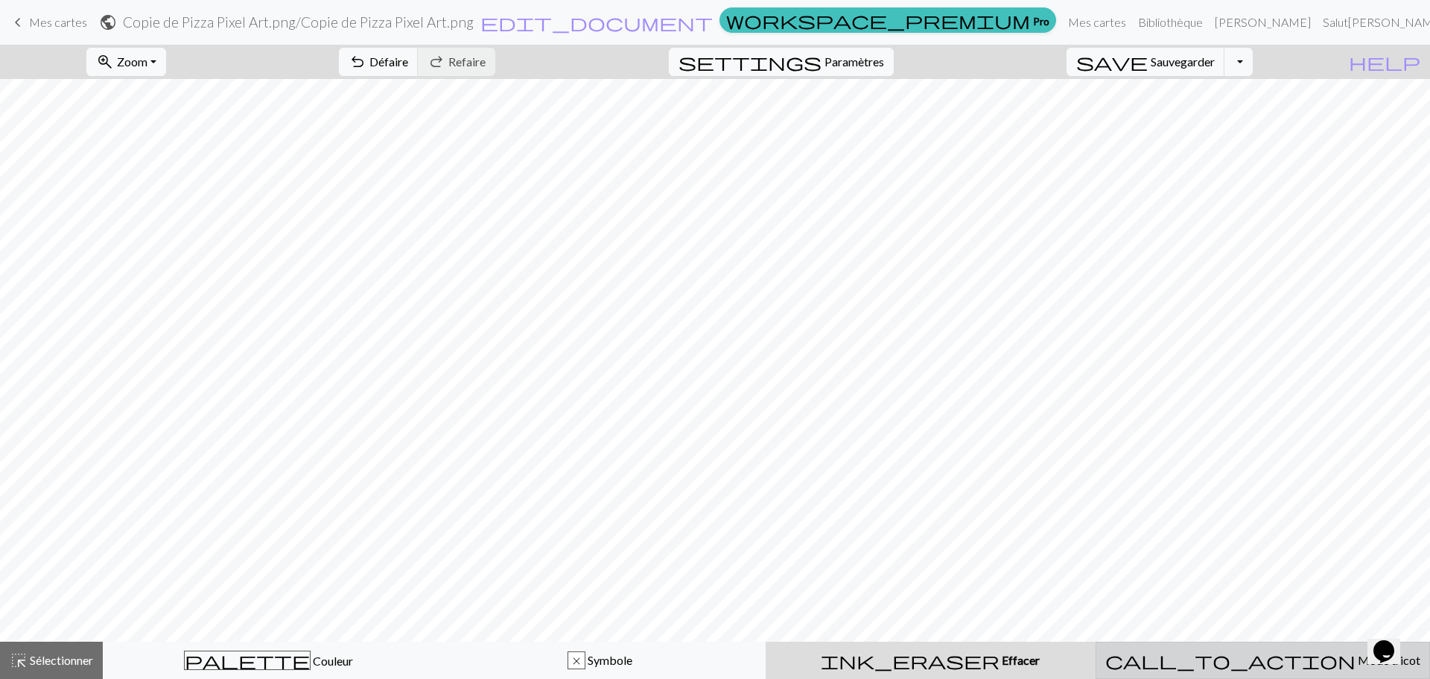
click at [1231, 646] on button "call_to_action Mode tricot Mode tricot" at bounding box center [1263, 659] width 334 height 37
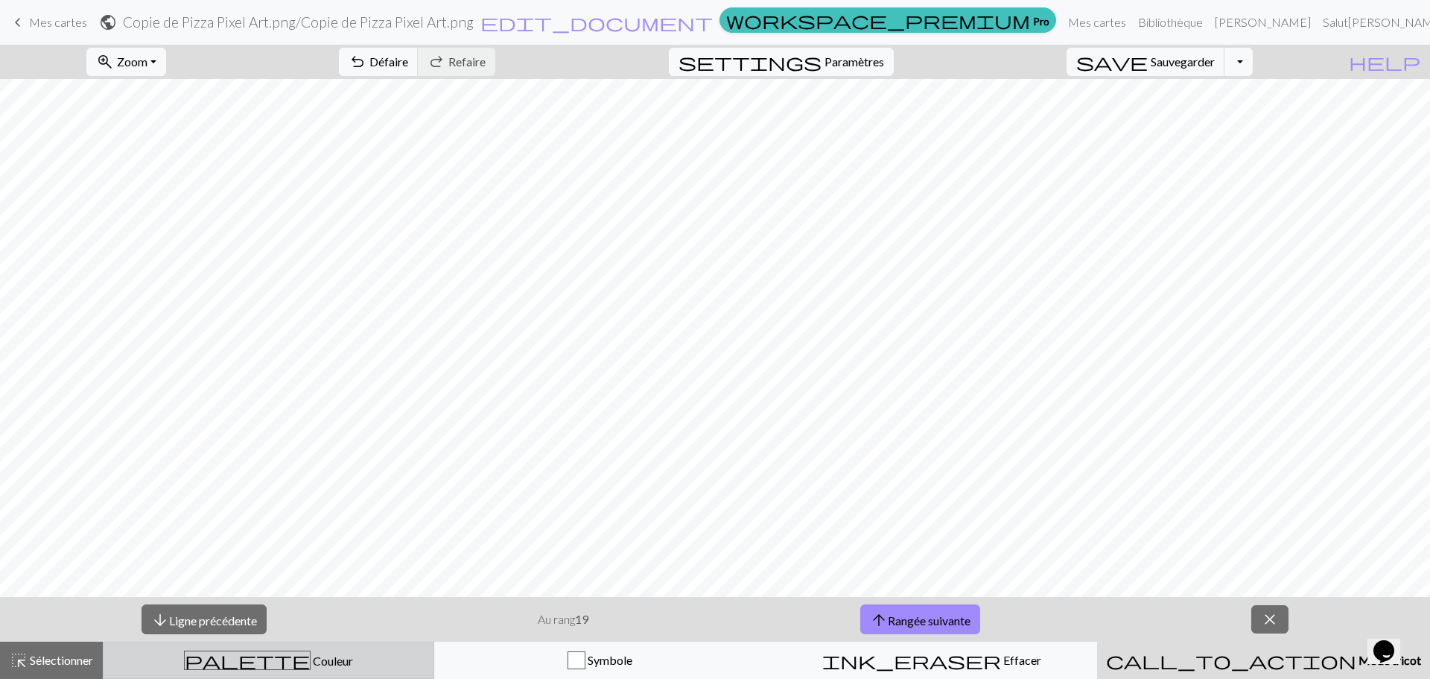
click at [254, 658] on span "palette" at bounding box center [247, 659] width 125 height 21
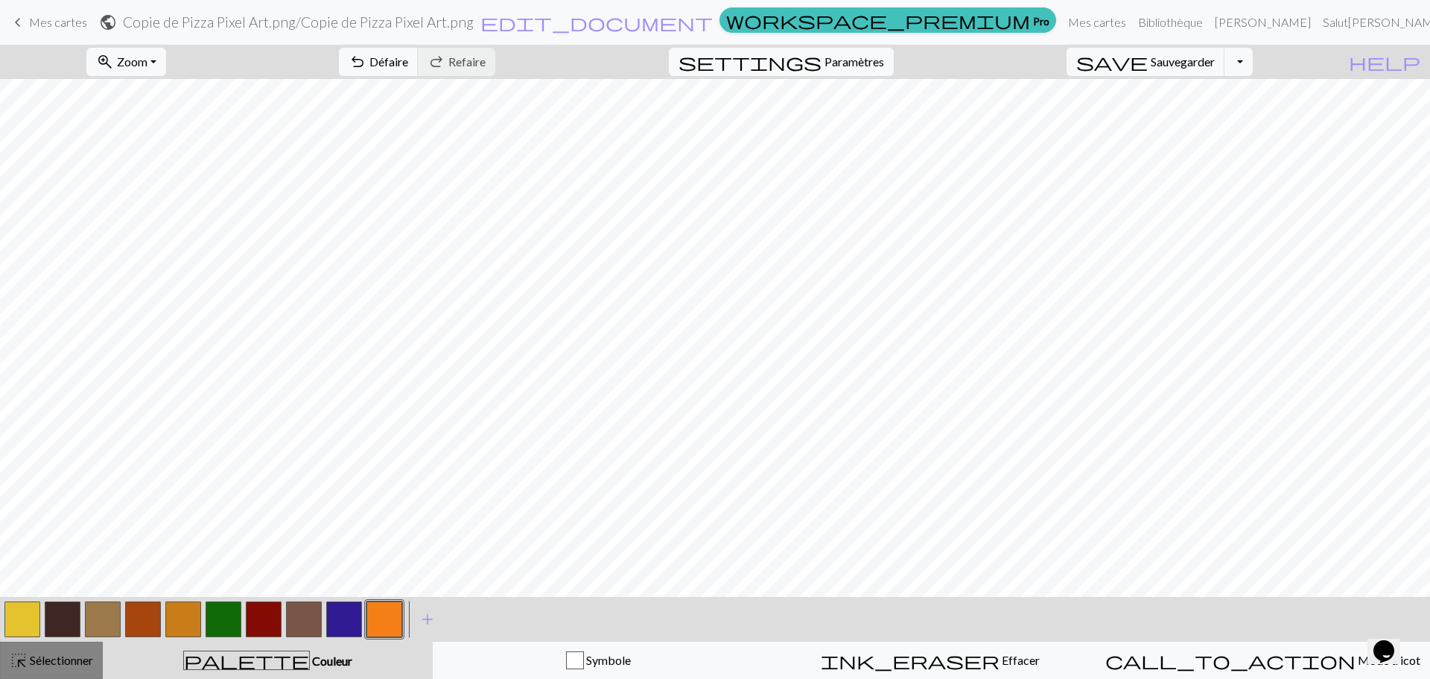
click at [90, 658] on font "Sélectionner" at bounding box center [61, 659] width 63 height 14
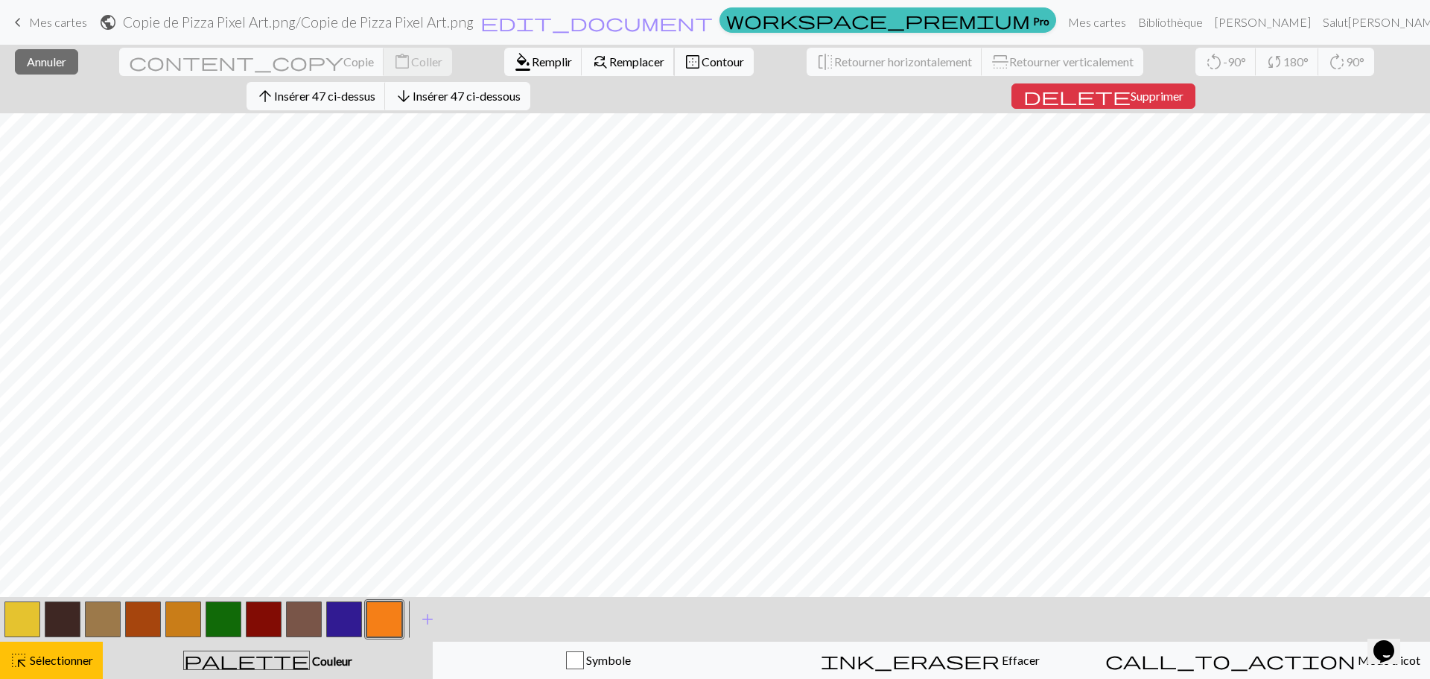
click at [609, 63] on font "Remplacer" at bounding box center [636, 61] width 55 height 14
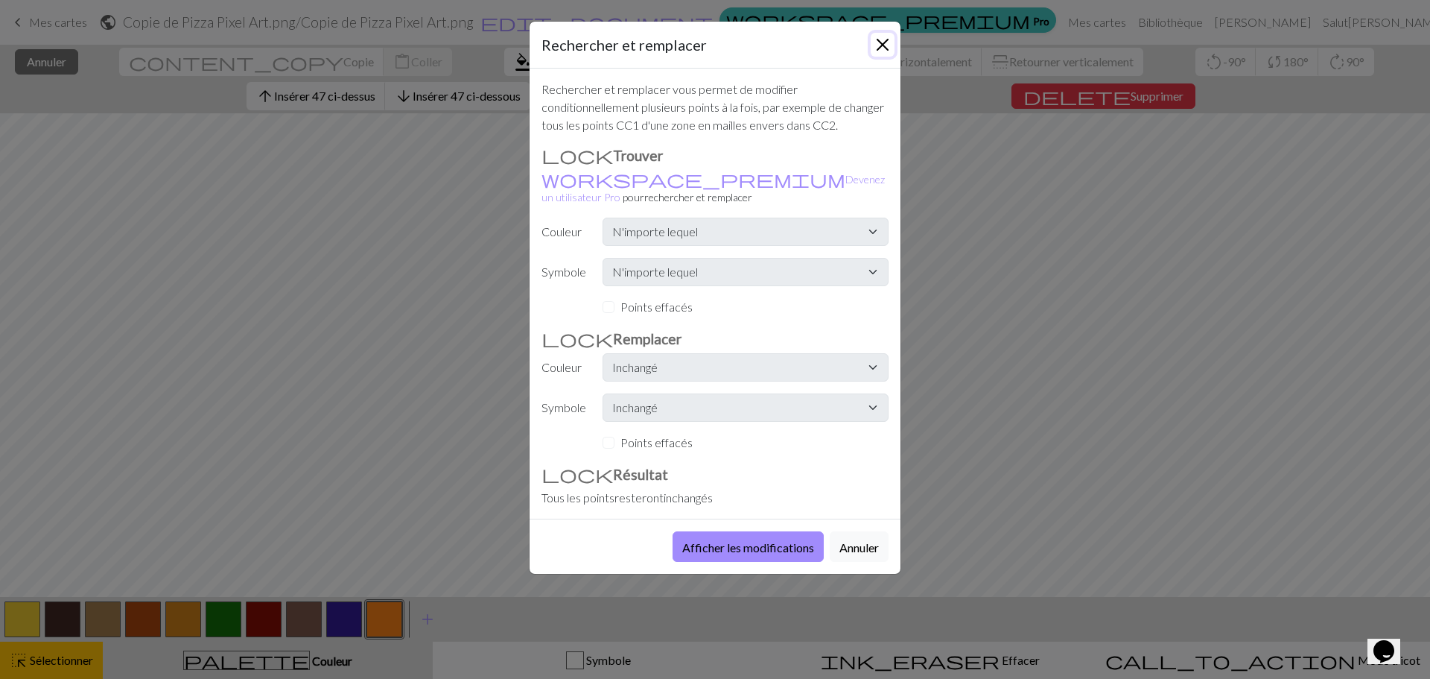
click at [885, 46] on button "Fermer" at bounding box center [883, 45] width 24 height 24
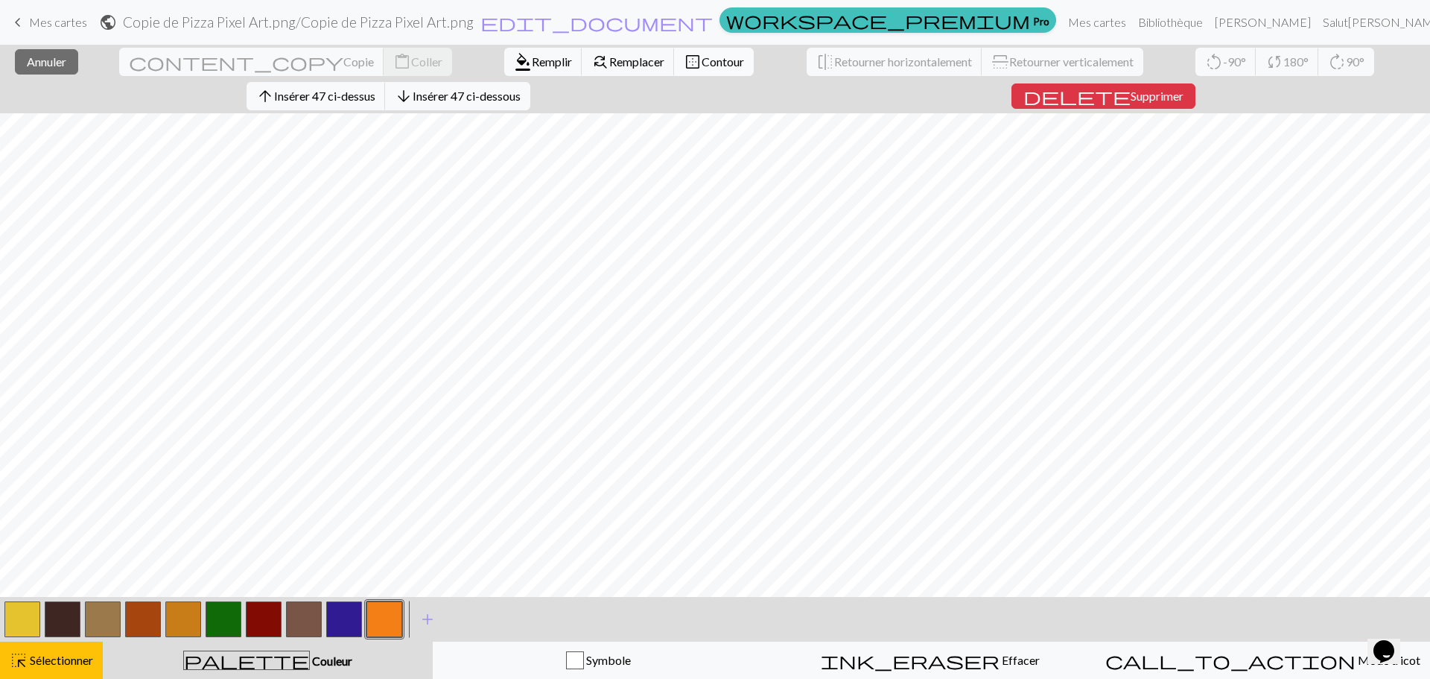
click at [684, 59] on span "border_outer" at bounding box center [693, 61] width 18 height 21
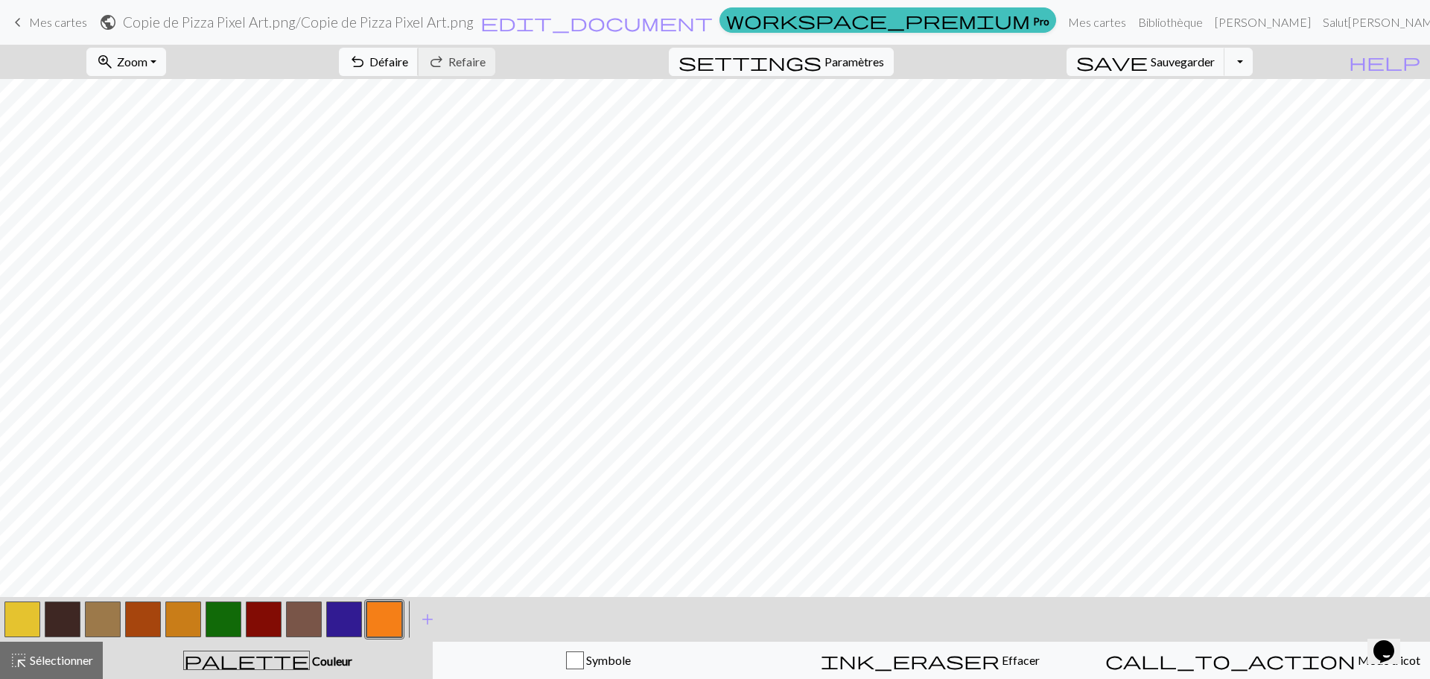
click at [366, 59] on span "undo" at bounding box center [358, 61] width 18 height 21
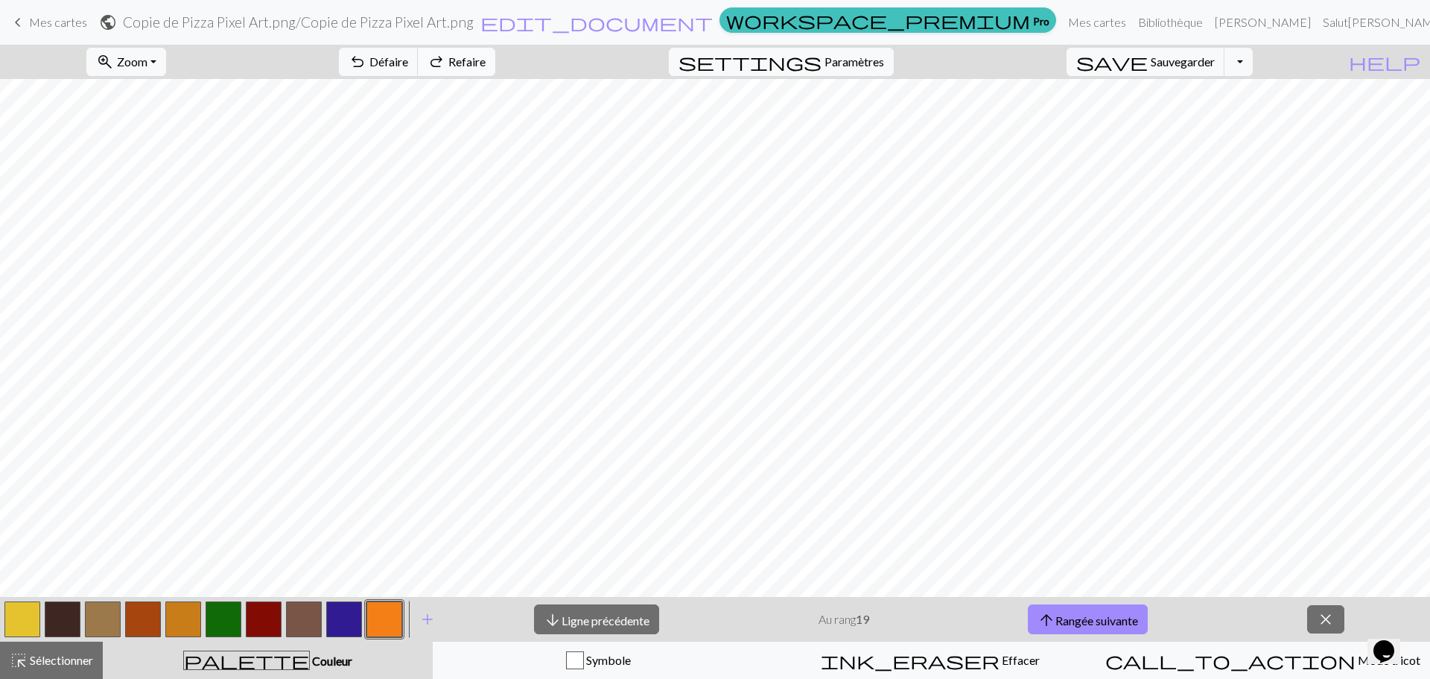
click at [495, 67] on button "redo Refaire Refaire" at bounding box center [456, 62] width 77 height 28
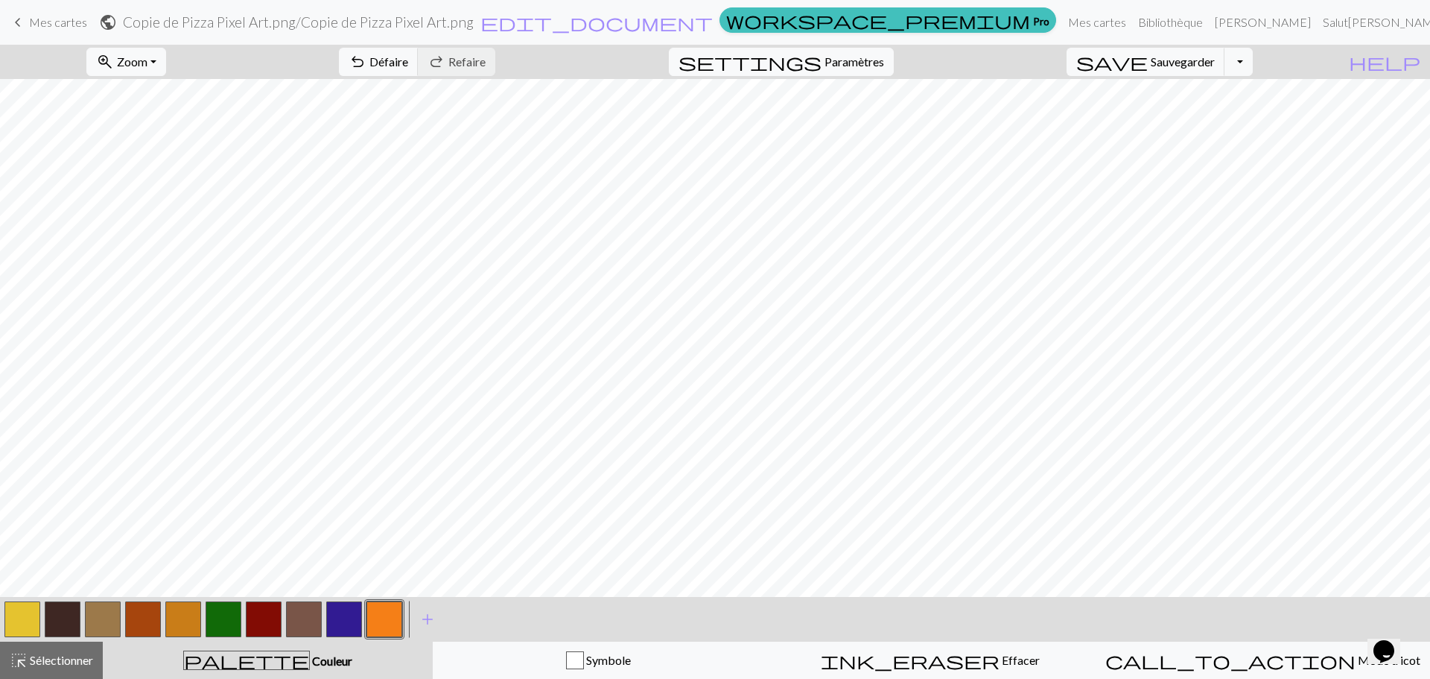
click at [506, 67] on div "undo Défaire Défaire redo Refaire Refaire" at bounding box center [417, 62] width 179 height 34
click at [408, 61] on font "Défaire" at bounding box center [388, 61] width 39 height 14
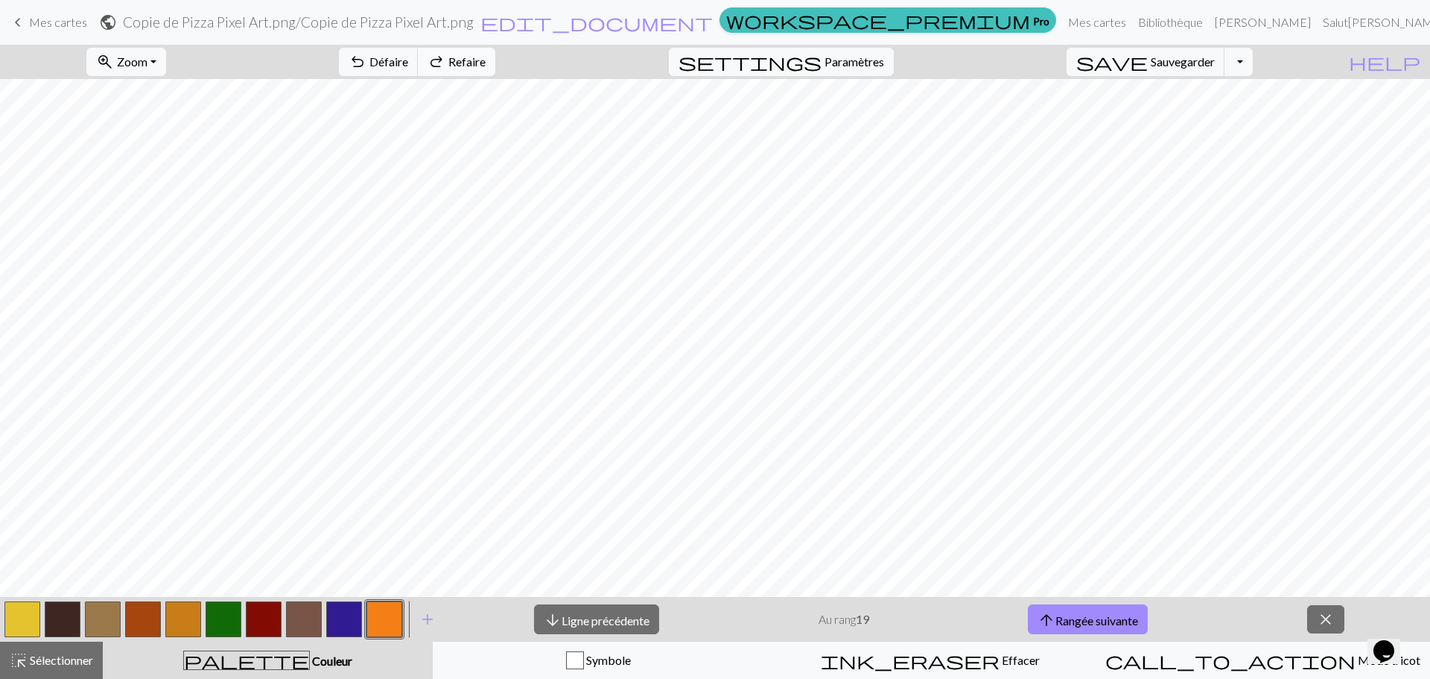
click at [486, 63] on font "Refaire" at bounding box center [466, 61] width 37 height 14
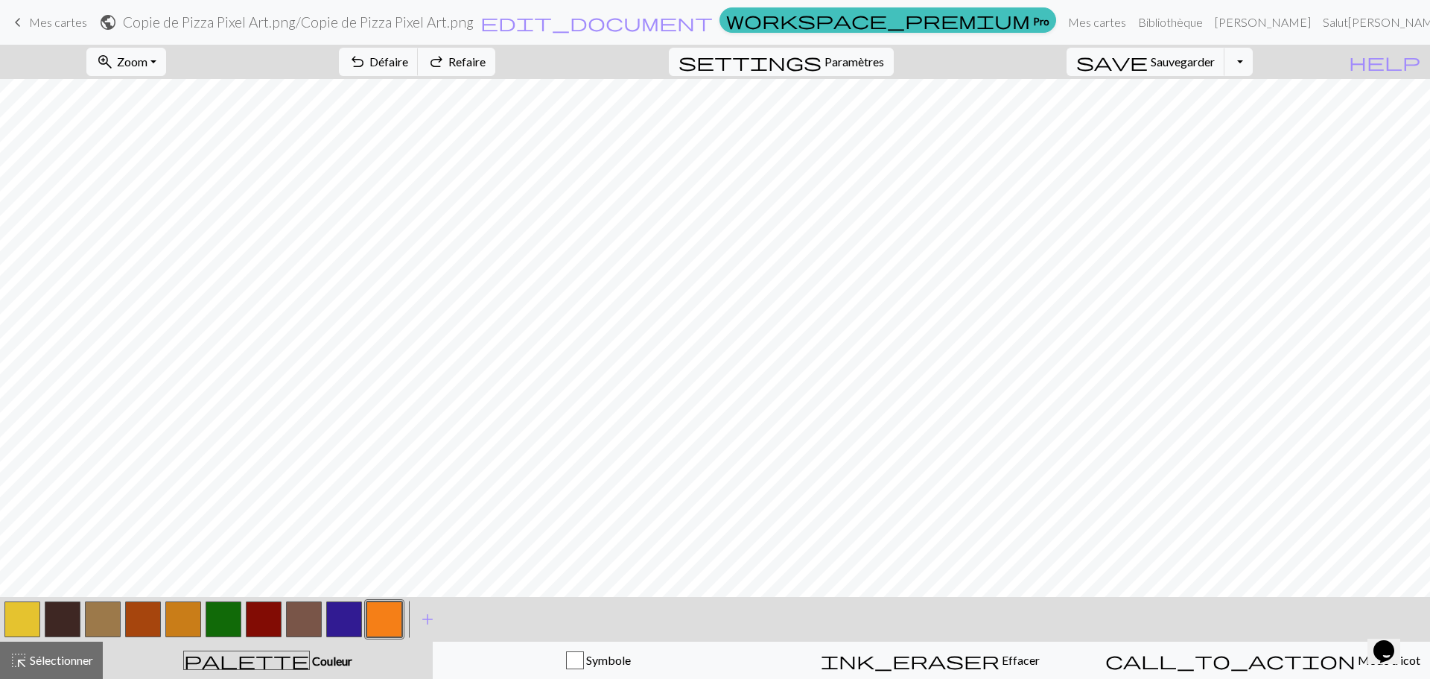
click at [267, 667] on div "palette Couleur Couleur" at bounding box center [268, 659] width 312 height 19
click at [91, 663] on font "Sélectionner" at bounding box center [61, 659] width 63 height 14
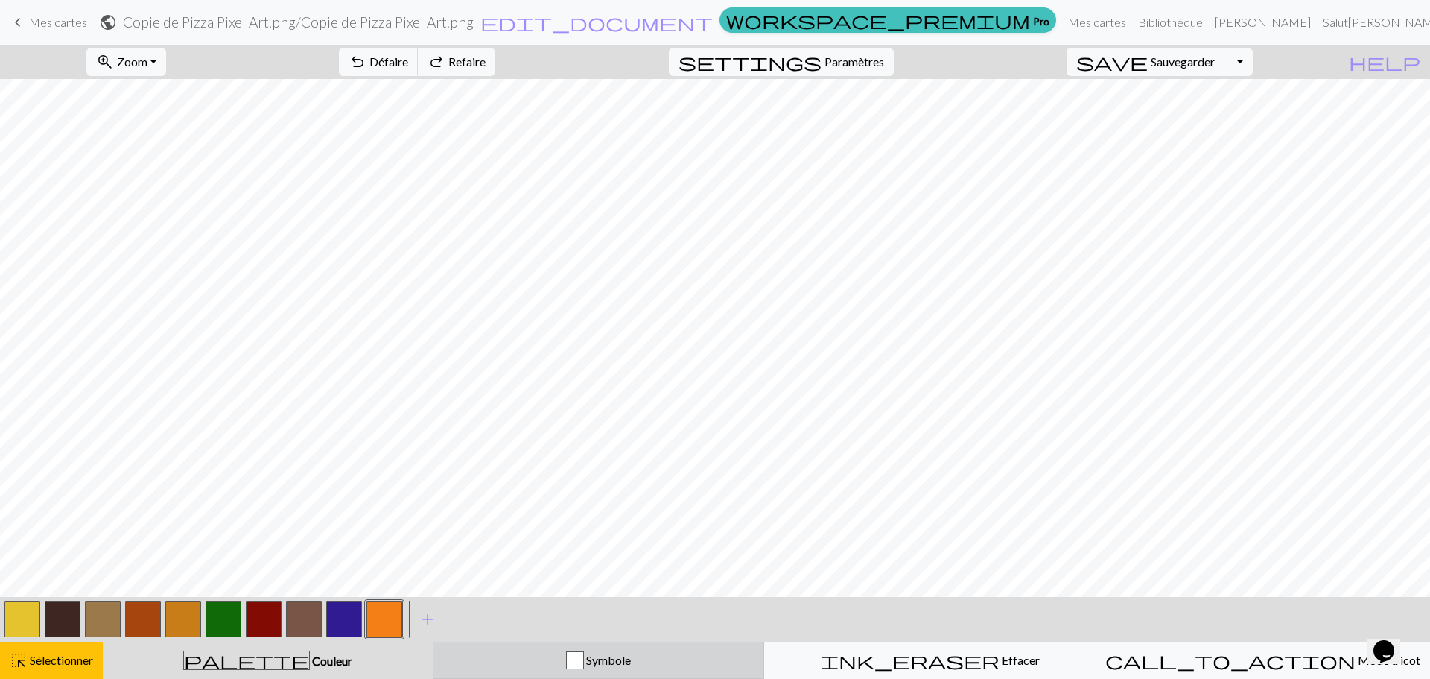
click at [555, 652] on div "Symbole" at bounding box center [598, 660] width 312 height 18
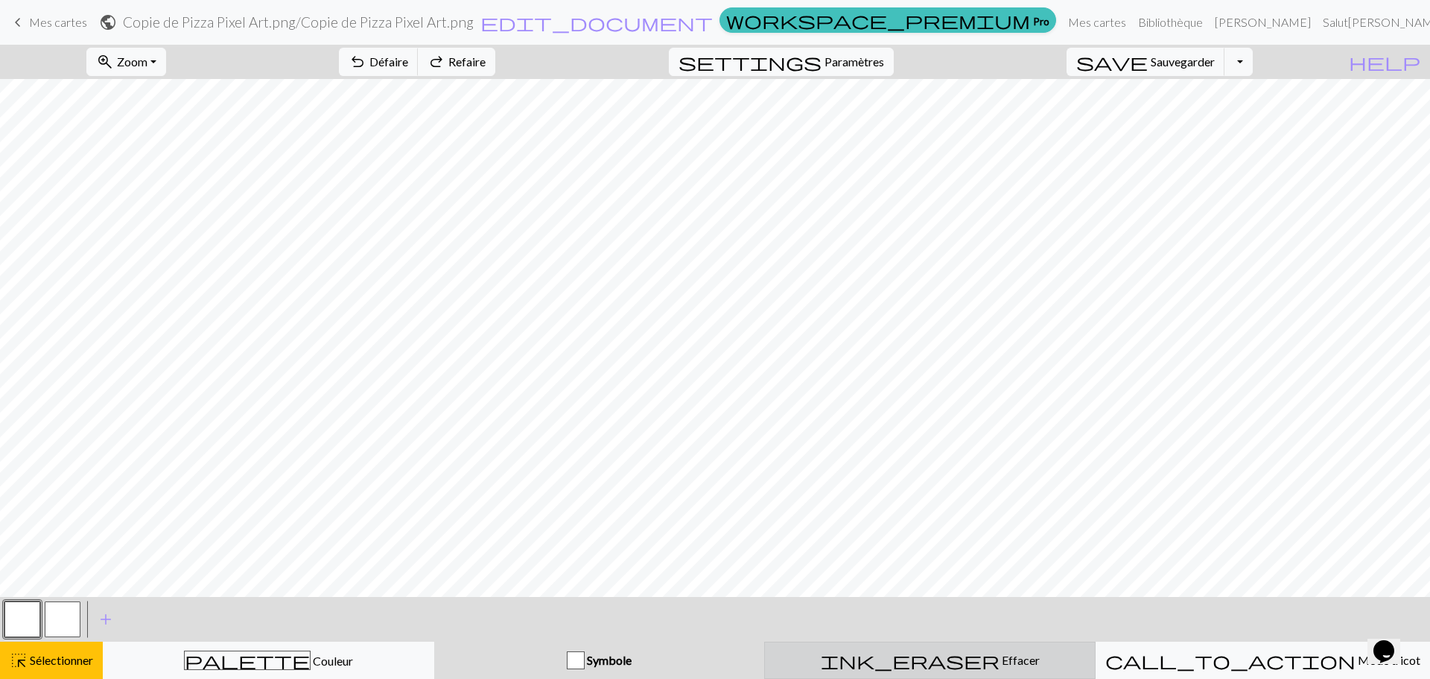
click at [897, 652] on div "ink_eraser Effacer Effacer" at bounding box center [930, 660] width 312 height 18
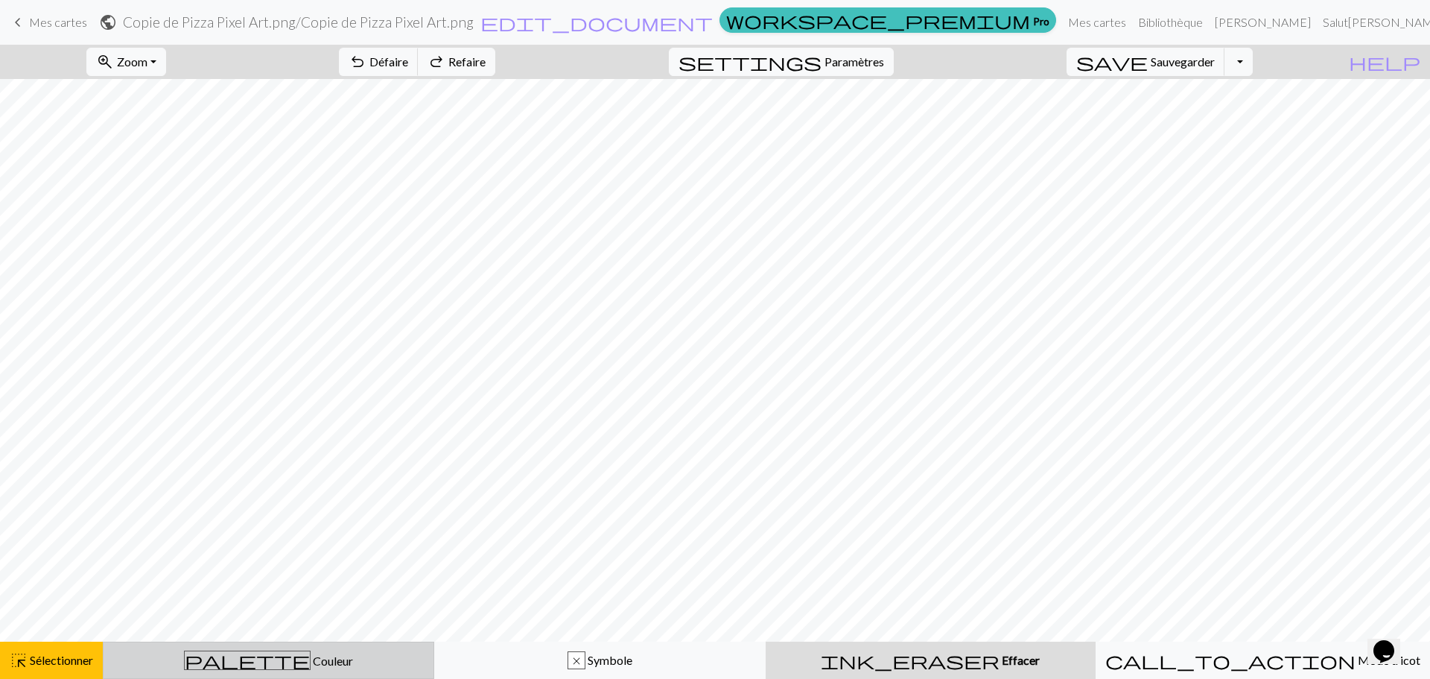
click at [270, 676] on button "palette Couleur Couleur" at bounding box center [268, 659] width 331 height 37
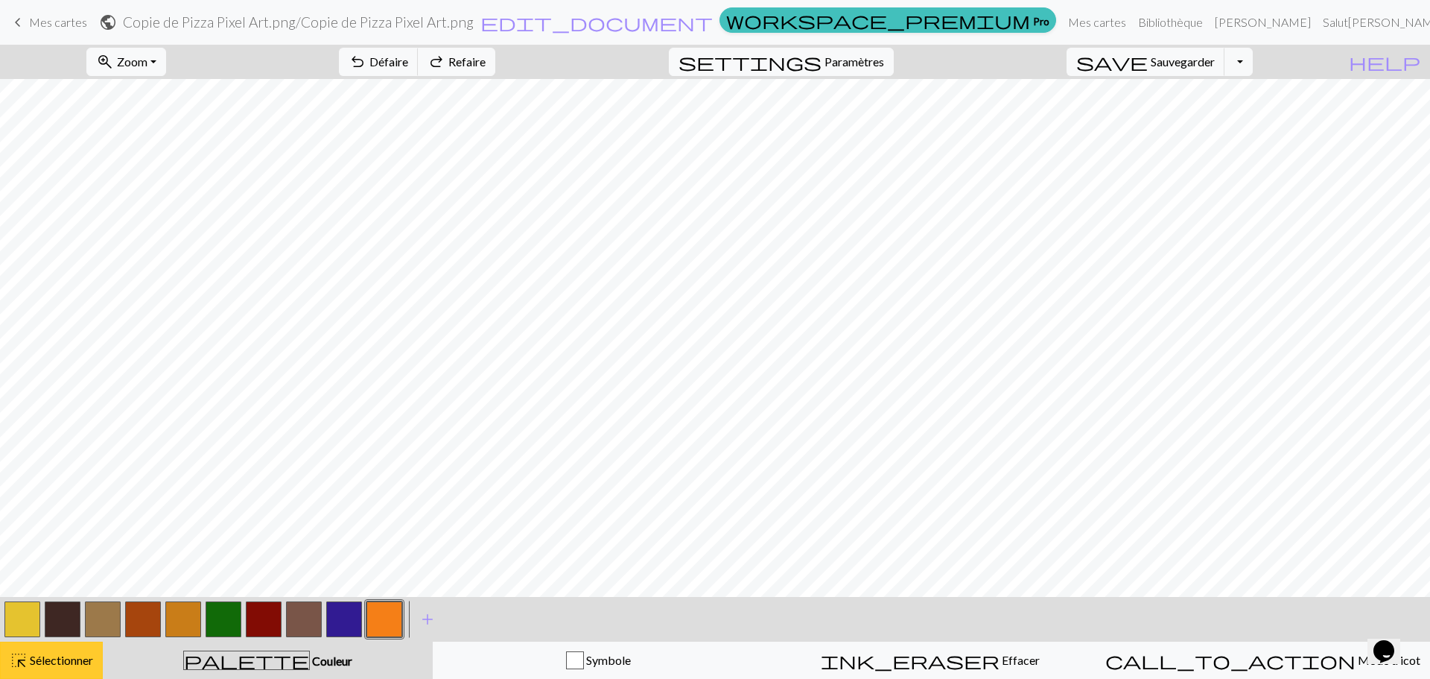
click at [47, 663] on font "Sélectionner" at bounding box center [61, 659] width 63 height 14
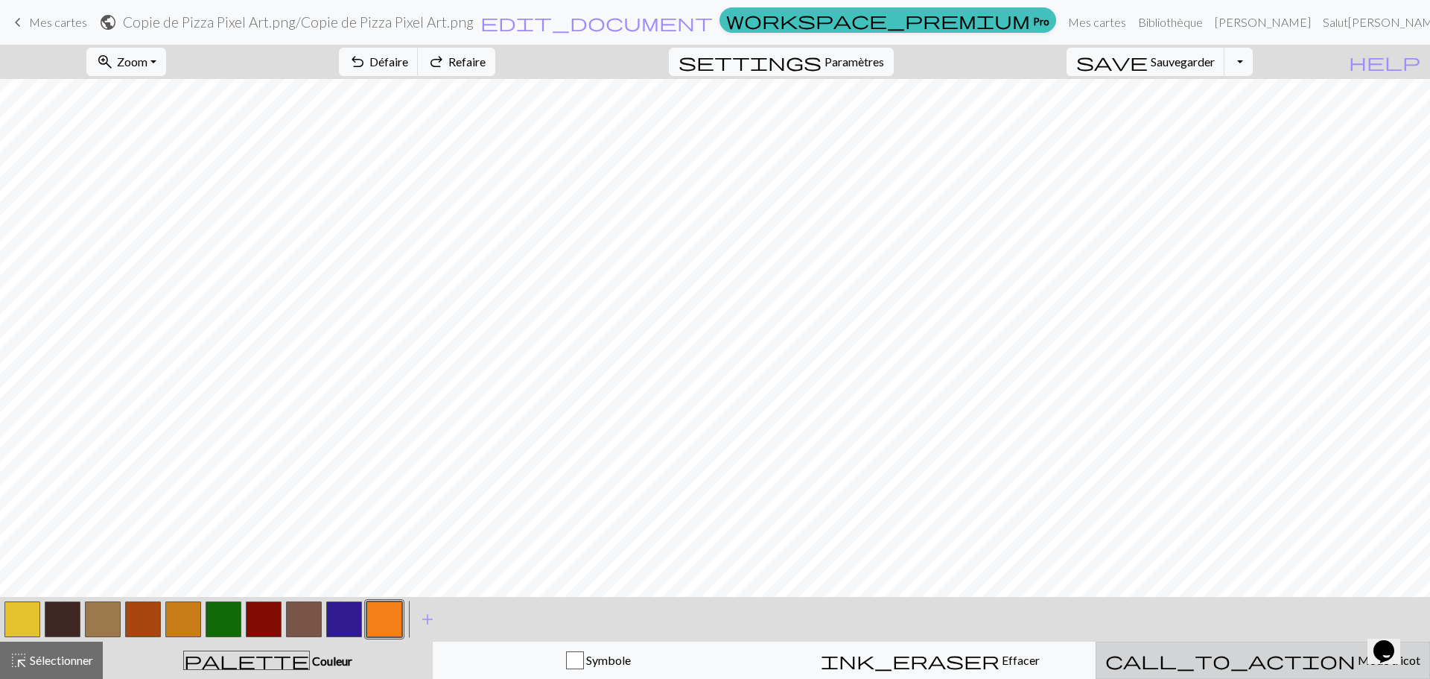
click at [1233, 658] on span "call_to_action" at bounding box center [1230, 659] width 250 height 21
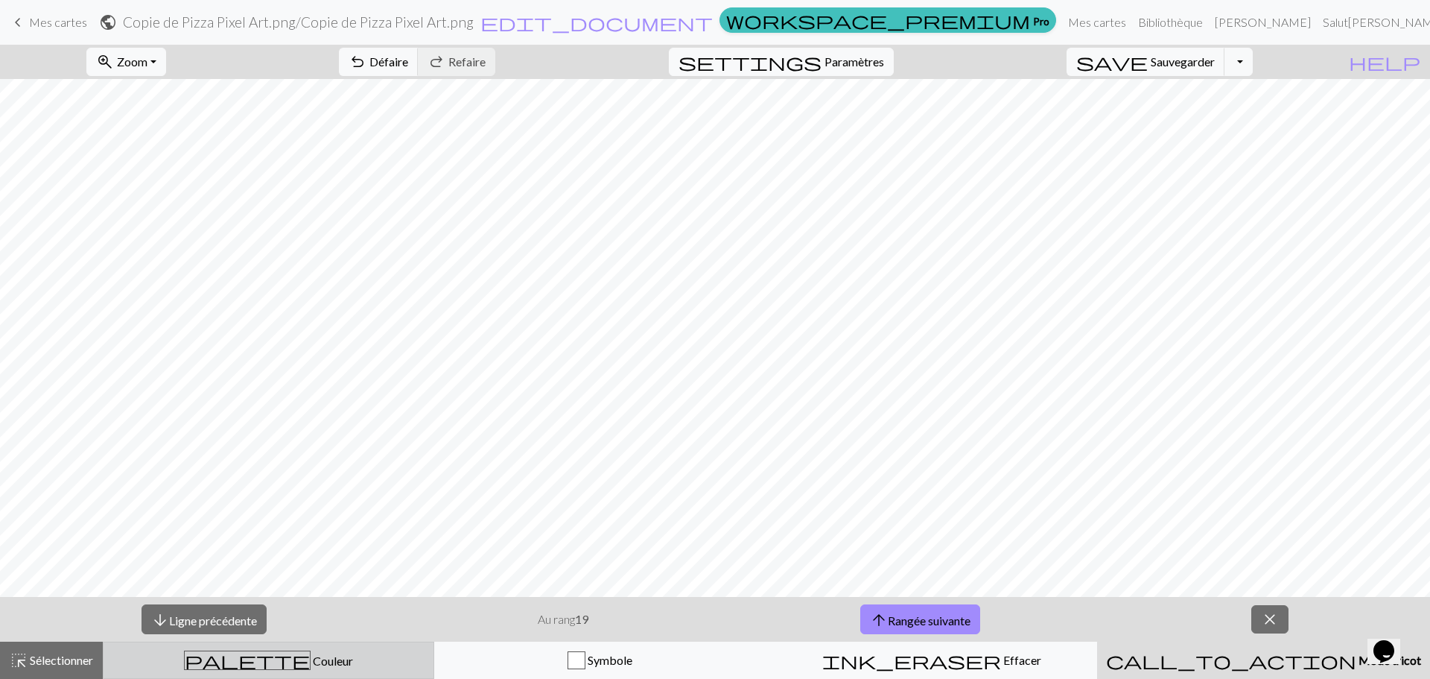
drag, startPoint x: 276, startPoint y: 665, endPoint x: 184, endPoint y: 671, distance: 92.5
click at [313, 665] on font "Couleur" at bounding box center [333, 660] width 40 height 14
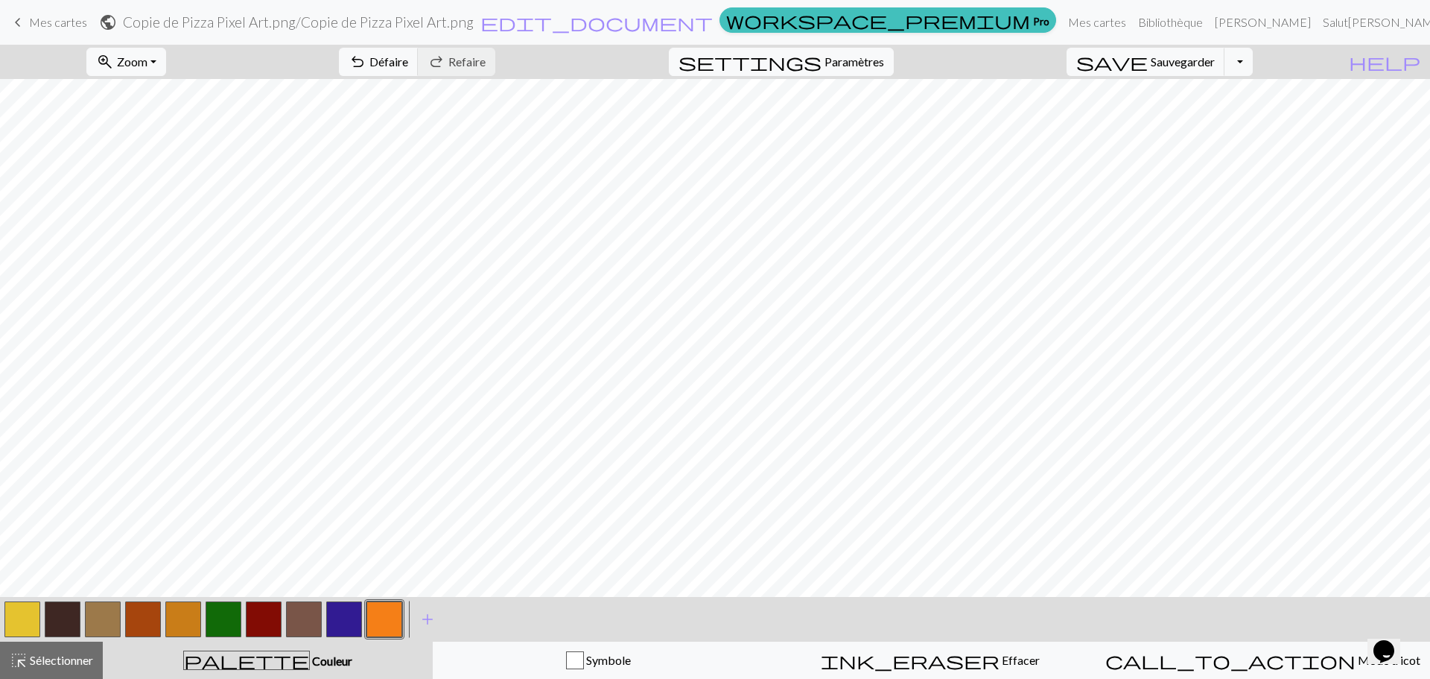
click at [118, 672] on button "palette Couleur Couleur" at bounding box center [268, 659] width 330 height 37
click at [1264, 63] on div "save Sauvegarder Sauvegarder Basculer la liste déroulante file_copy Enregistrer…" at bounding box center [1159, 62] width 209 height 34
click at [1253, 60] on button "Basculer la liste déroulante" at bounding box center [1238, 62] width 28 height 28
click at [174, 47] on div "zoom_in Zoom Zoom Convient à tous Largeur d'ajustement Hauteur d'ajustement 50%…" at bounding box center [126, 62] width 102 height 34
click at [884, 66] on font "Paramètres" at bounding box center [854, 61] width 60 height 14
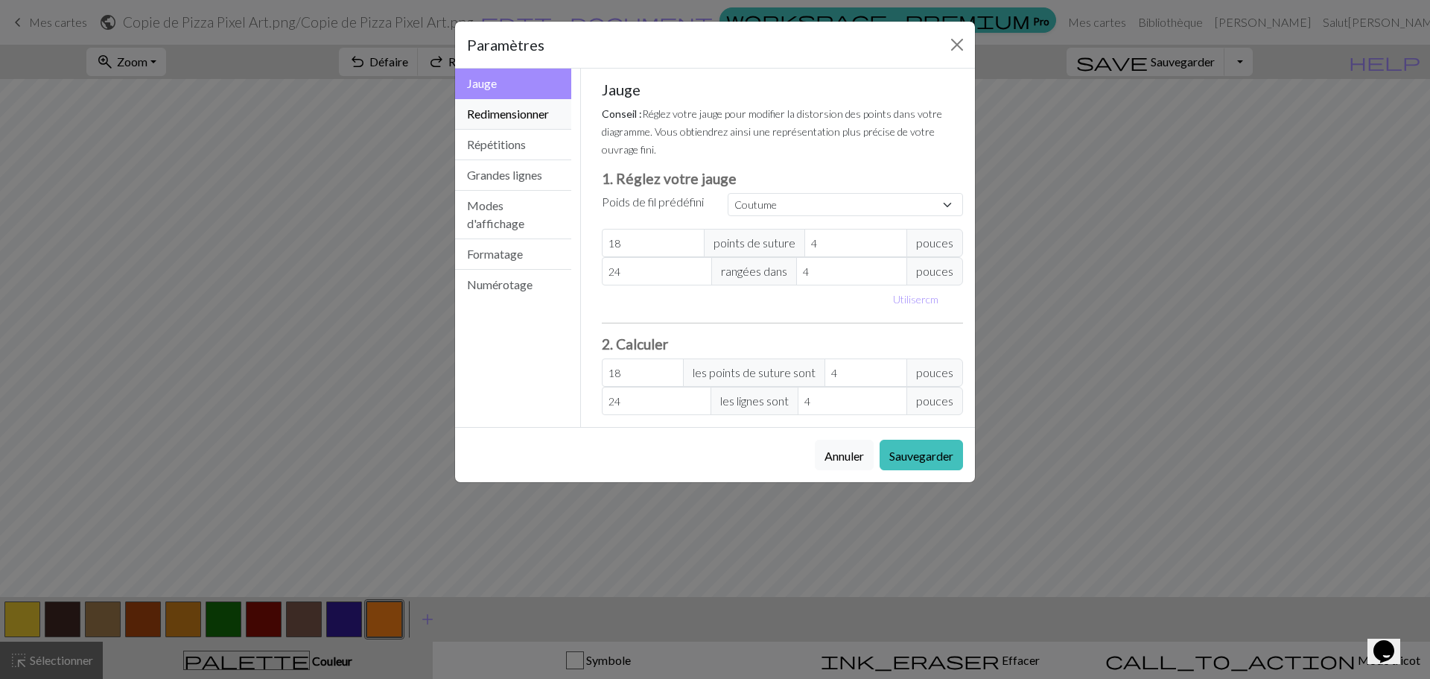
click at [513, 114] on font "Redimensionner" at bounding box center [508, 114] width 82 height 14
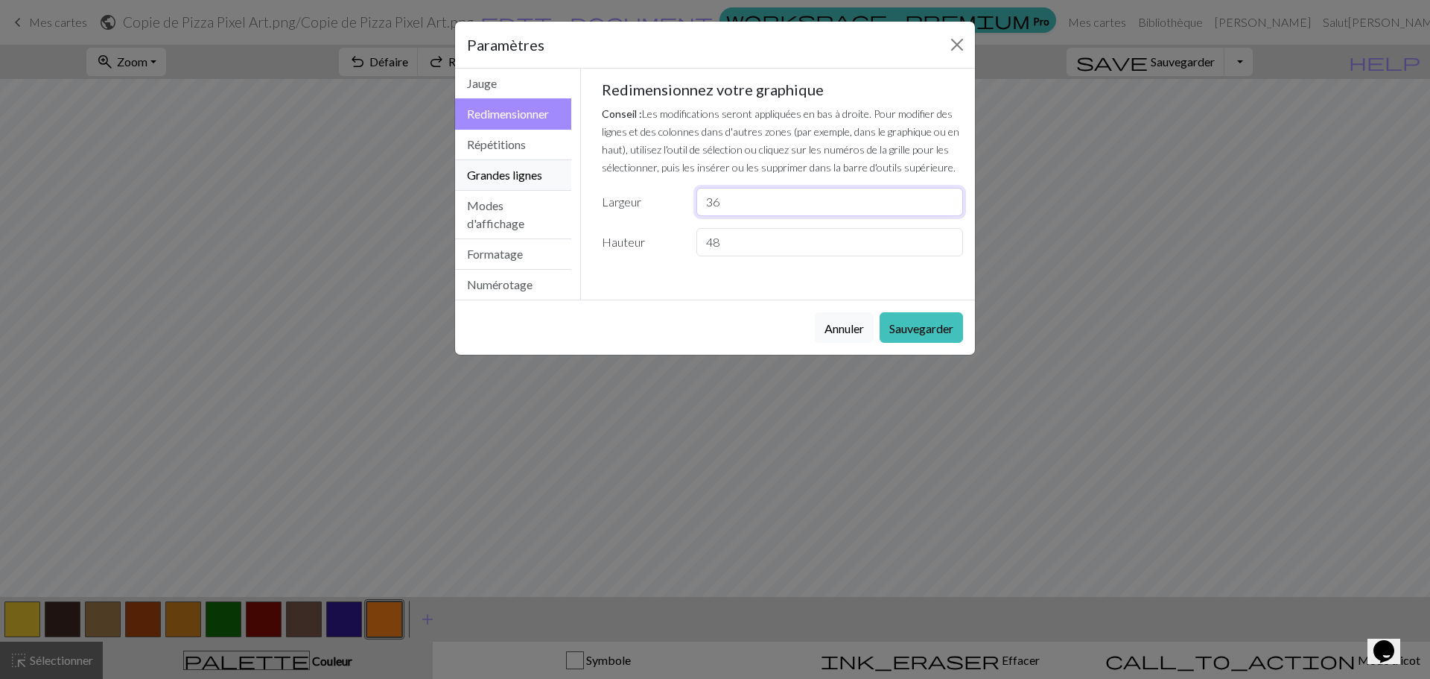
drag, startPoint x: 819, startPoint y: 199, endPoint x: 493, endPoint y: 180, distance: 326.0
click at [493, 180] on div "Resize Jauge Redimensionner Répétitions Grandes lignes Modes d'affichage Format…" at bounding box center [715, 184] width 538 height 231
type input "128"
drag, startPoint x: 724, startPoint y: 242, endPoint x: 607, endPoint y: 250, distance: 117.2
click at [608, 250] on div "Hauteur 48" at bounding box center [783, 242] width 380 height 28
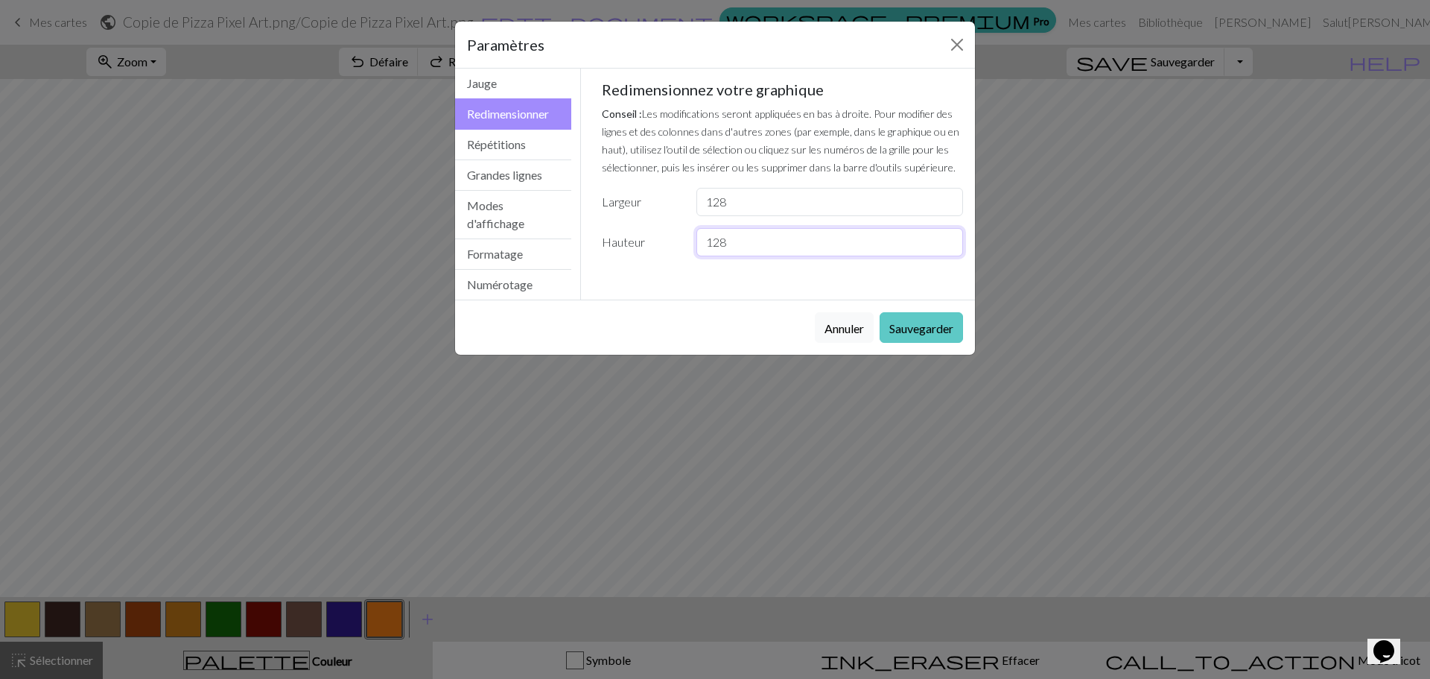
type input "128"
click at [929, 330] on font "Sauvegarder" at bounding box center [921, 328] width 64 height 14
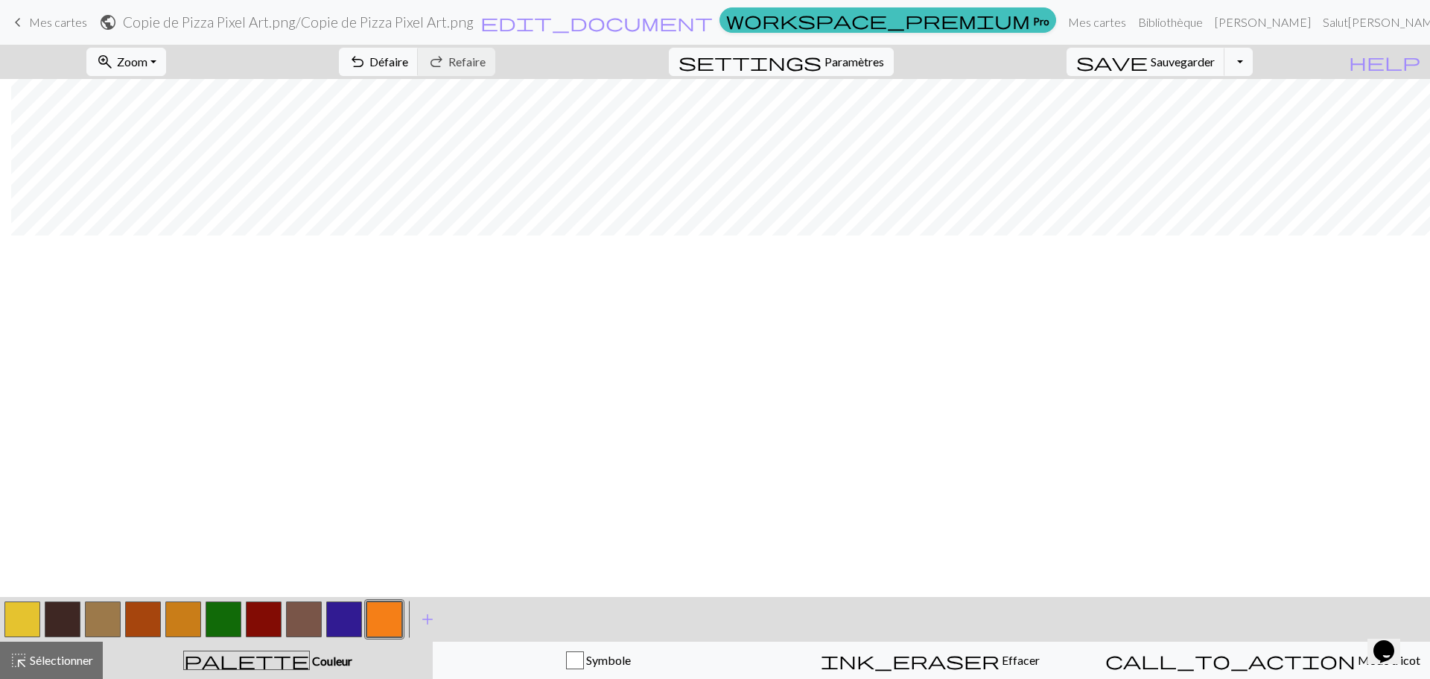
scroll to position [0, 11]
click at [72, 664] on font "Sélectionner" at bounding box center [61, 659] width 63 height 14
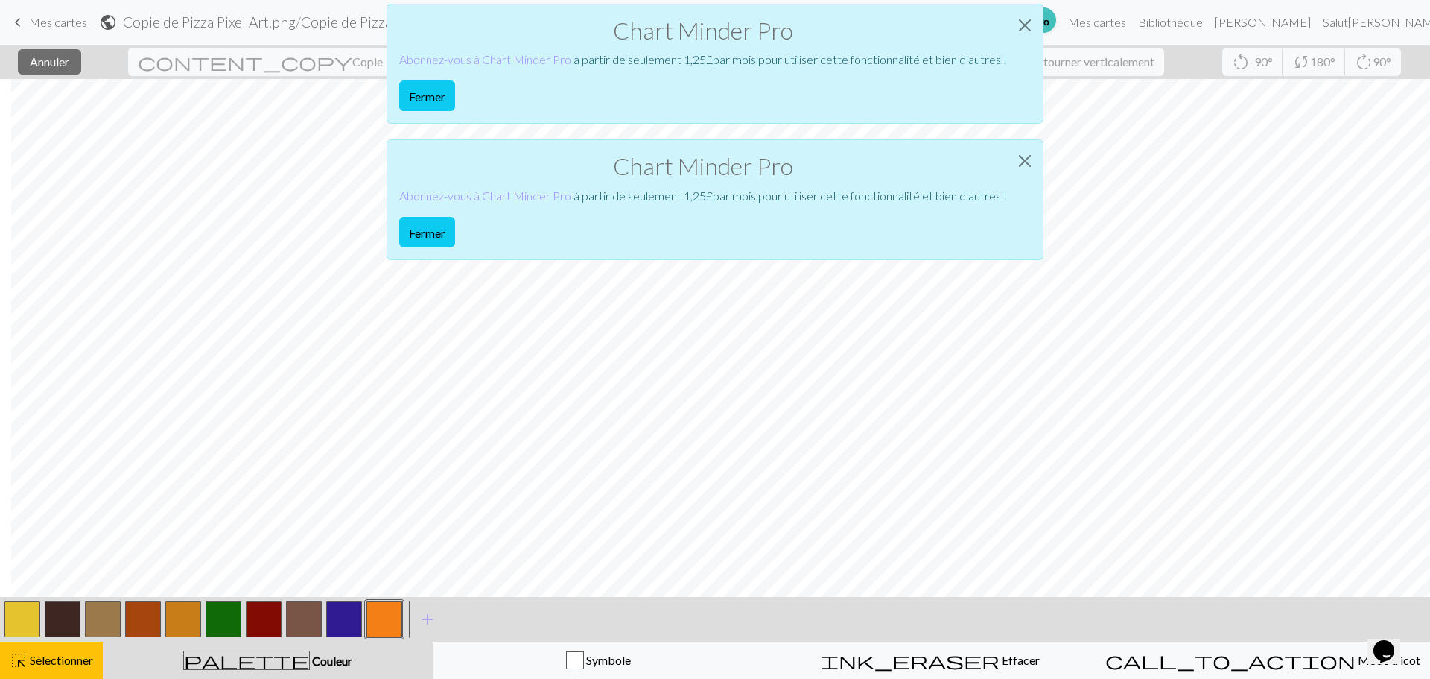
click at [400, 247] on div "Chart Minder Pro Abonnez-vous à Chart Minder Pro à partir de seulement 1,25 £ p…" at bounding box center [715, 199] width 657 height 120
click at [405, 241] on button "Fermer" at bounding box center [427, 232] width 56 height 31
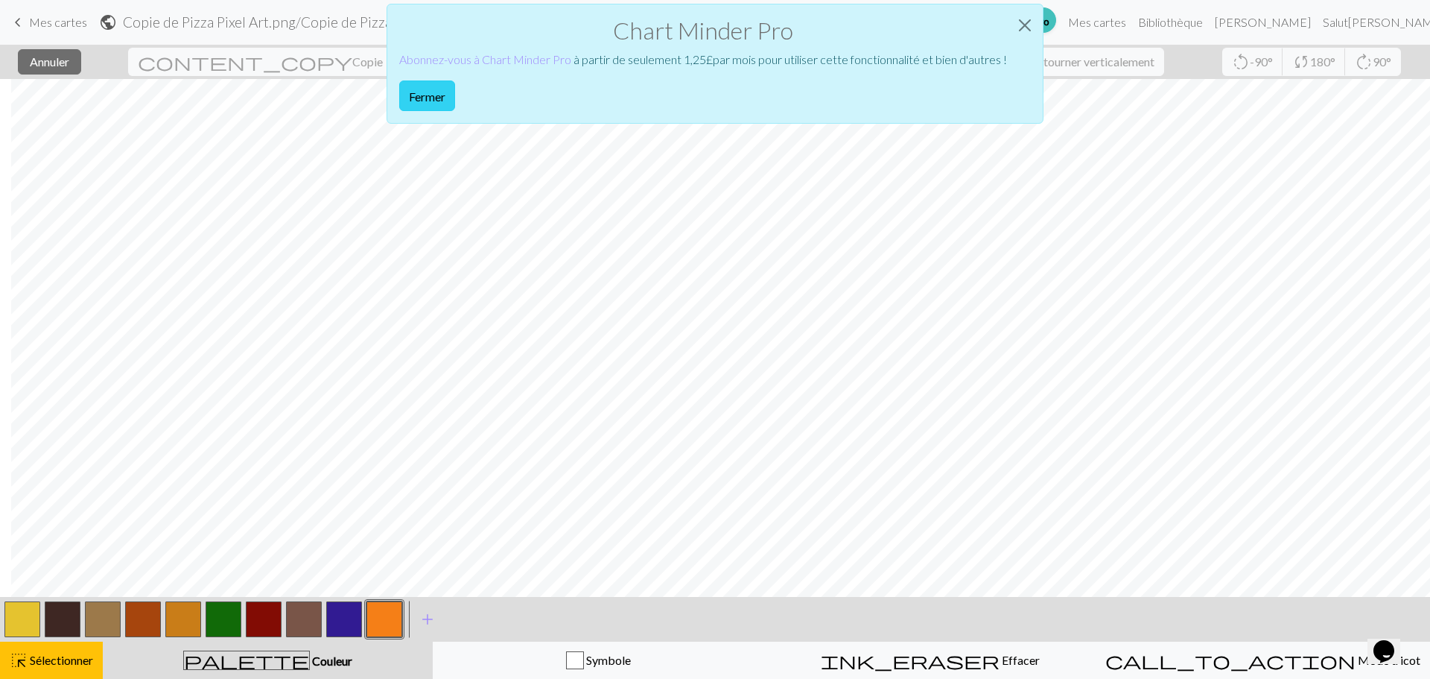
click at [423, 89] on font "Fermer" at bounding box center [427, 96] width 36 height 14
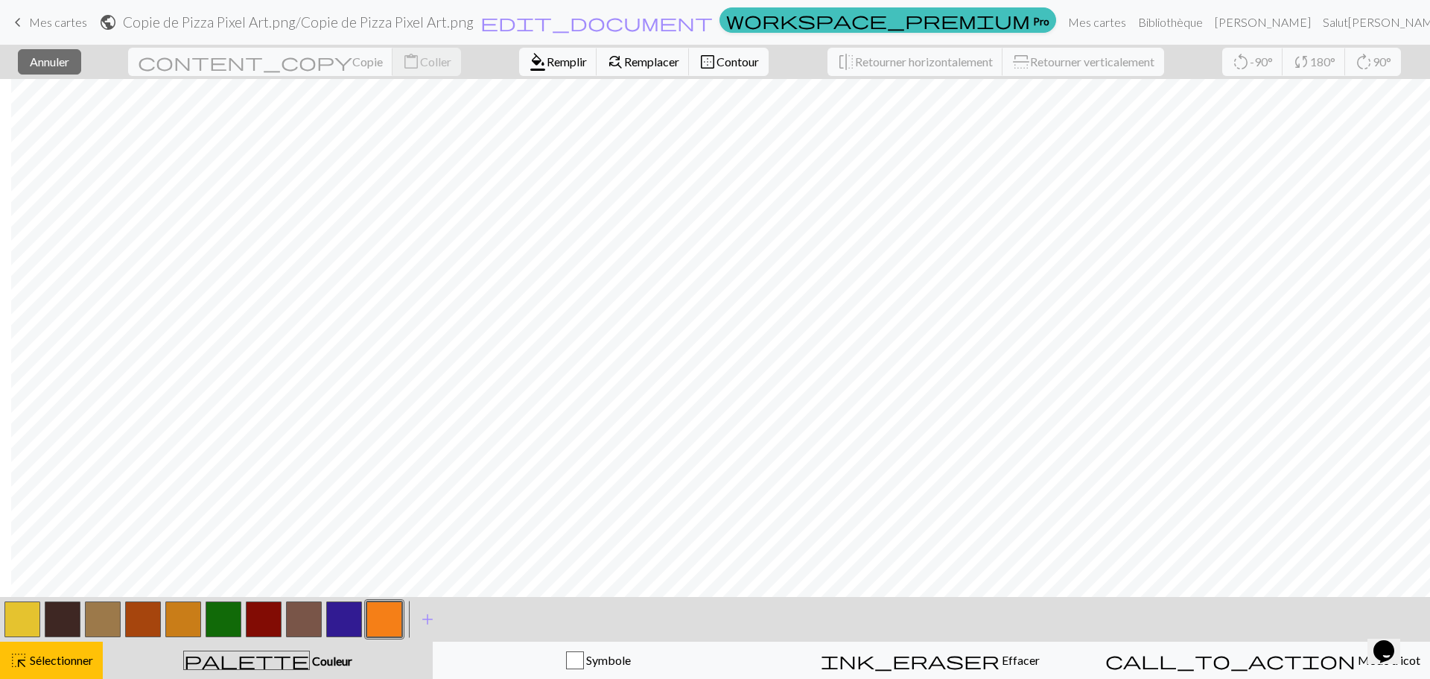
click at [403, 70] on div "close Annuler content_copy Copie content_paste Coller format_color_fill Remplir…" at bounding box center [715, 62] width 1430 height 34
click at [81, 60] on button "close Annuler" at bounding box center [49, 61] width 63 height 25
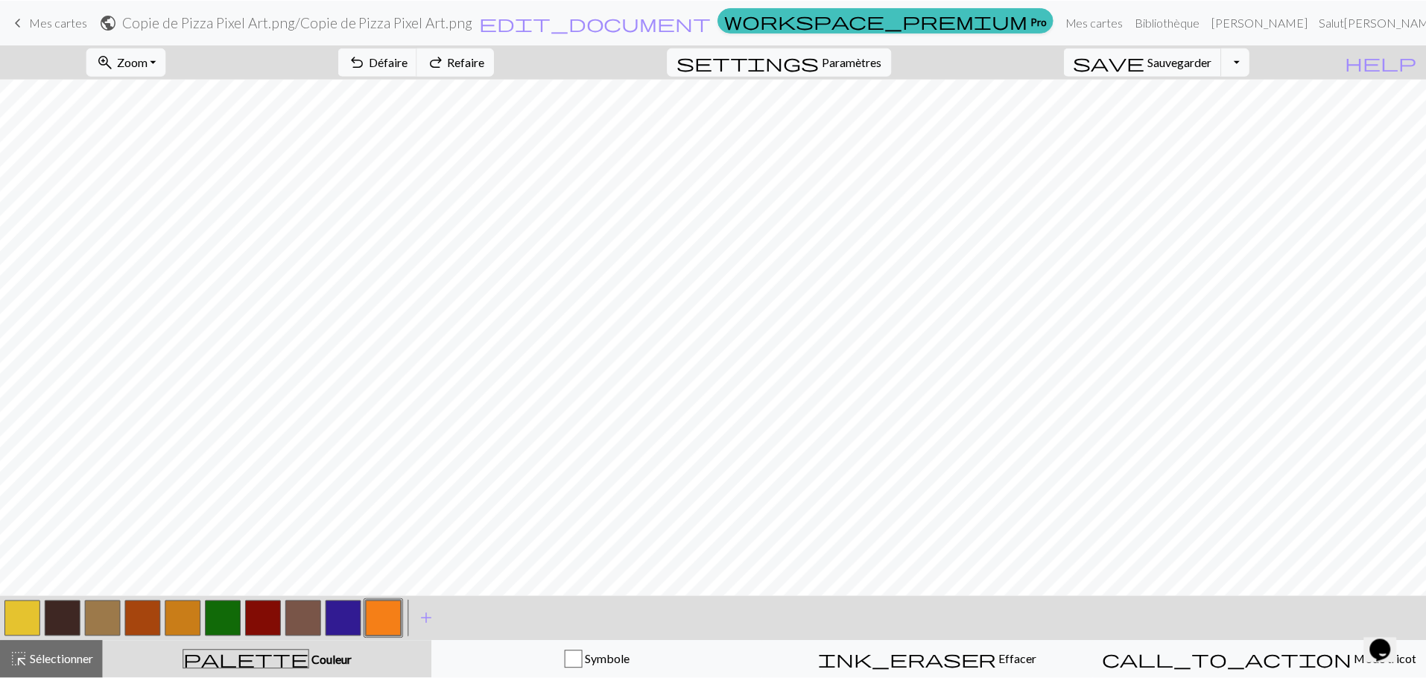
scroll to position [0, 0]
click at [884, 57] on font "Paramètres" at bounding box center [854, 61] width 60 height 14
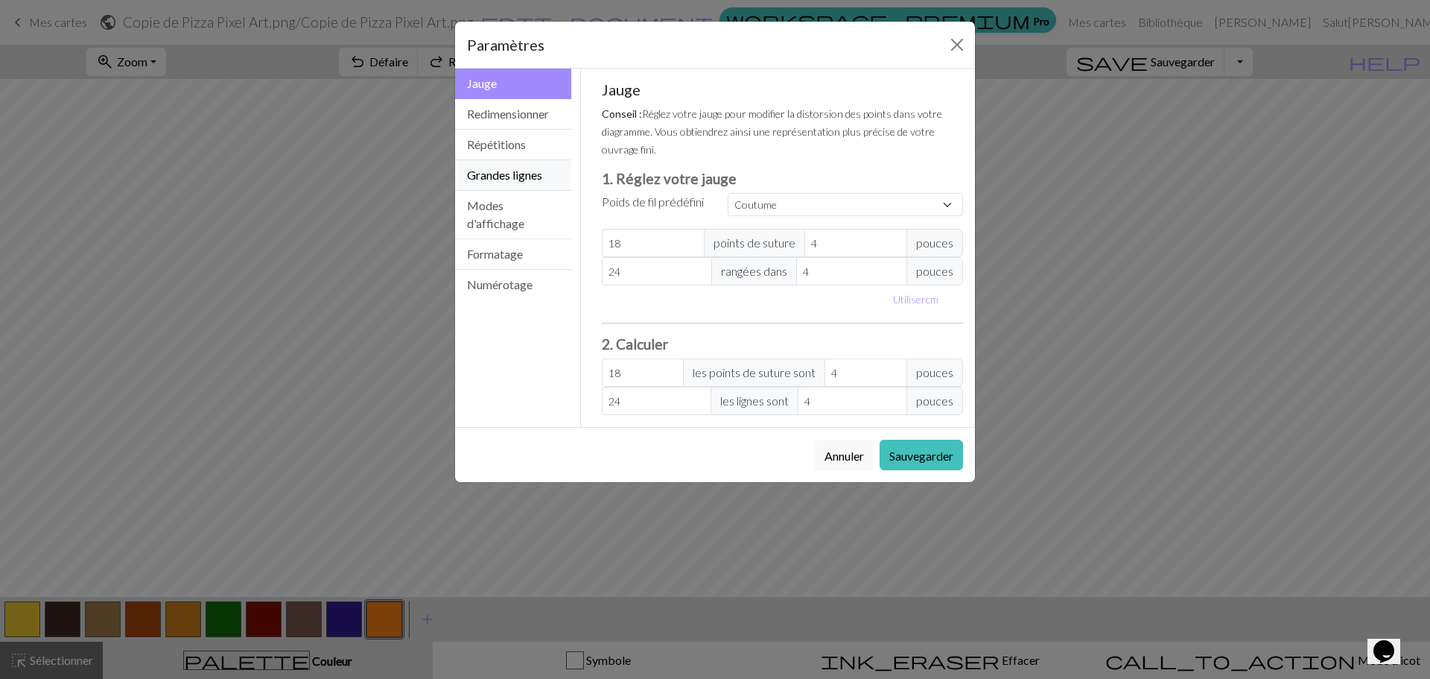
click at [523, 166] on button "Grandes lignes" at bounding box center [513, 175] width 116 height 31
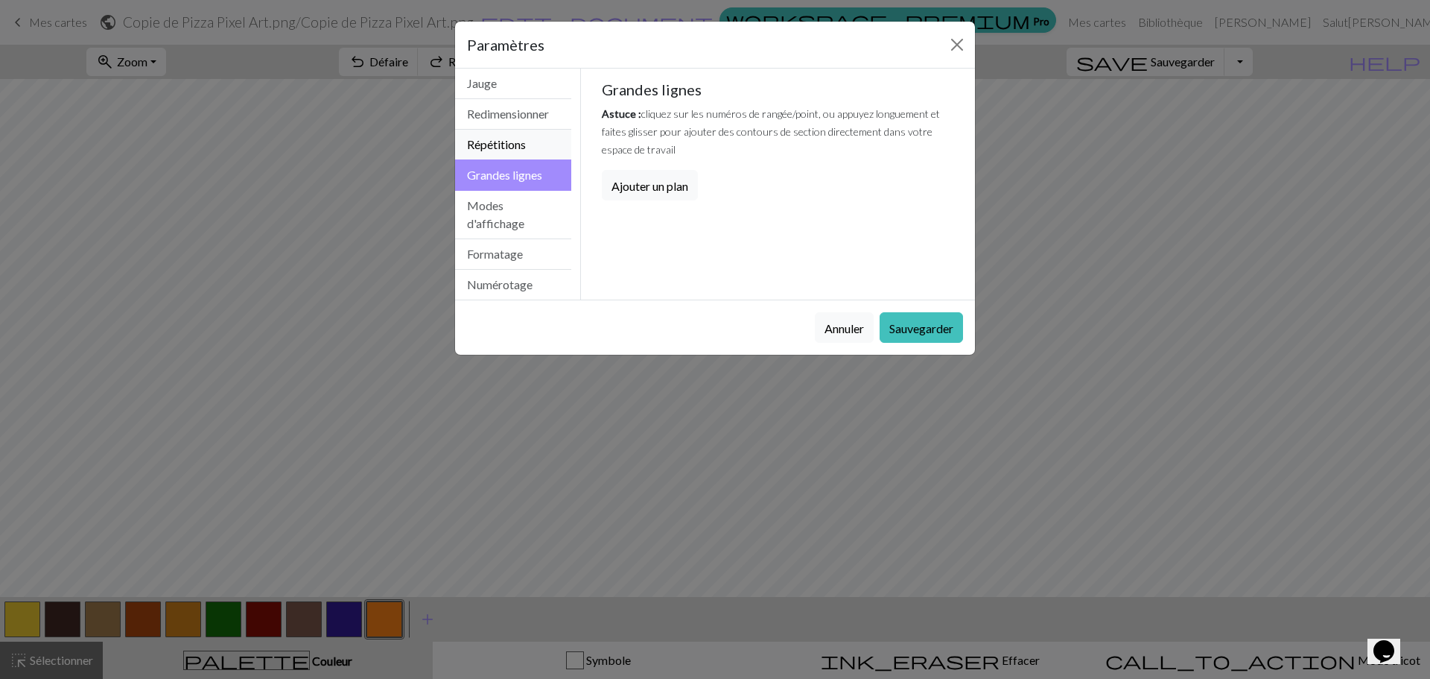
click at [505, 139] on font "Répétitions" at bounding box center [496, 144] width 59 height 14
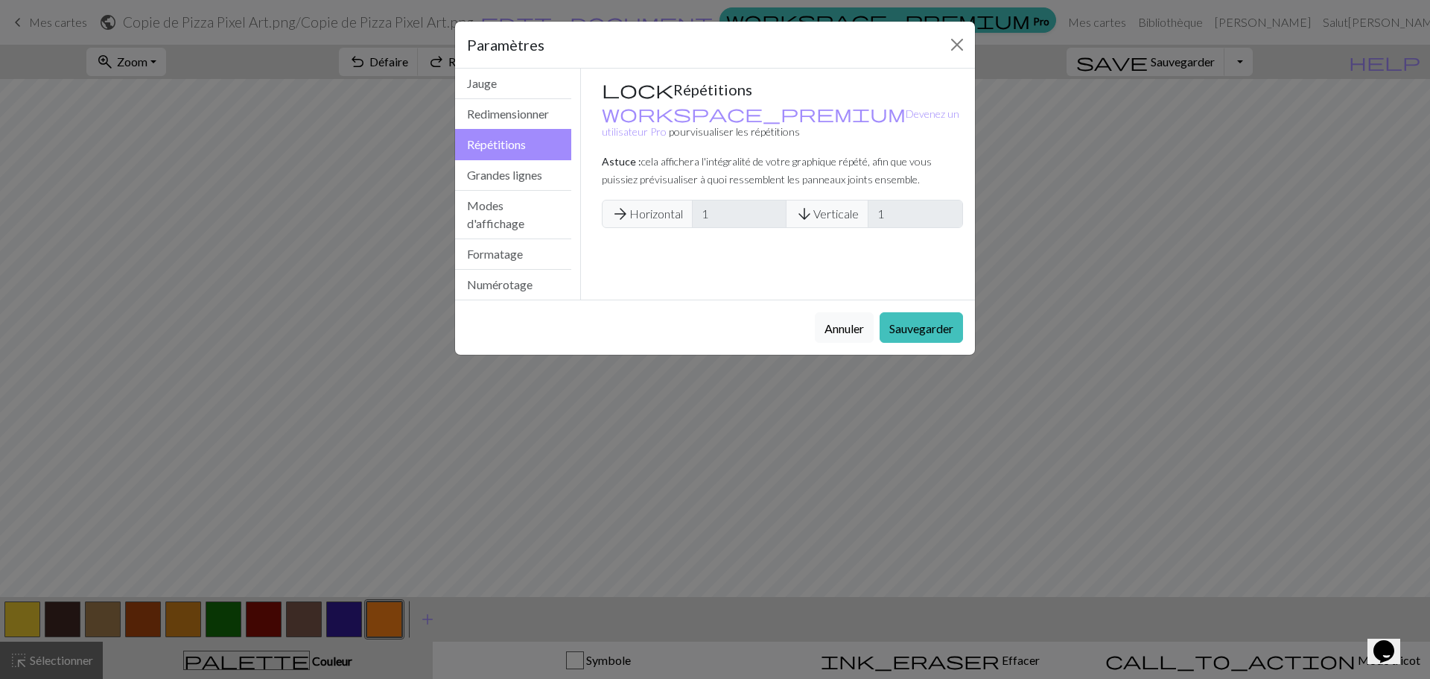
click at [668, 206] on font "Horizontal" at bounding box center [656, 213] width 54 height 14
click at [512, 211] on button "Modes d'affichage" at bounding box center [513, 215] width 116 height 48
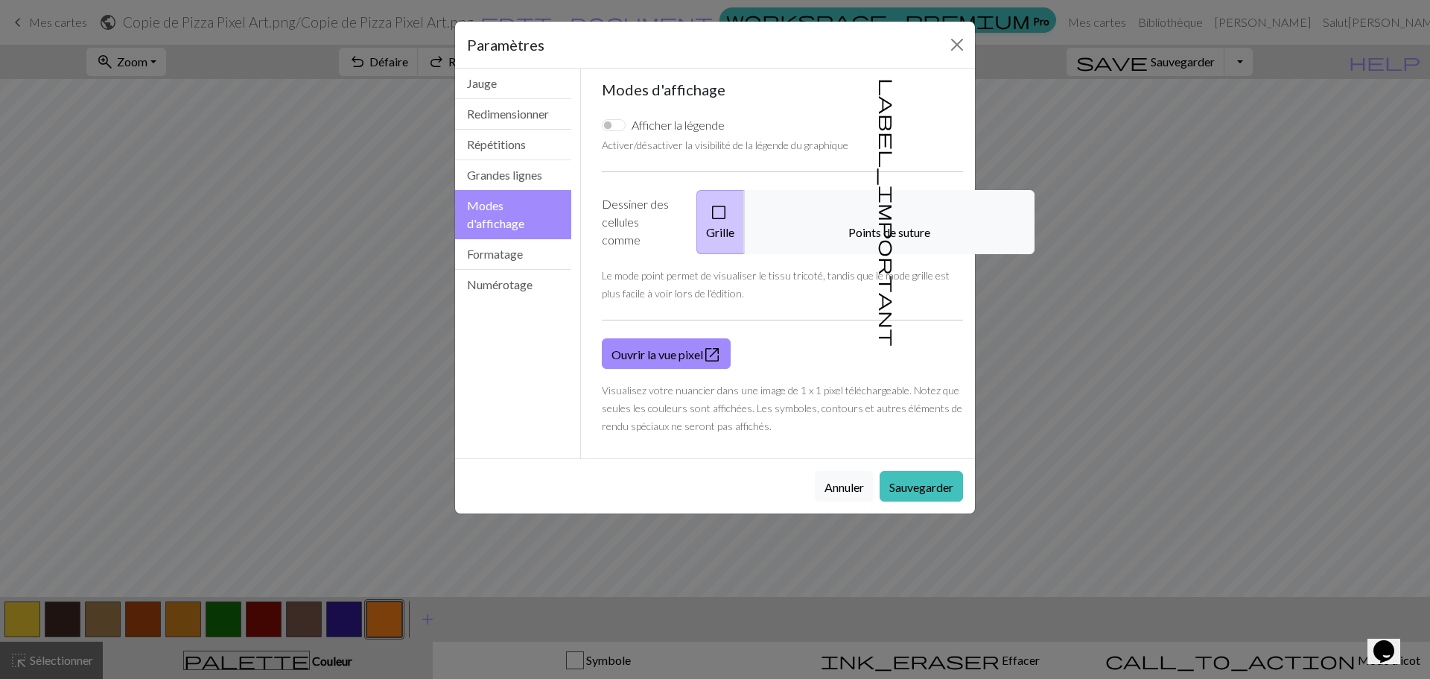
click at [686, 319] on div "Afficher la légende Activer/désactiver la visibilité de la légende du graphique…" at bounding box center [783, 275] width 380 height 342
click at [687, 347] on font "Ouvrir la vue pixel" at bounding box center [657, 354] width 92 height 14
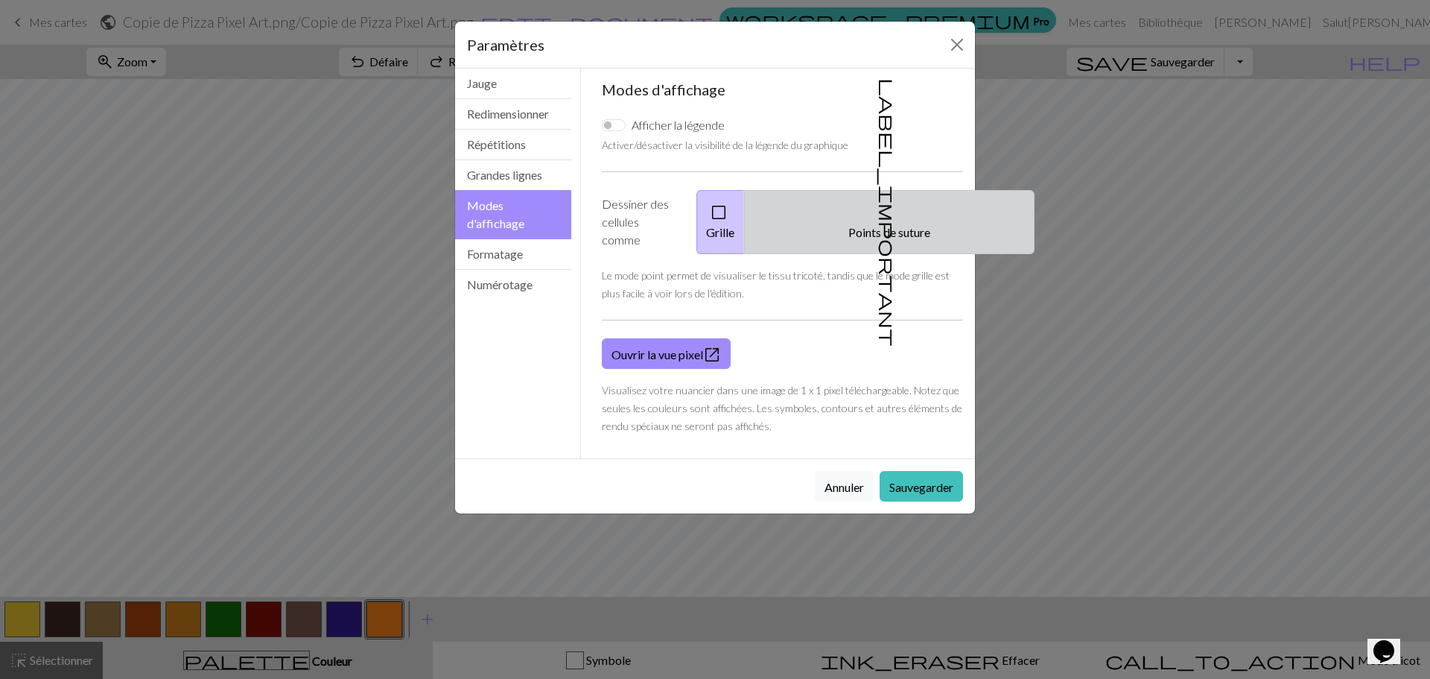
click at [855, 221] on button "label_important Points de suture" at bounding box center [889, 222] width 290 height 64
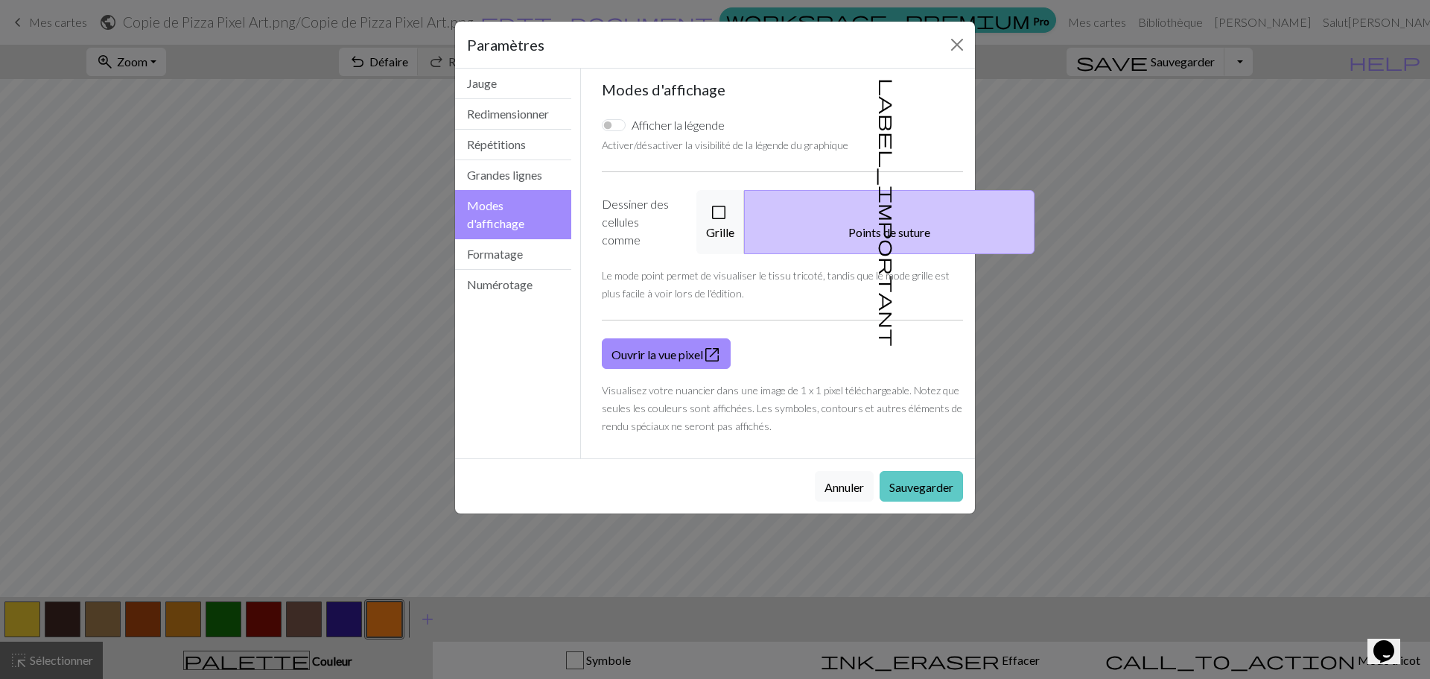
click at [938, 480] on button "Sauvegarder" at bounding box center [921, 486] width 83 height 31
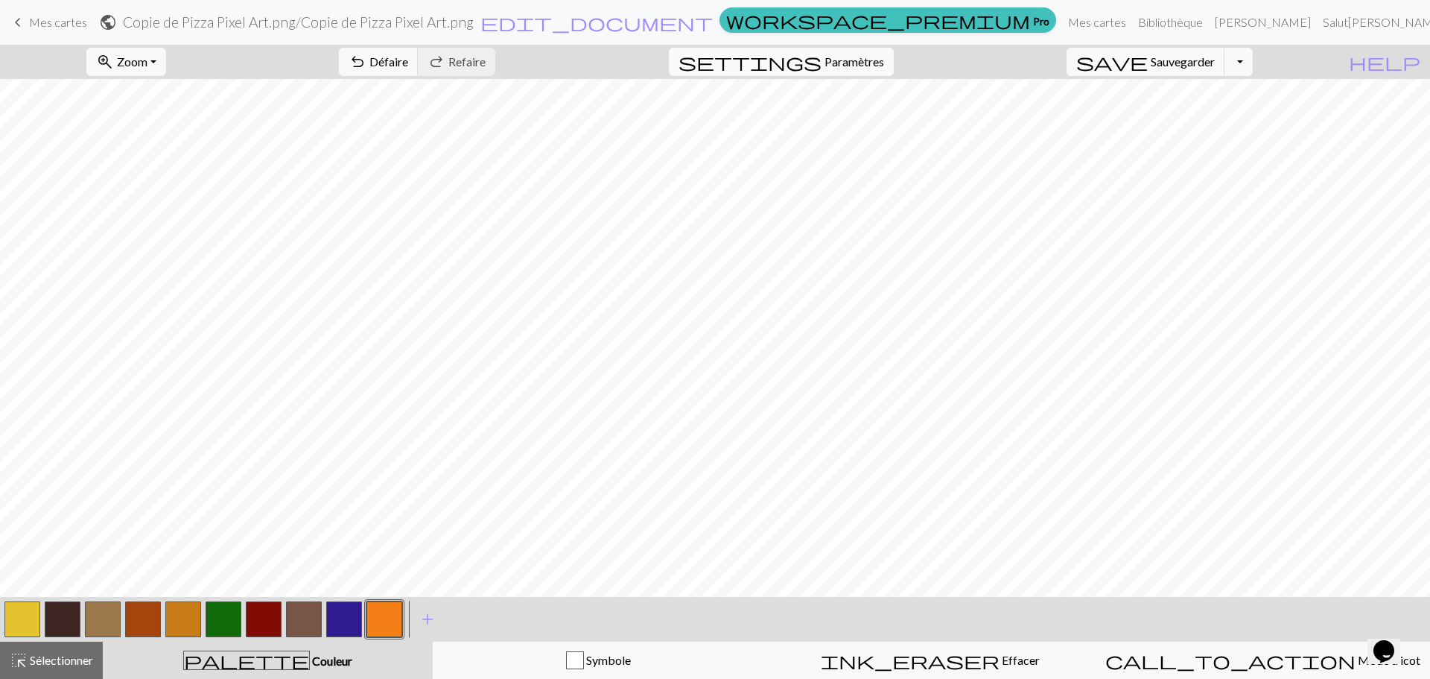
click at [835, 50] on button "settings Paramètres" at bounding box center [781, 62] width 225 height 28
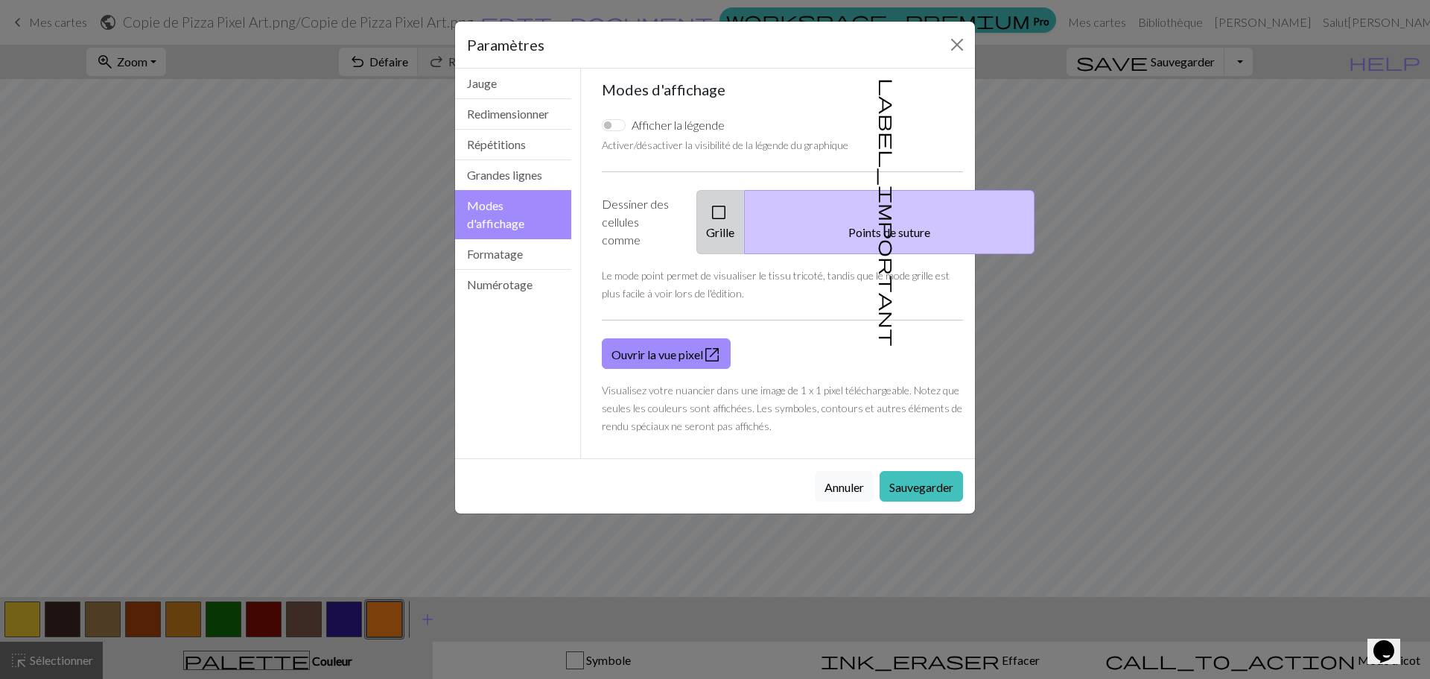
click at [734, 224] on font "Grille" at bounding box center [720, 231] width 28 height 14
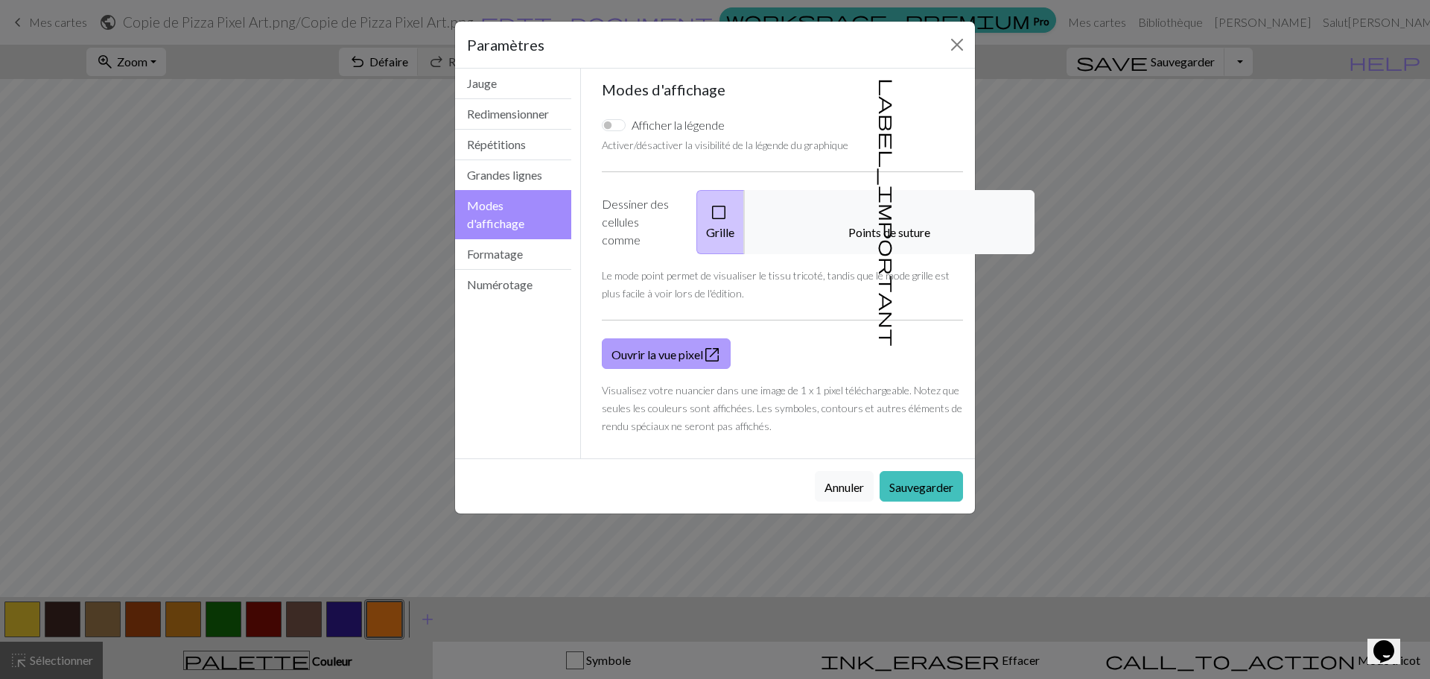
click at [681, 349] on link "Ouvrir la vue pixel open_in_new" at bounding box center [666, 353] width 129 height 31
click at [944, 478] on font "Sauvegarder" at bounding box center [921, 485] width 64 height 14
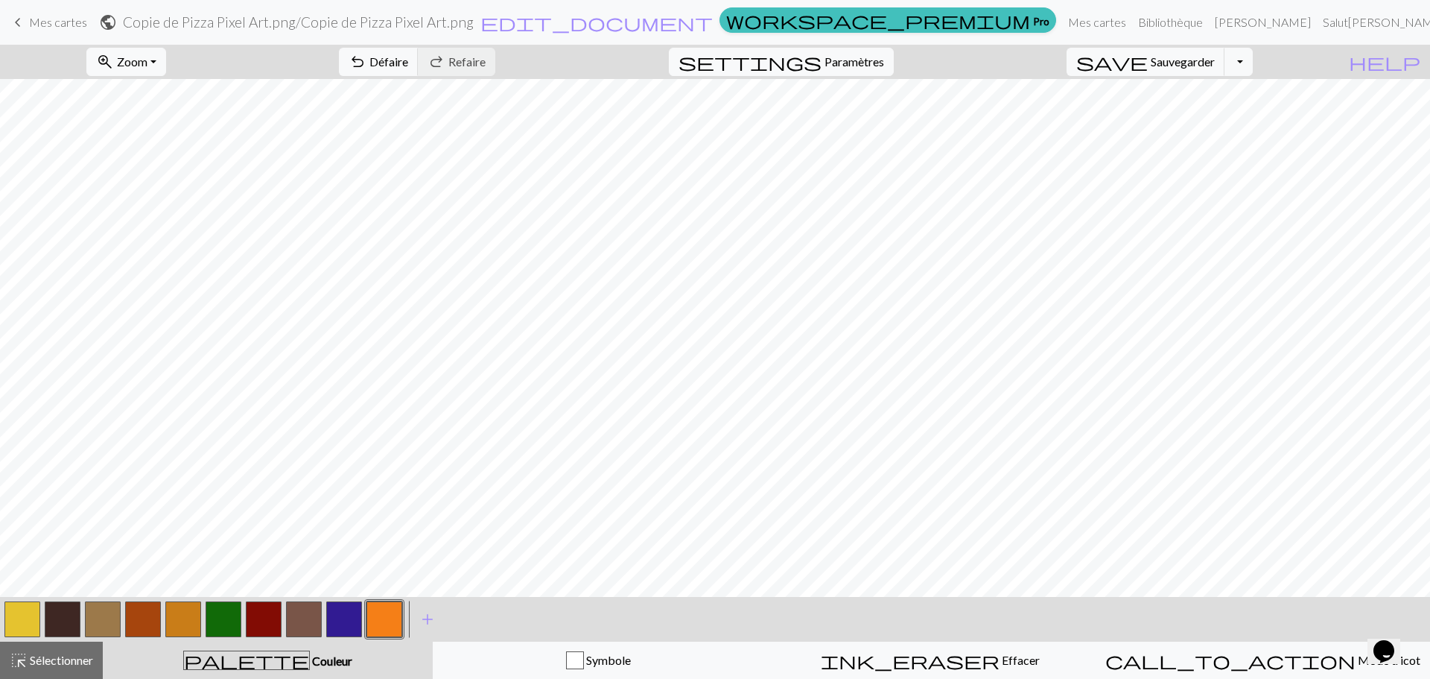
click at [851, 46] on div "settings Paramètres" at bounding box center [781, 62] width 247 height 34
click at [848, 54] on span "Paramètres" at bounding box center [854, 62] width 60 height 18
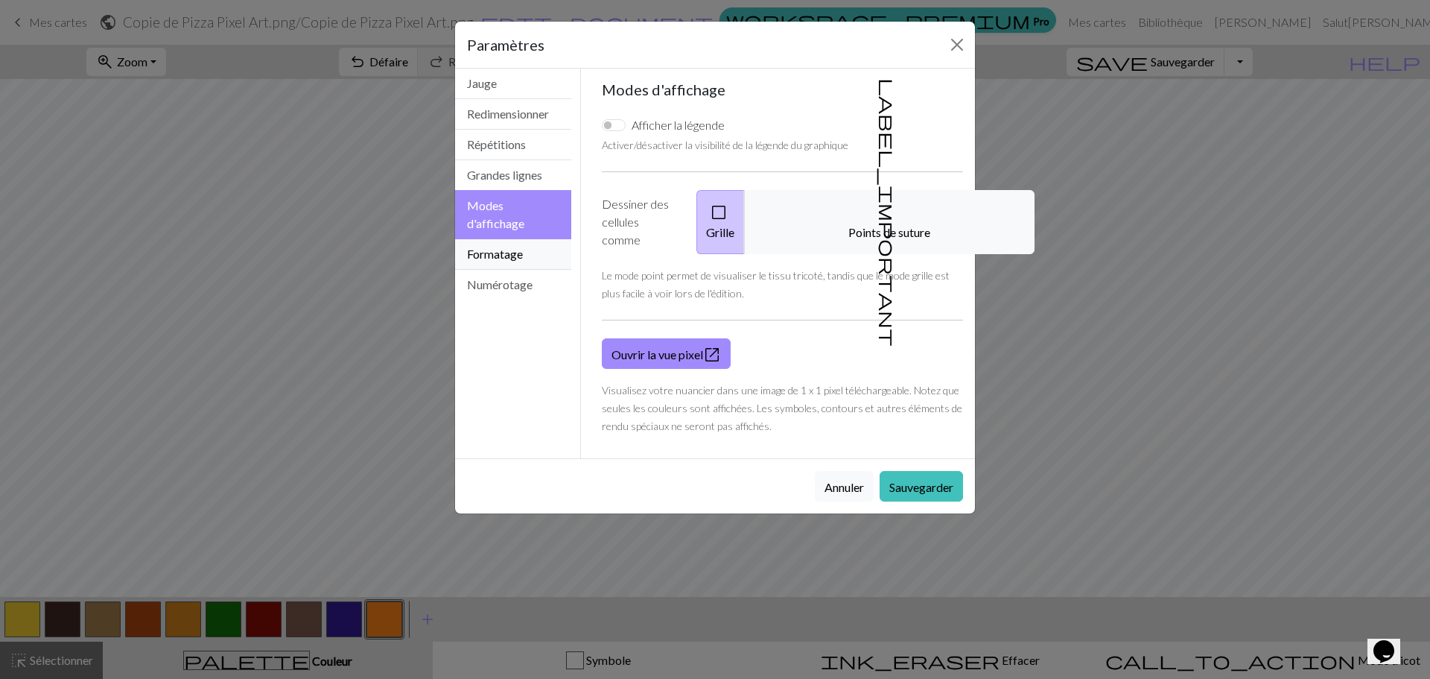
click at [517, 250] on font "Formatage" at bounding box center [495, 254] width 56 height 14
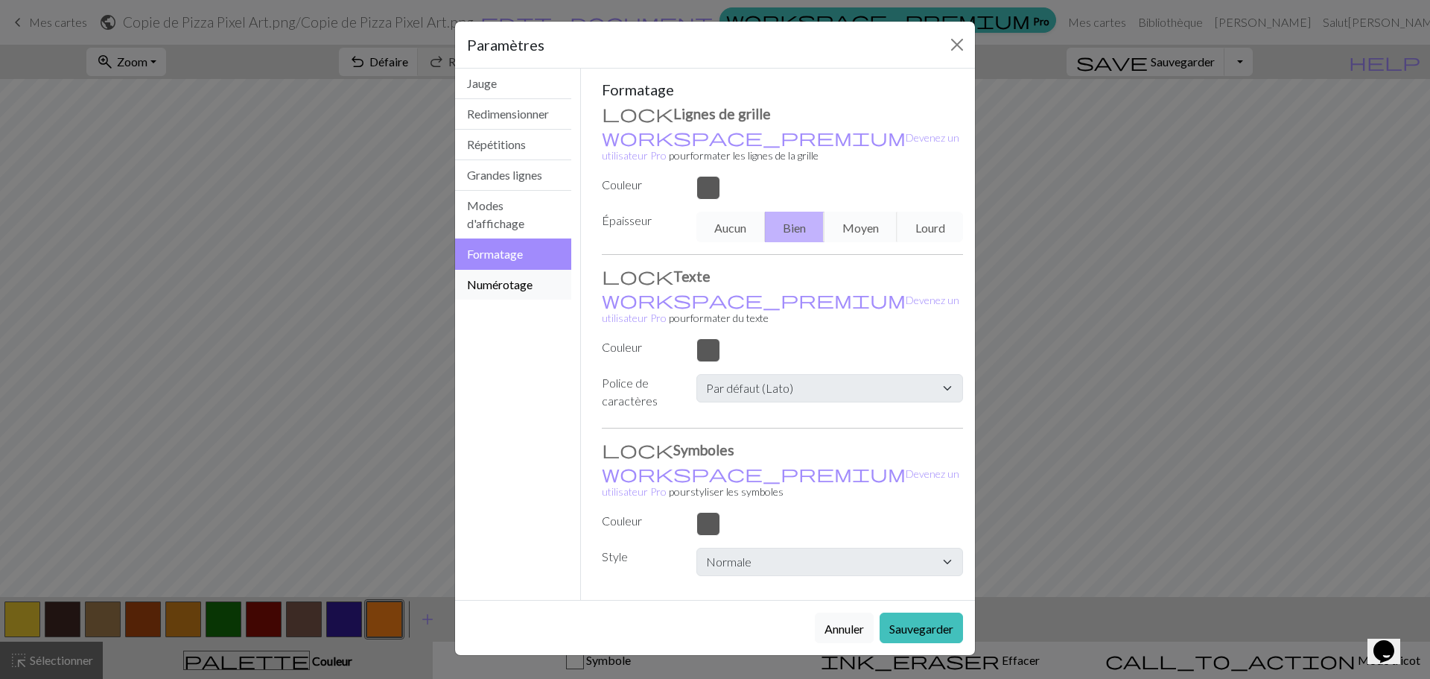
click at [514, 278] on font "Numérotage" at bounding box center [500, 284] width 66 height 14
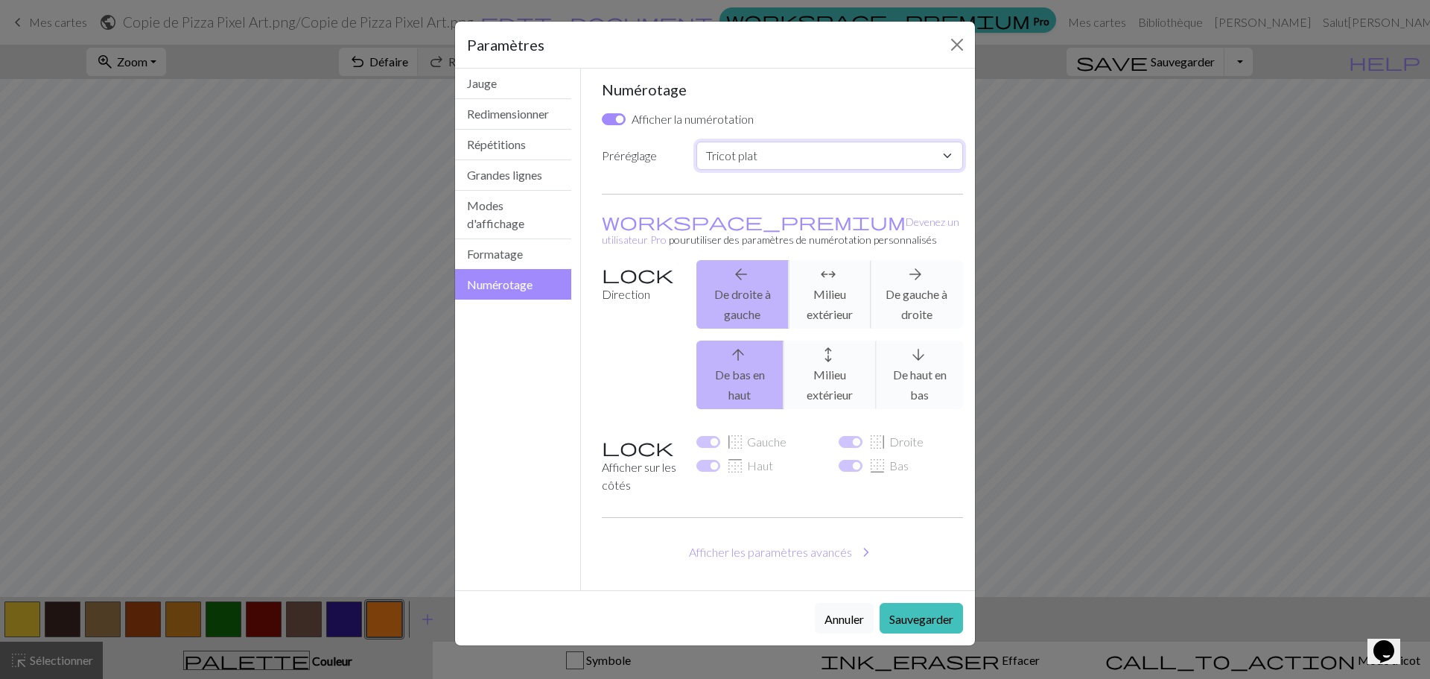
click at [705, 145] on select "Coutume Tricot plat Tricoter en rond Tricot en dentelle Point de croix" at bounding box center [829, 156] width 267 height 28
click at [710, 144] on select "Coutume Tricot plat Tricoter en rond Tricot en dentelle Point de croix" at bounding box center [829, 156] width 267 height 28
drag, startPoint x: 617, startPoint y: 413, endPoint x: 612, endPoint y: 406, distance: 8.1
click at [616, 413] on label "Direction" at bounding box center [640, 340] width 95 height 161
click at [483, 106] on button "Redimensionner" at bounding box center [513, 114] width 116 height 31
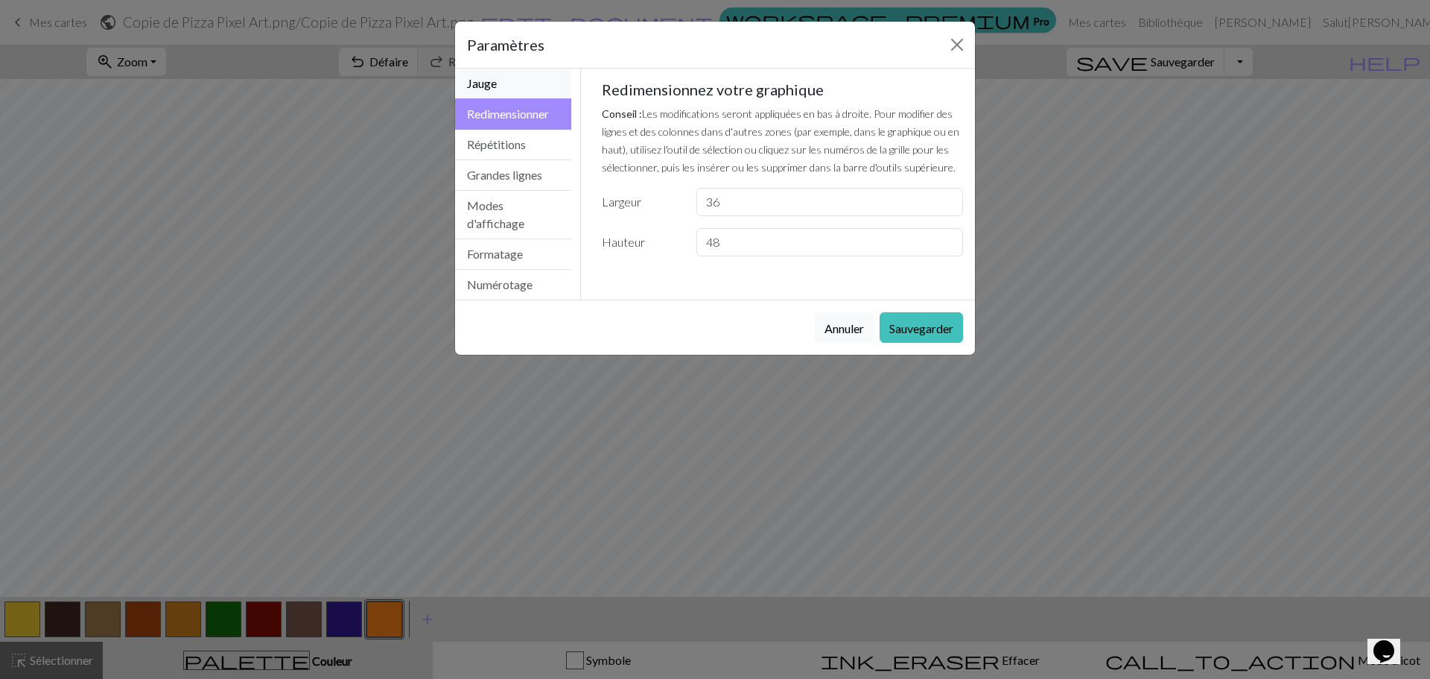
click at [488, 81] on font "Jauge" at bounding box center [482, 83] width 30 height 14
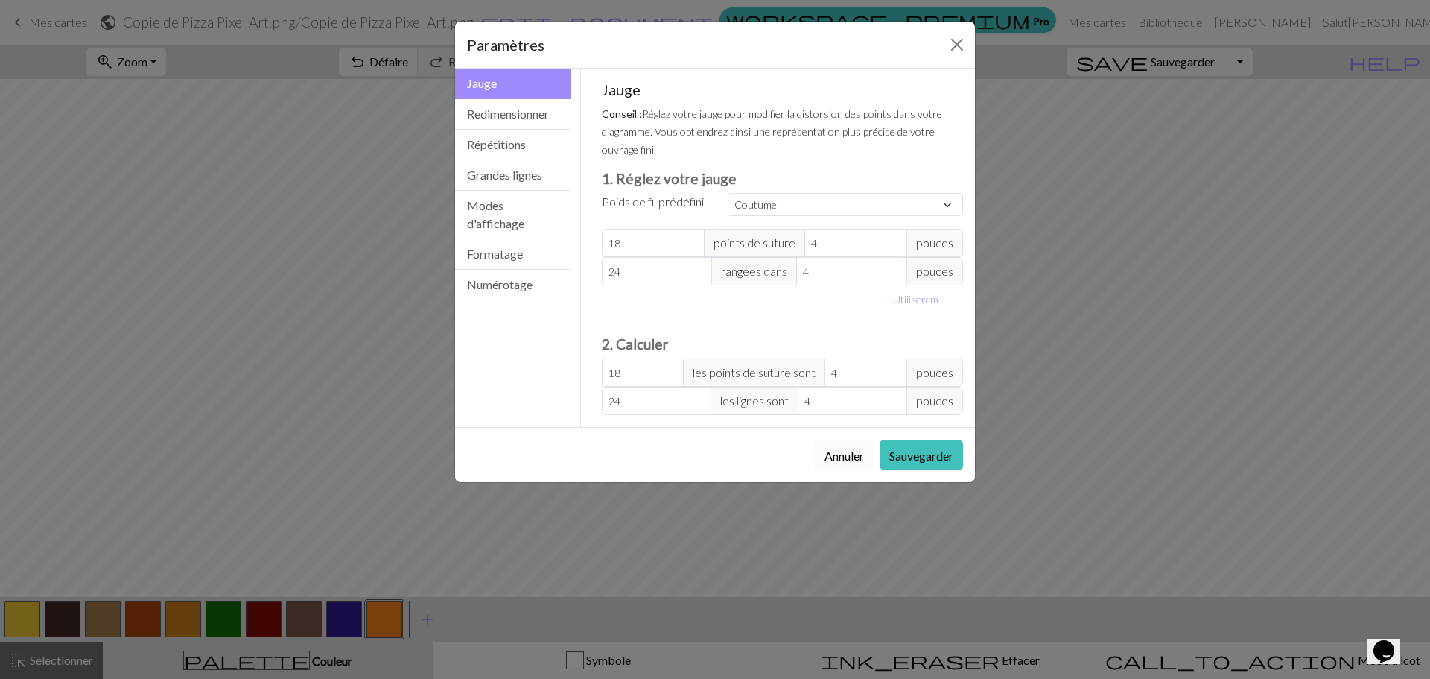
click at [853, 449] on font "Annuler" at bounding box center [843, 455] width 39 height 14
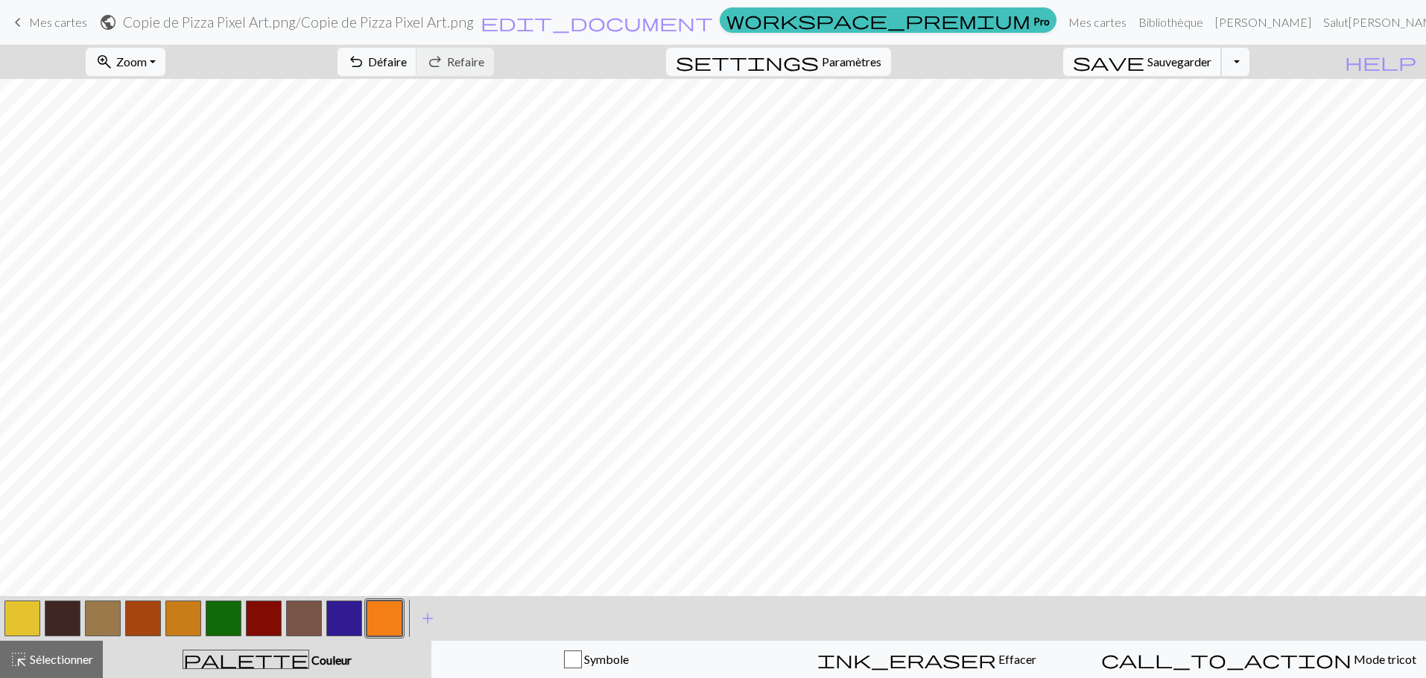
click at [1183, 60] on font "Sauvegarder" at bounding box center [1179, 61] width 64 height 14
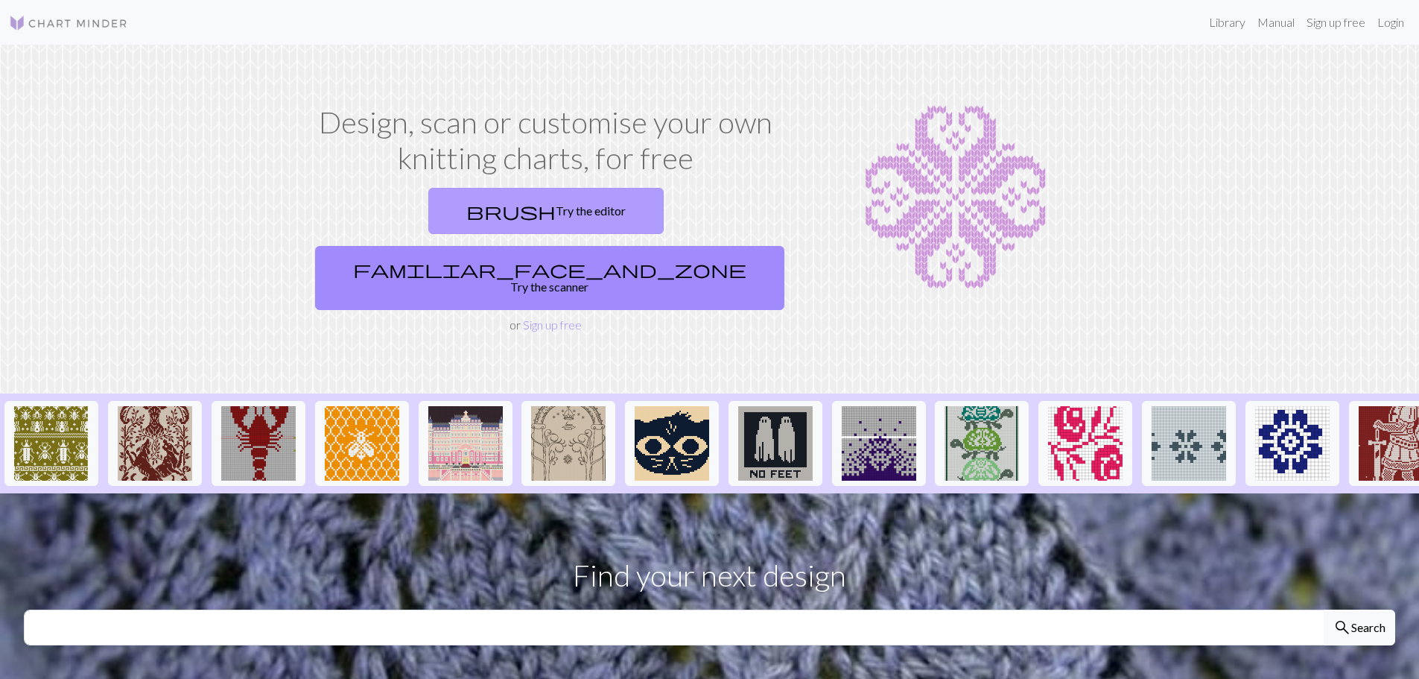
click at [433, 203] on link "brush Try the editor" at bounding box center [545, 211] width 235 height 46
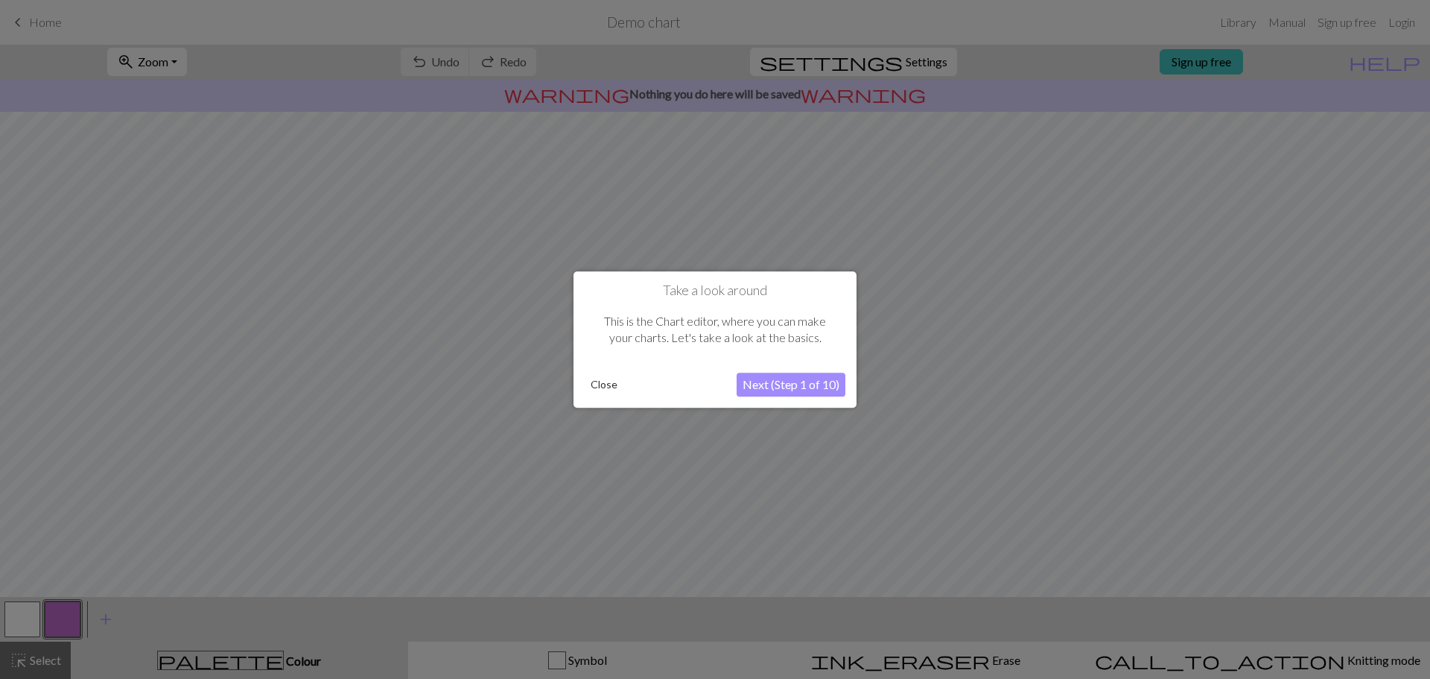
click at [820, 375] on button "Next (Step 1 of 10)" at bounding box center [791, 384] width 109 height 24
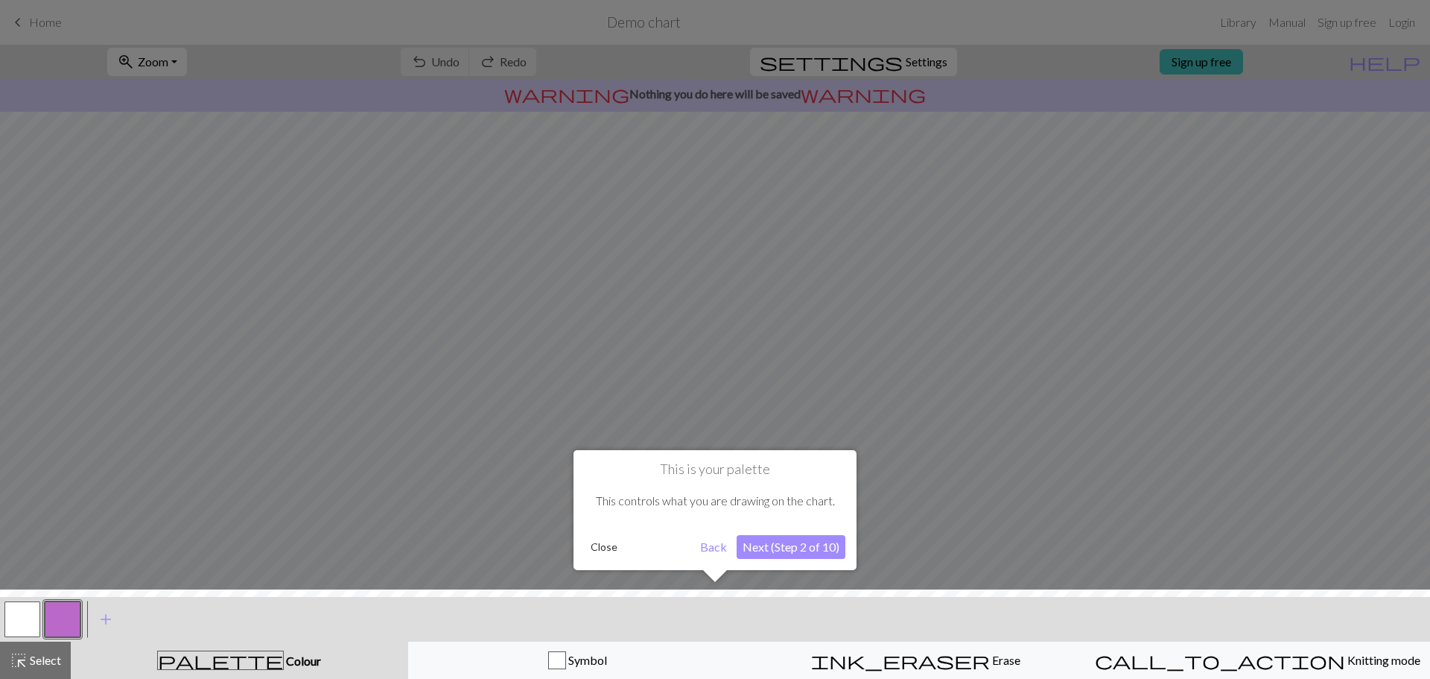
click at [805, 536] on button "Next (Step 2 of 10)" at bounding box center [791, 547] width 109 height 24
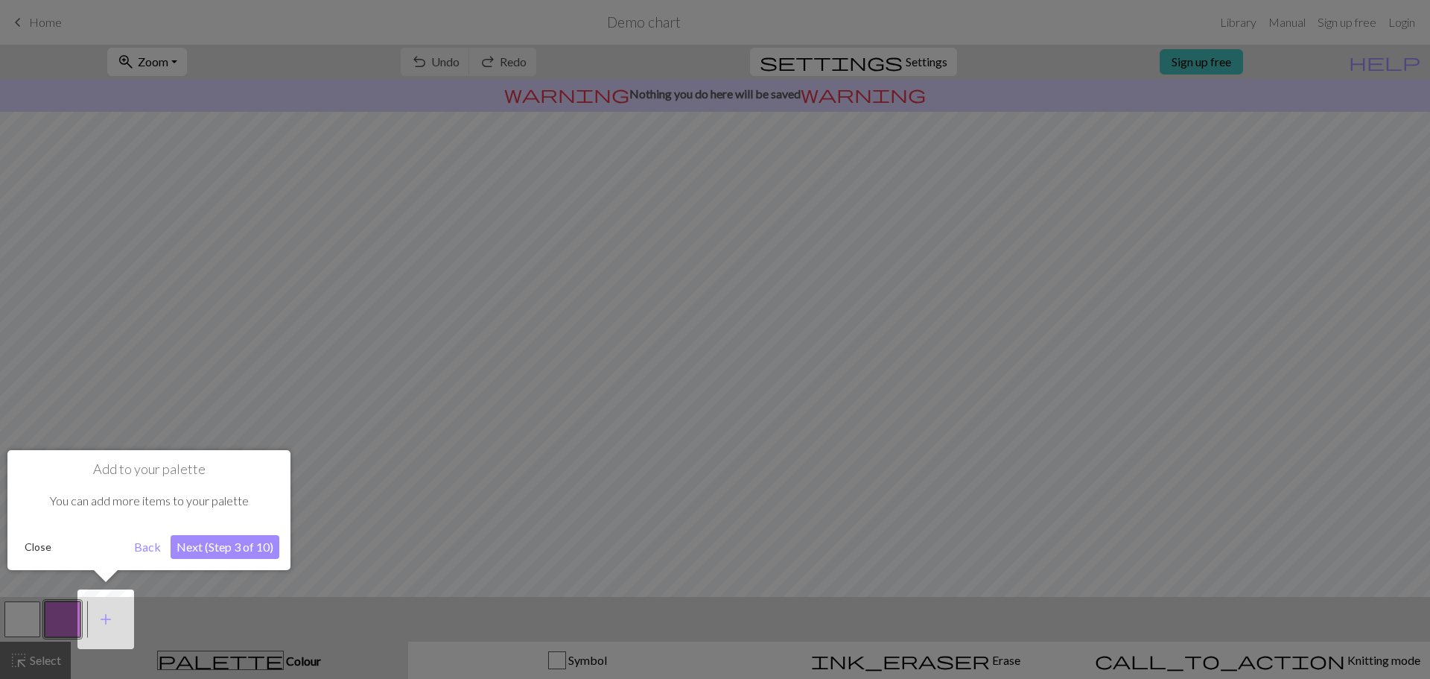
click at [749, 493] on div at bounding box center [715, 339] width 1430 height 679
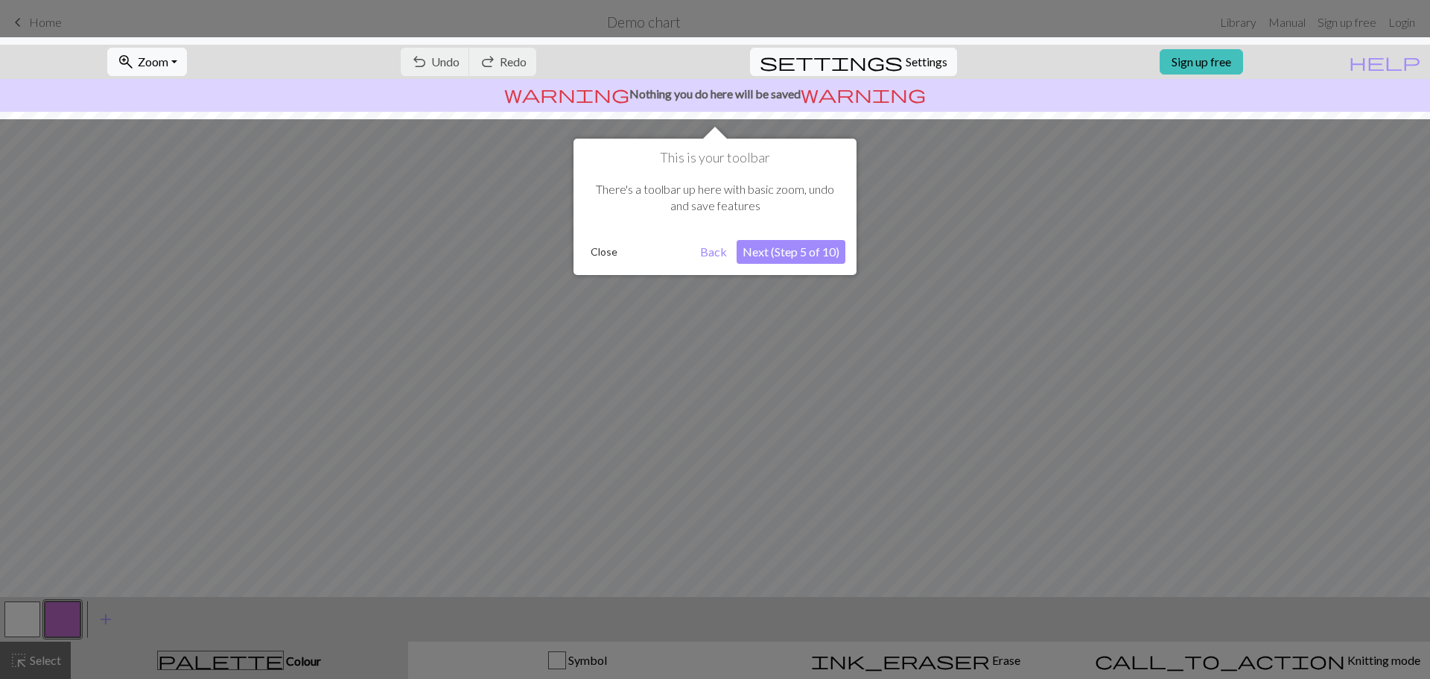
click at [865, 220] on div at bounding box center [715, 339] width 1430 height 679
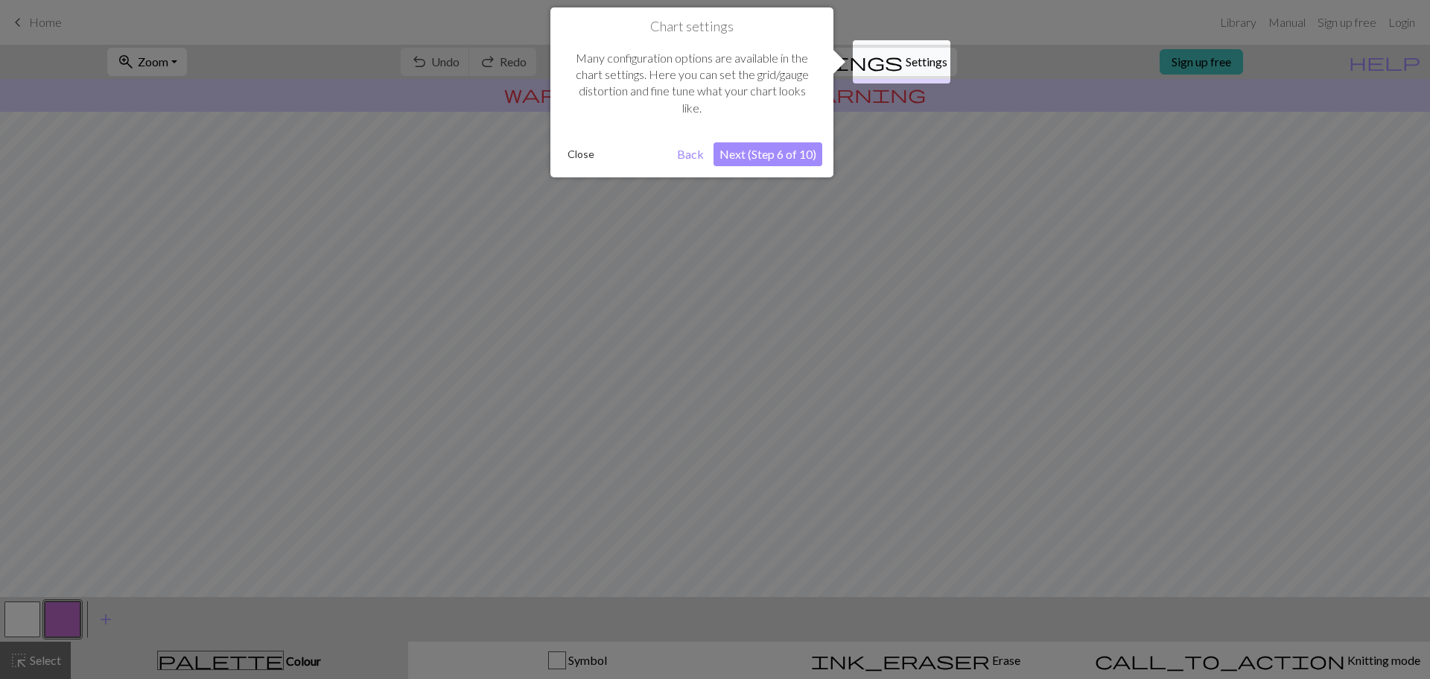
click at [805, 246] on div at bounding box center [715, 339] width 1430 height 679
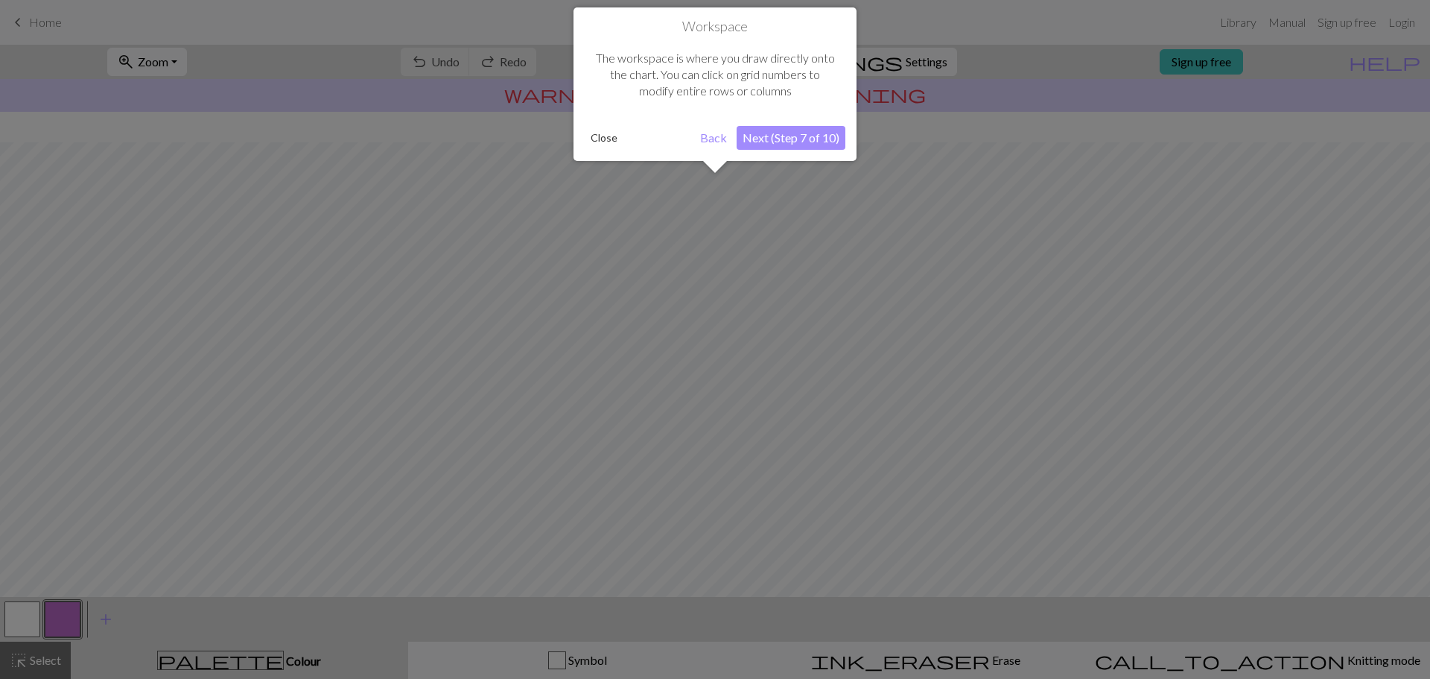
scroll to position [70, 0]
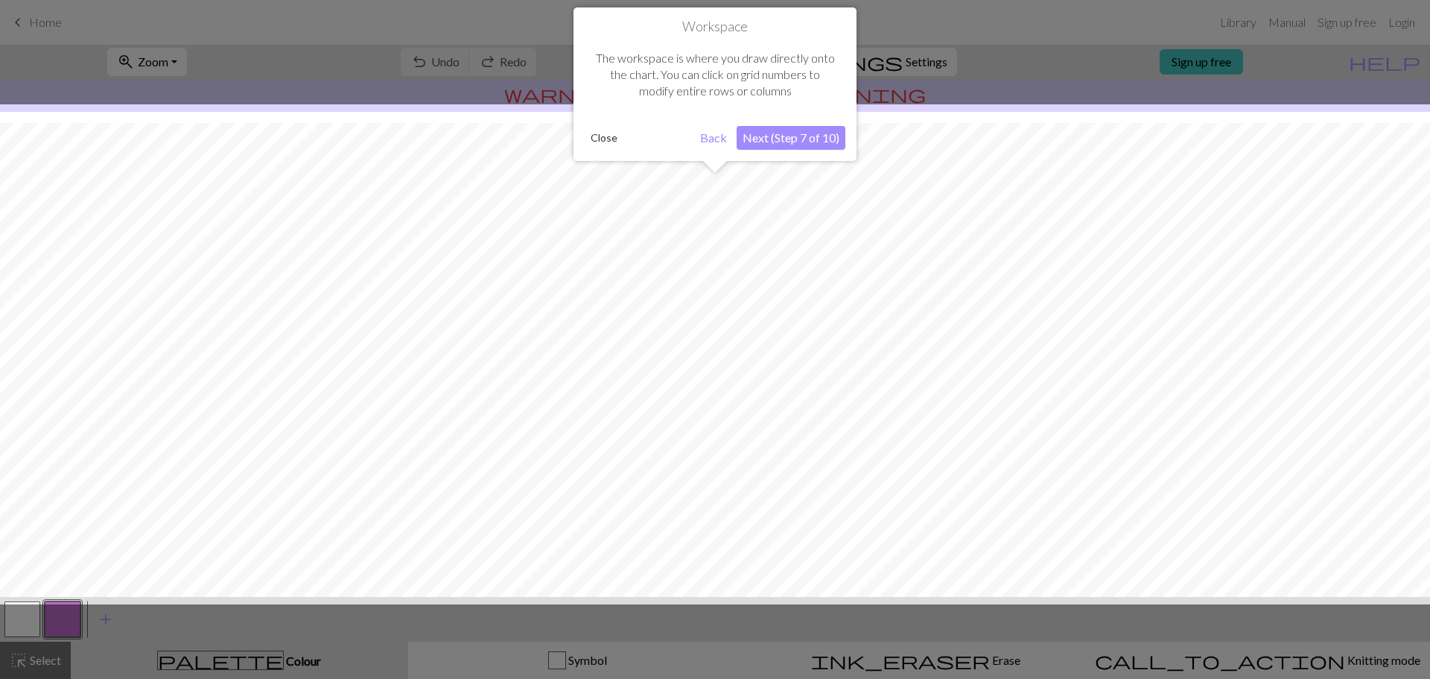
click at [805, 244] on div at bounding box center [715, 354] width 1445 height 500
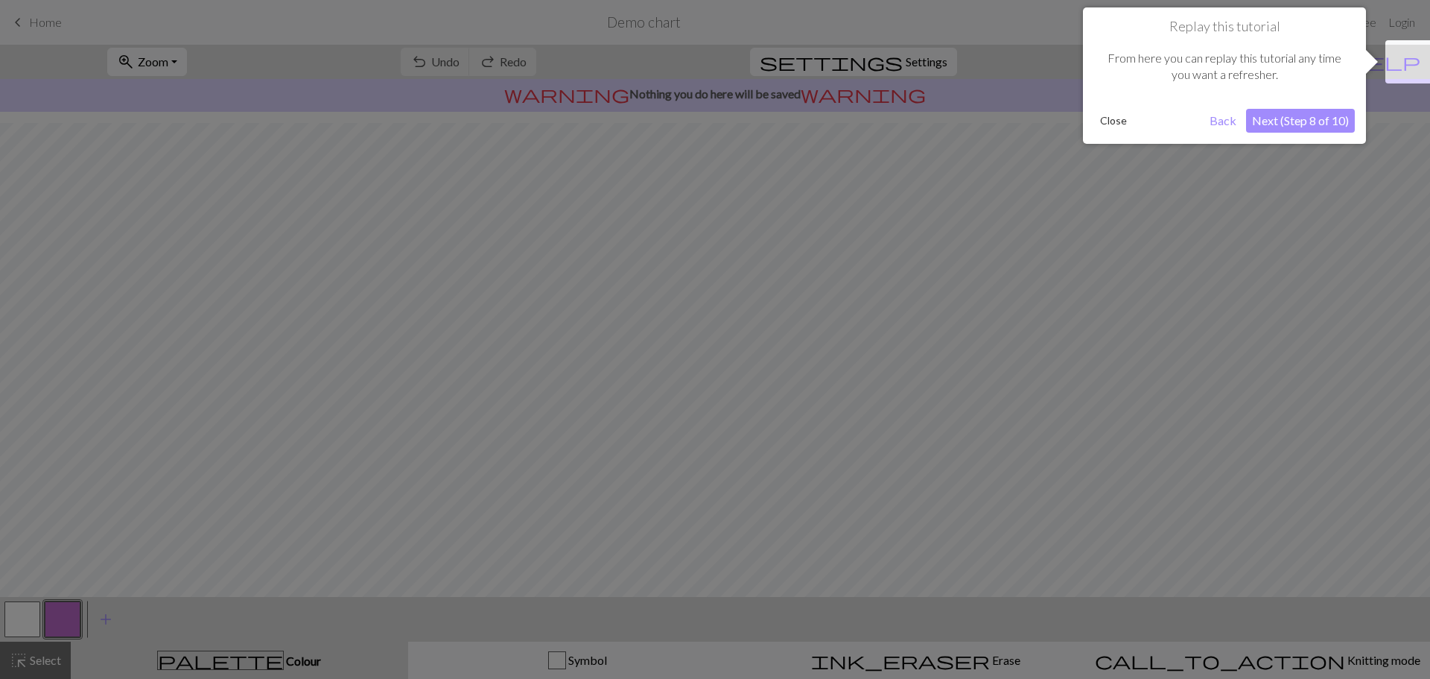
click at [805, 244] on div at bounding box center [715, 339] width 1430 height 679
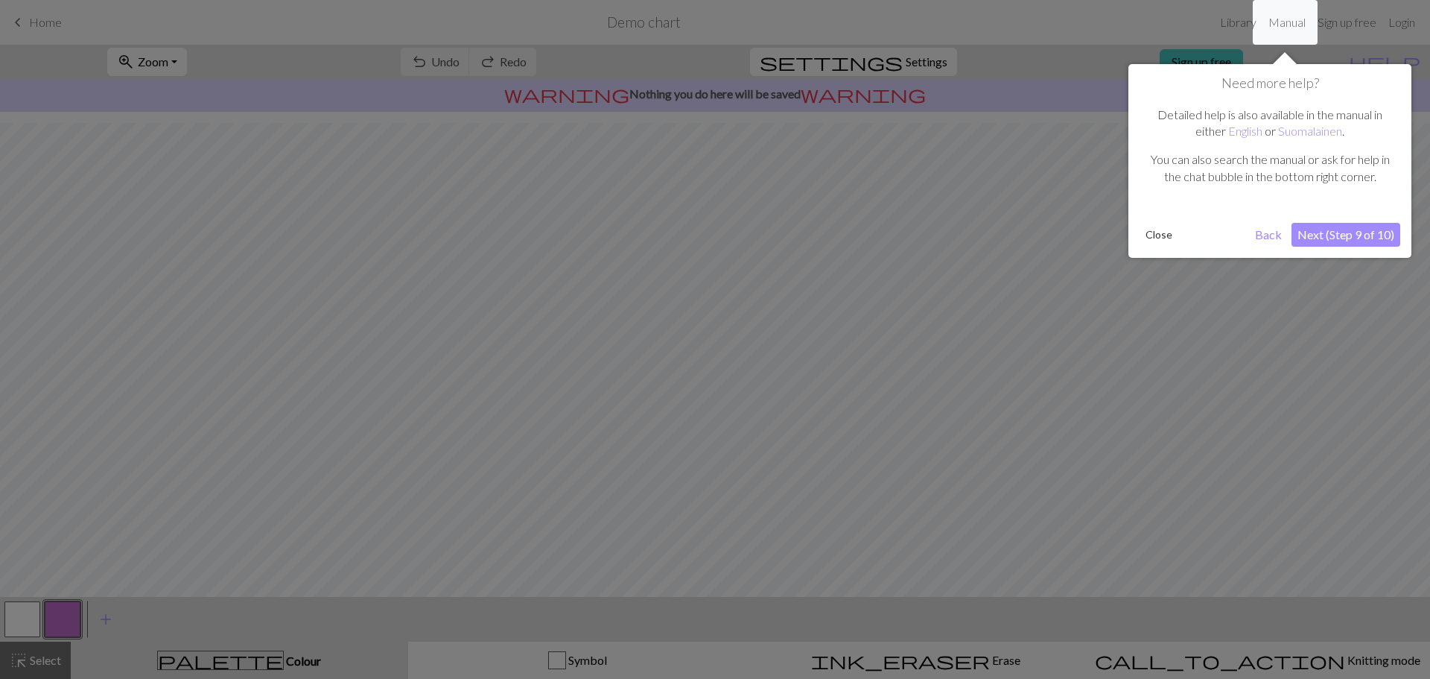
click at [805, 244] on div at bounding box center [715, 339] width 1430 height 679
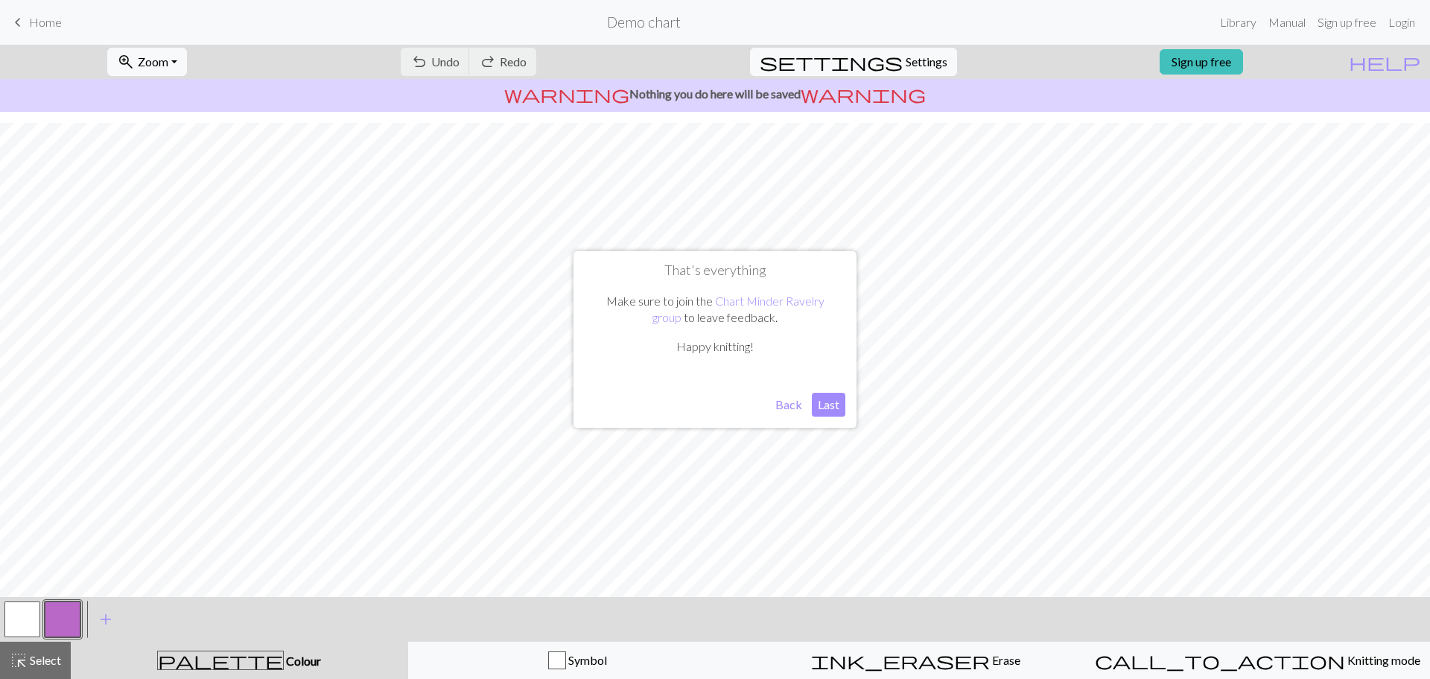
click at [824, 401] on button "Last" at bounding box center [829, 405] width 34 height 24
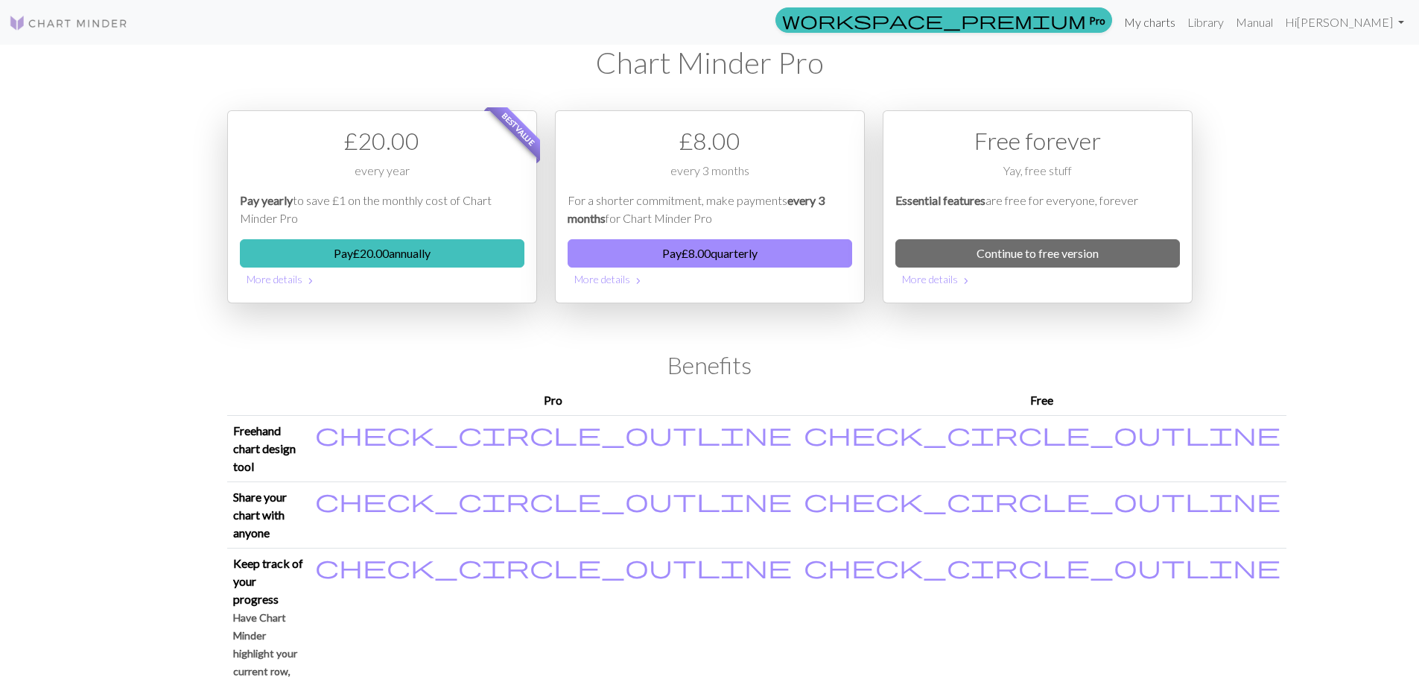
click at [1181, 27] on link "My charts" at bounding box center [1149, 22] width 63 height 30
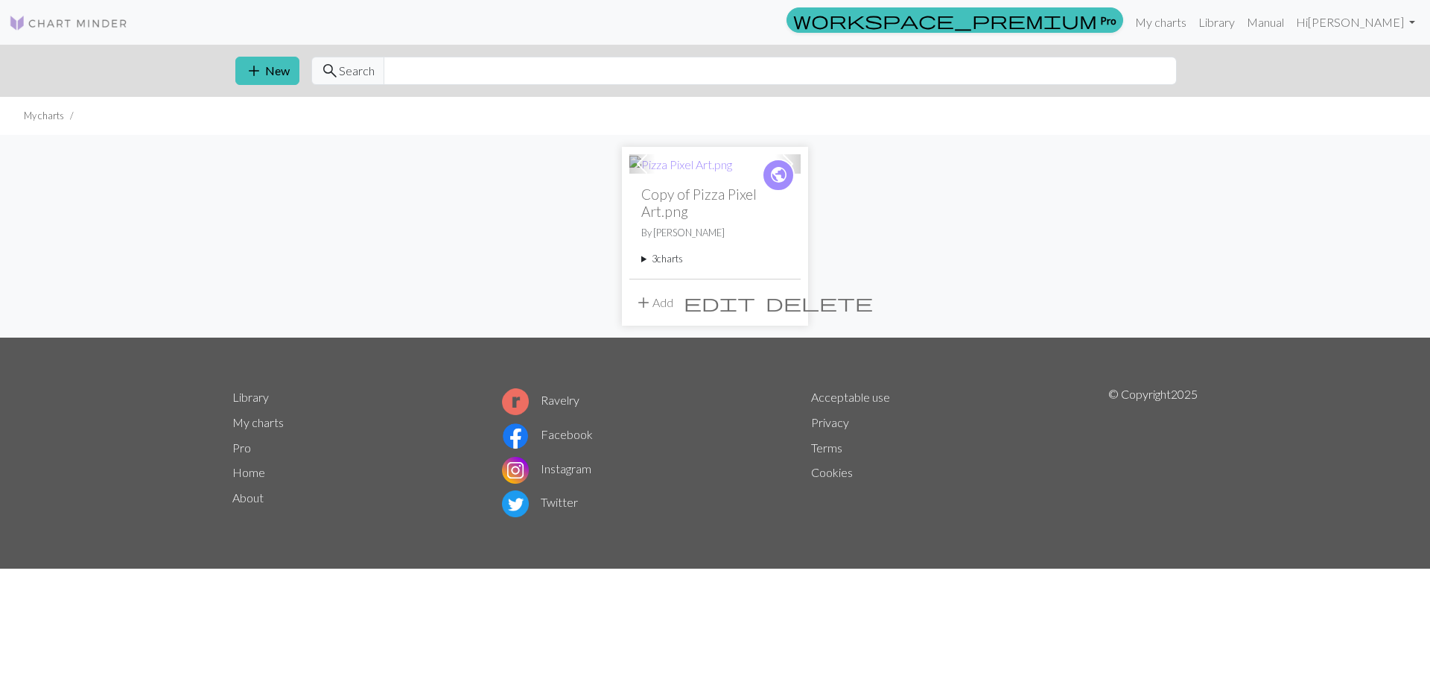
click at [755, 303] on span "edit" at bounding box center [720, 302] width 72 height 21
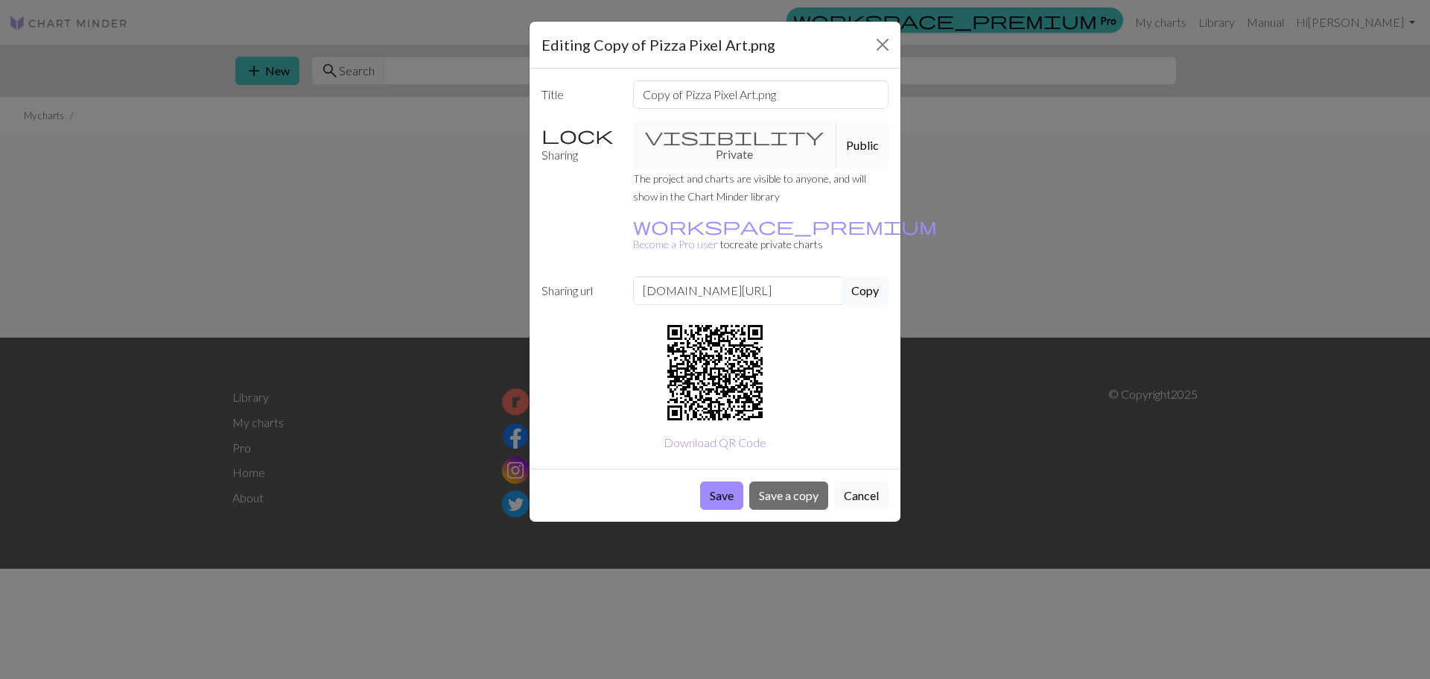
click at [860, 481] on button "Cancel" at bounding box center [861, 495] width 54 height 28
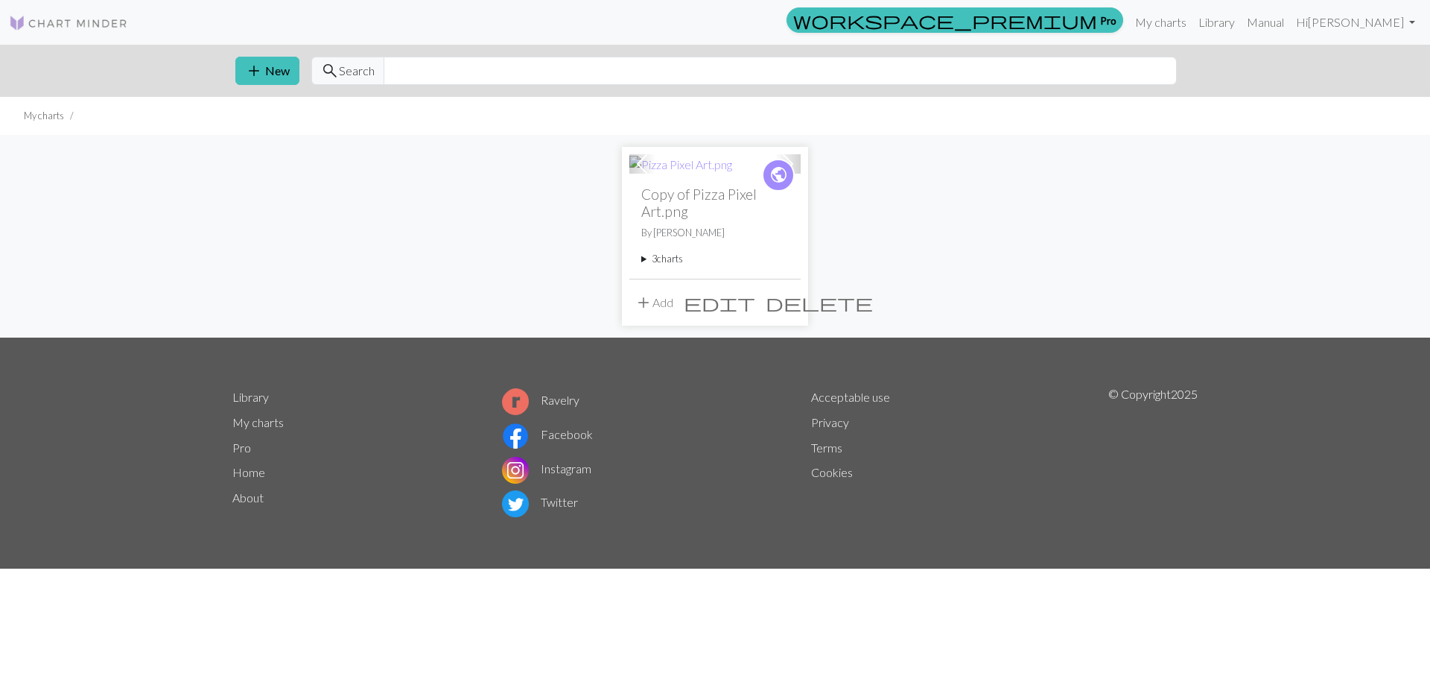
click at [755, 305] on span "edit" at bounding box center [720, 302] width 72 height 21
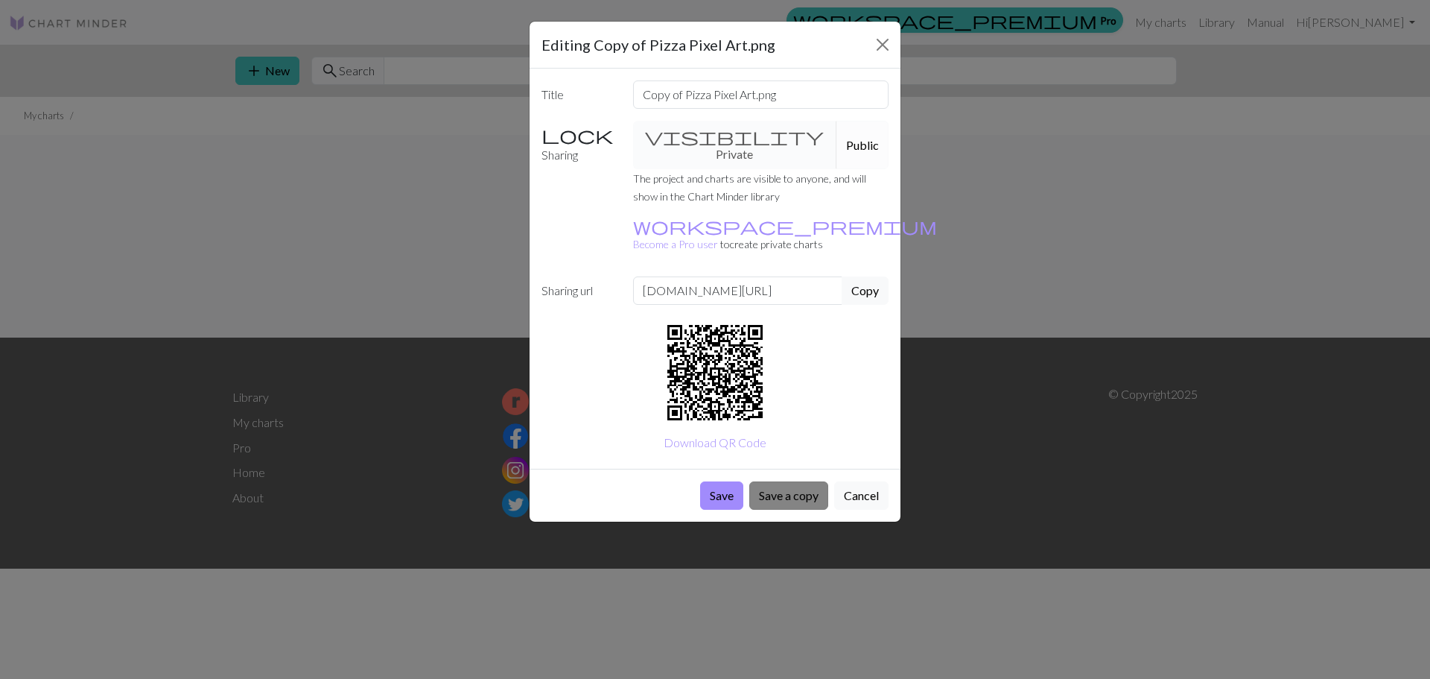
click at [786, 481] on button "Save a copy" at bounding box center [788, 495] width 79 height 28
